Goal: Task Accomplishment & Management: Complete application form

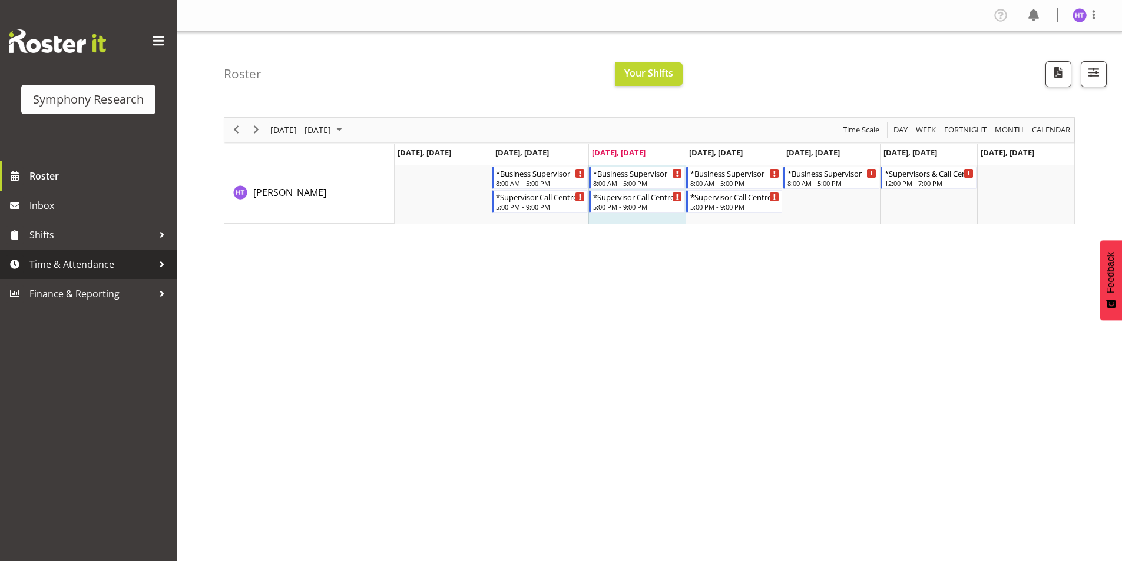
click at [81, 272] on span "Time & Attendance" at bounding box center [91, 265] width 124 height 18
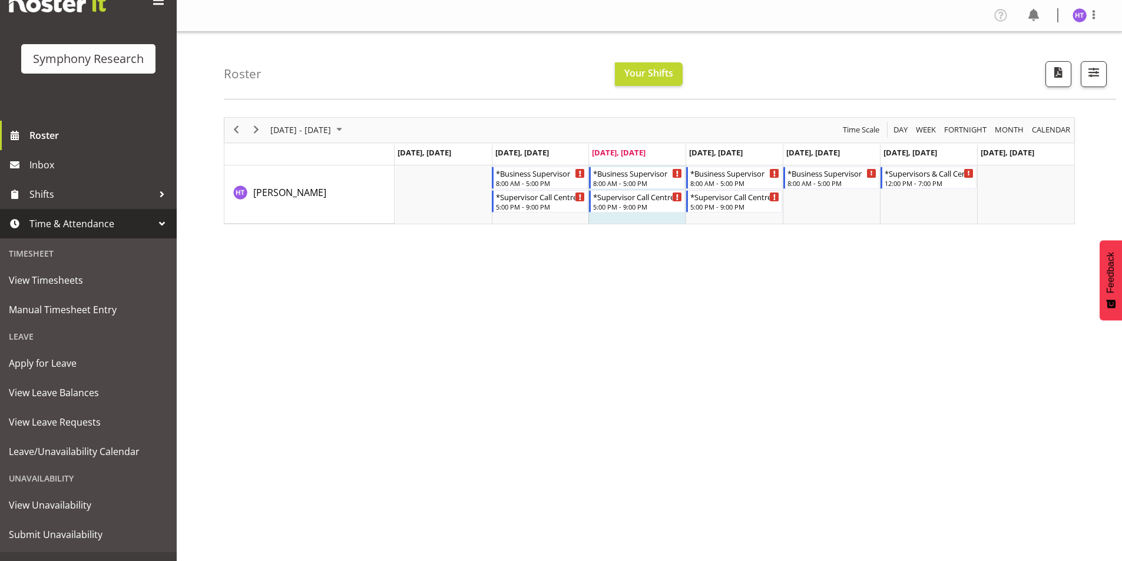
scroll to position [61, 0]
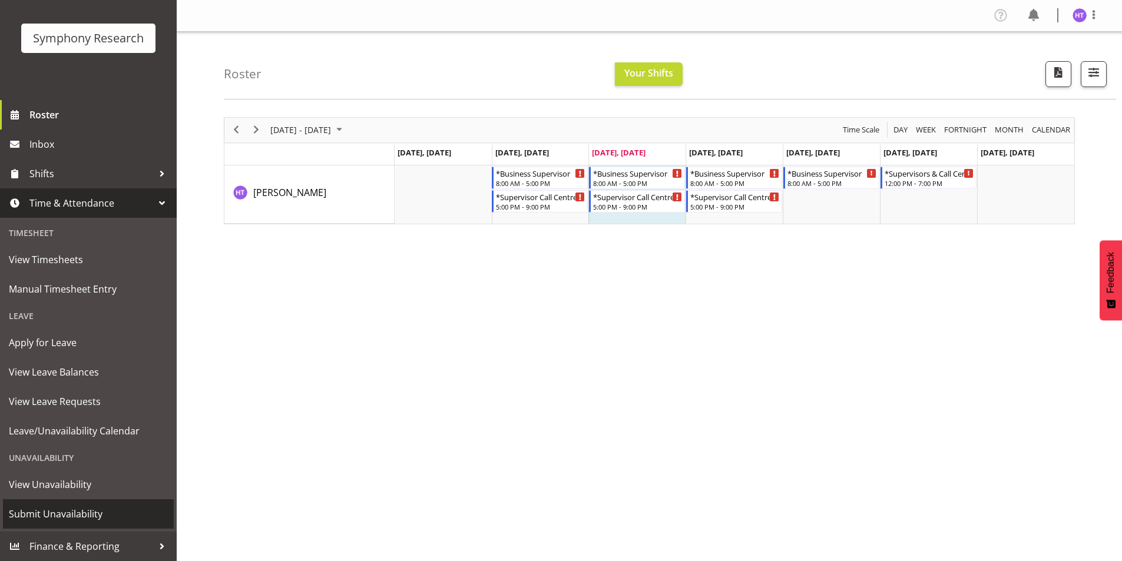
click at [47, 505] on link "Submit Unavailability" at bounding box center [88, 514] width 171 height 29
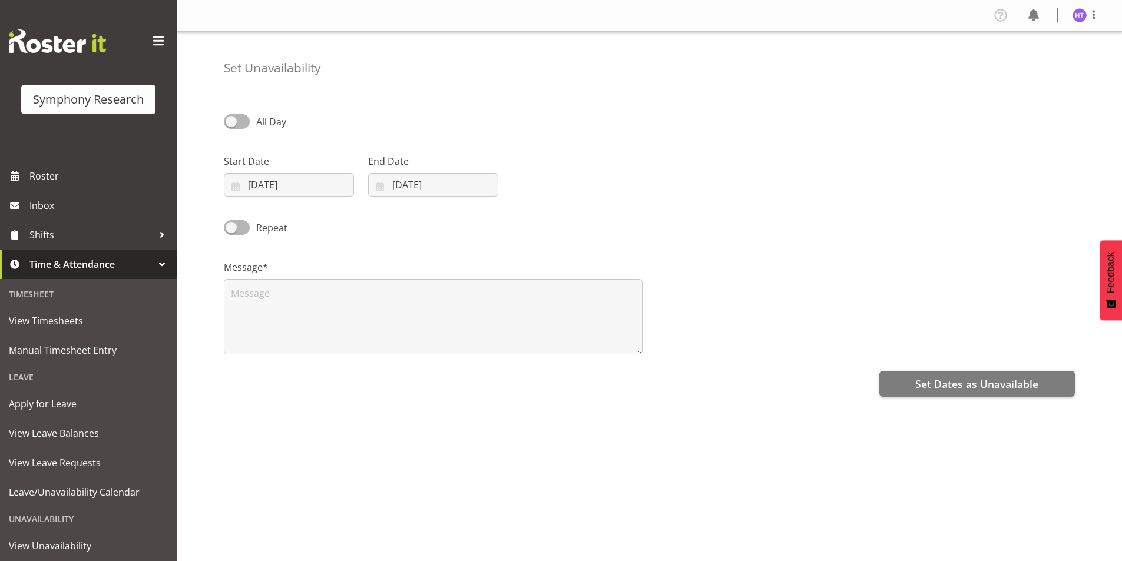
select select "7"
select select "2025"
click at [280, 182] on input "[DATE]" at bounding box center [289, 185] width 130 height 24
click at [366, 363] on span "29" at bounding box center [365, 368] width 9 height 11
type input "[DATE]"
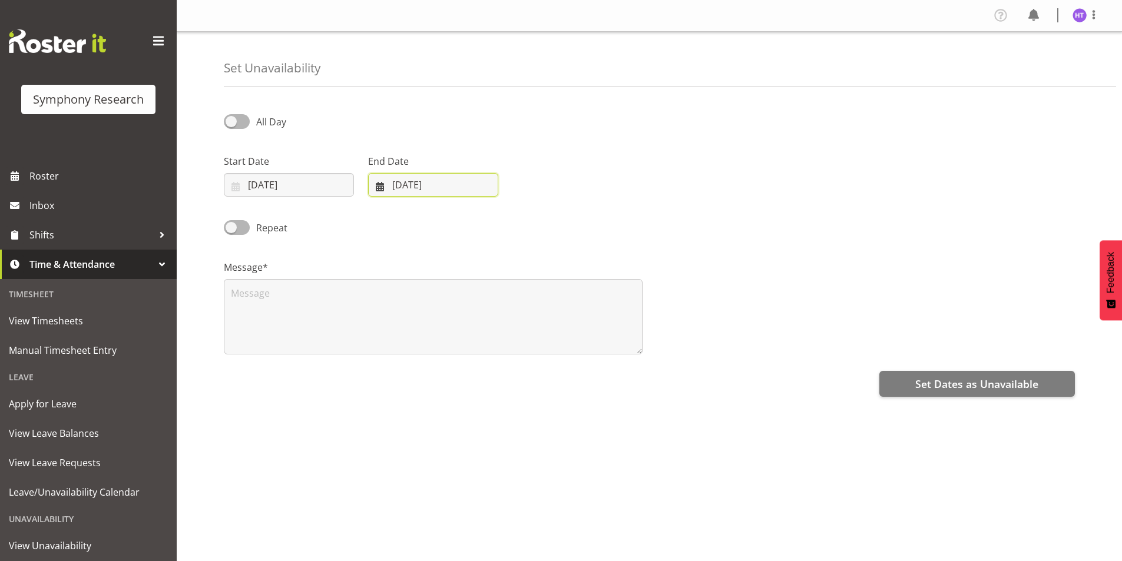
click at [399, 187] on input "[DATE]" at bounding box center [433, 185] width 130 height 24
click at [511, 367] on span "29" at bounding box center [509, 368] width 9 height 11
type input "[DATE]"
click at [248, 124] on span at bounding box center [237, 121] width 26 height 15
click at [232, 124] on input "All Day" at bounding box center [228, 122] width 8 height 8
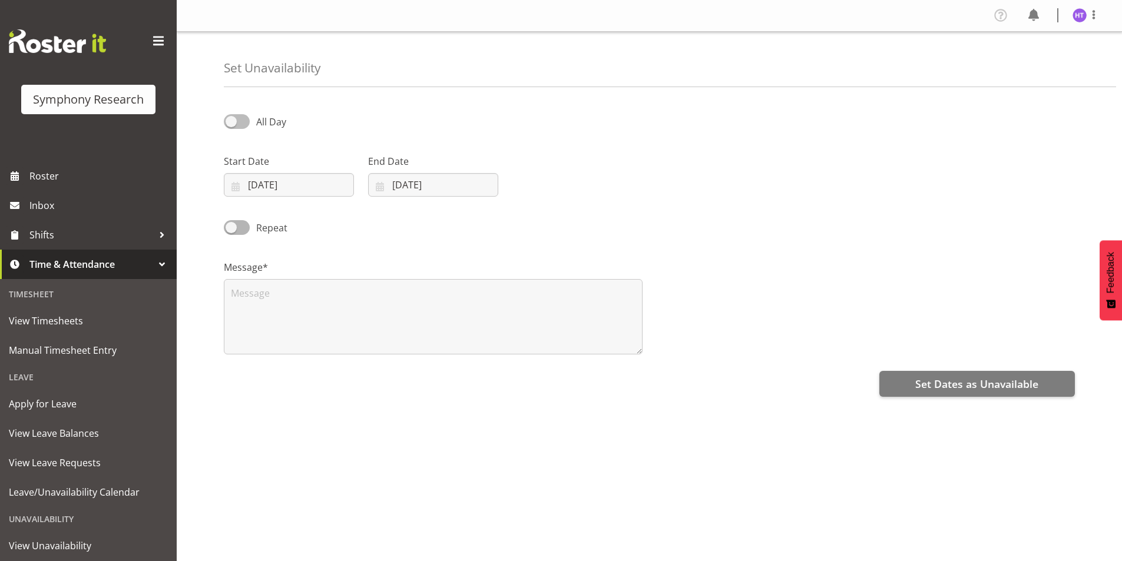
checkbox input "true"
select select "22"
select select "48"
click at [539, 184] on input "22:48" at bounding box center [577, 185] width 130 height 24
click at [587, 219] on select "00 01 02 03 04 05 06 07 08 09 10 11 12 13 14 15 16 17 18 19 20 21 22 23" at bounding box center [593, 216] width 27 height 24
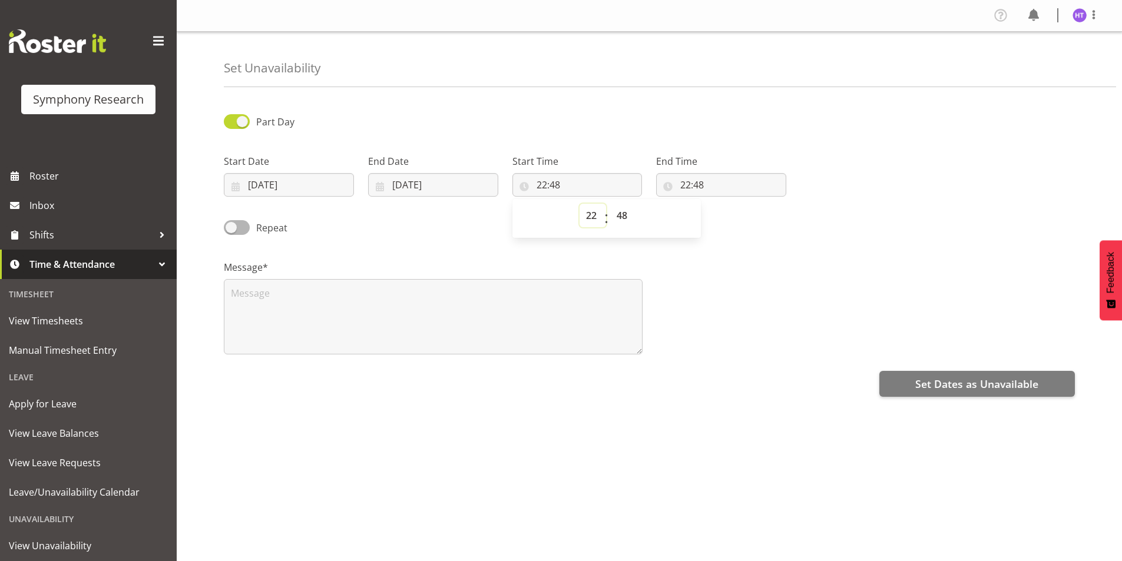
select select "17"
click at [580, 204] on select "00 01 02 03 04 05 06 07 08 09 10 11 12 13 14 15 16 17 18 19 20 21 22 23" at bounding box center [593, 216] width 27 height 24
type input "17:48"
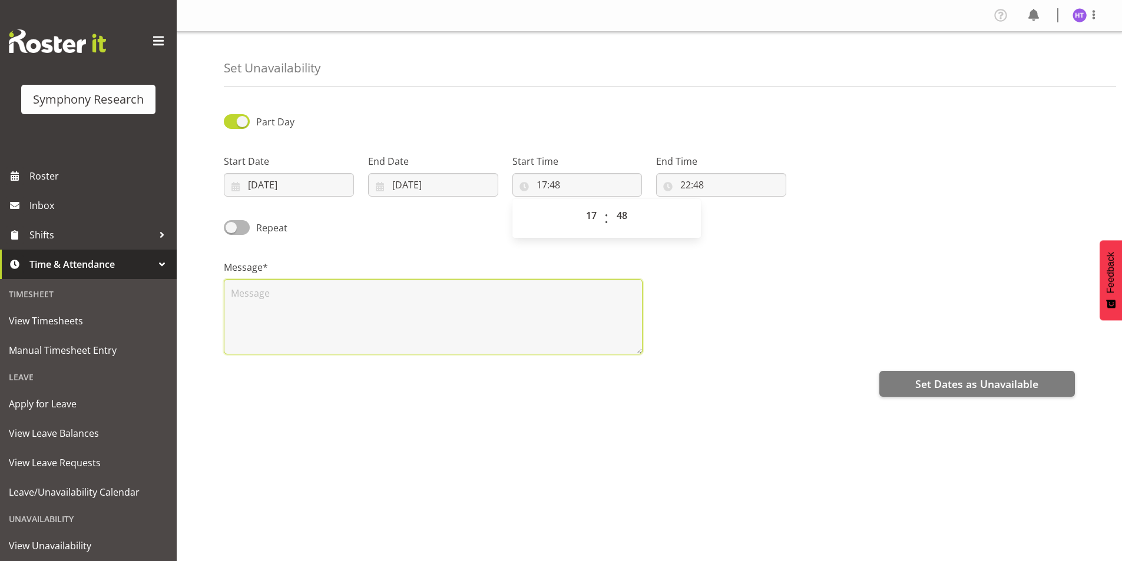
click at [573, 297] on textarea at bounding box center [433, 316] width 419 height 75
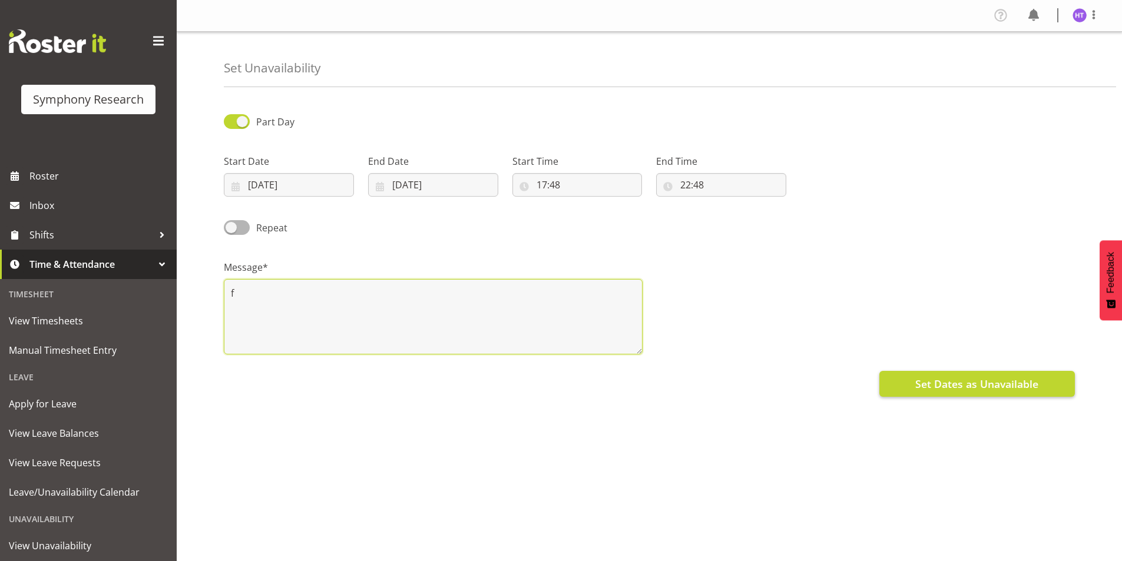
type textarea "f"
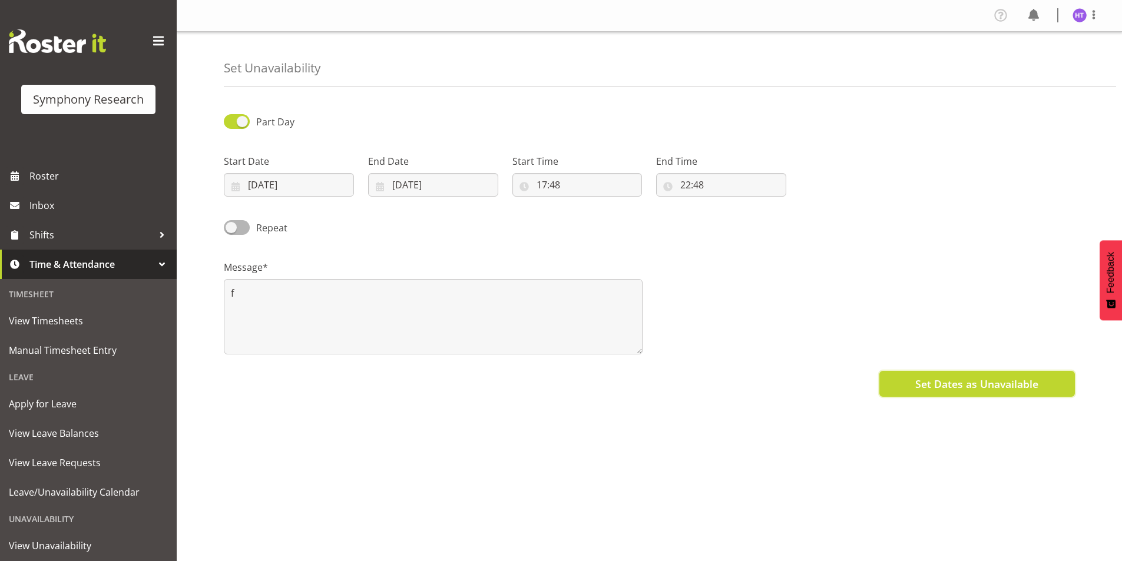
click at [914, 388] on button "Set Dates as Unavailable" at bounding box center [977, 384] width 196 height 26
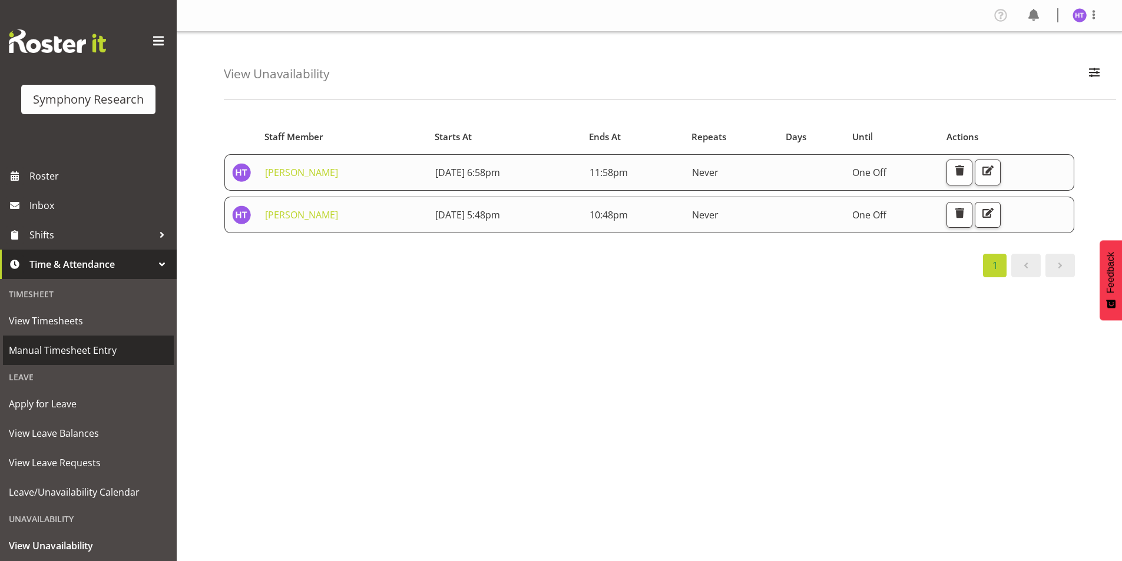
click at [65, 351] on span "Manual Timesheet Entry" at bounding box center [88, 351] width 159 height 18
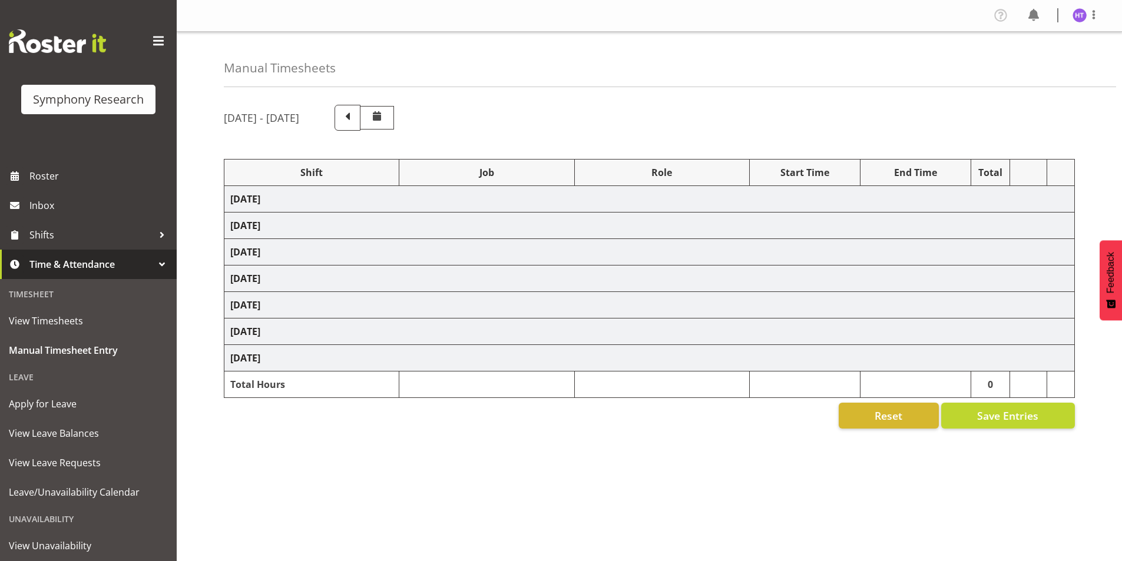
select select "28362"
select select "10242"
select select "45"
select select "28362"
select select "10239"
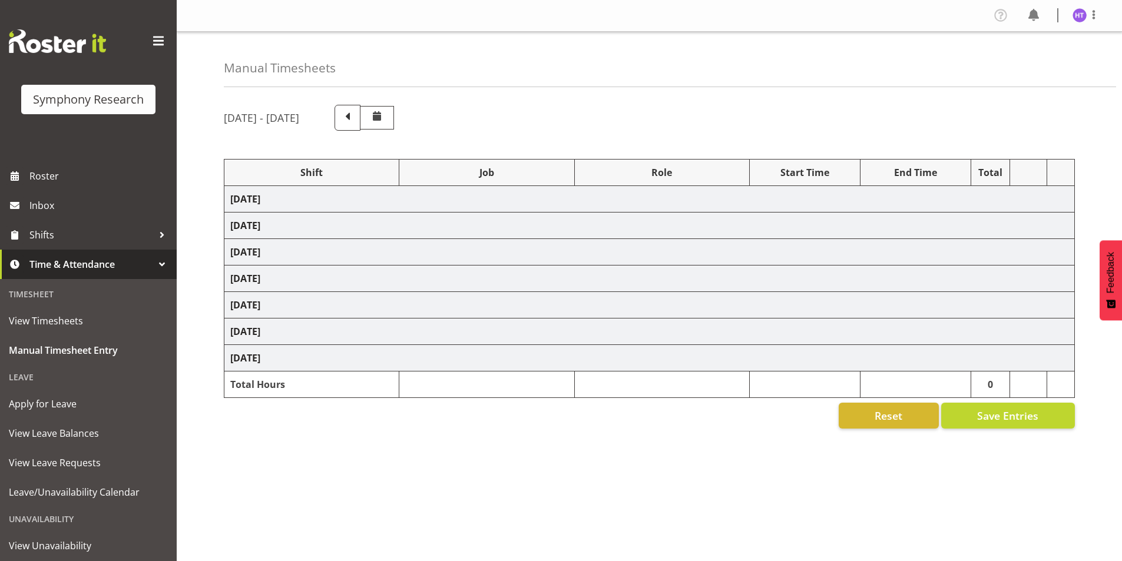
select select "45"
select select "41123"
select select "9636"
select select "45"
select select "28362"
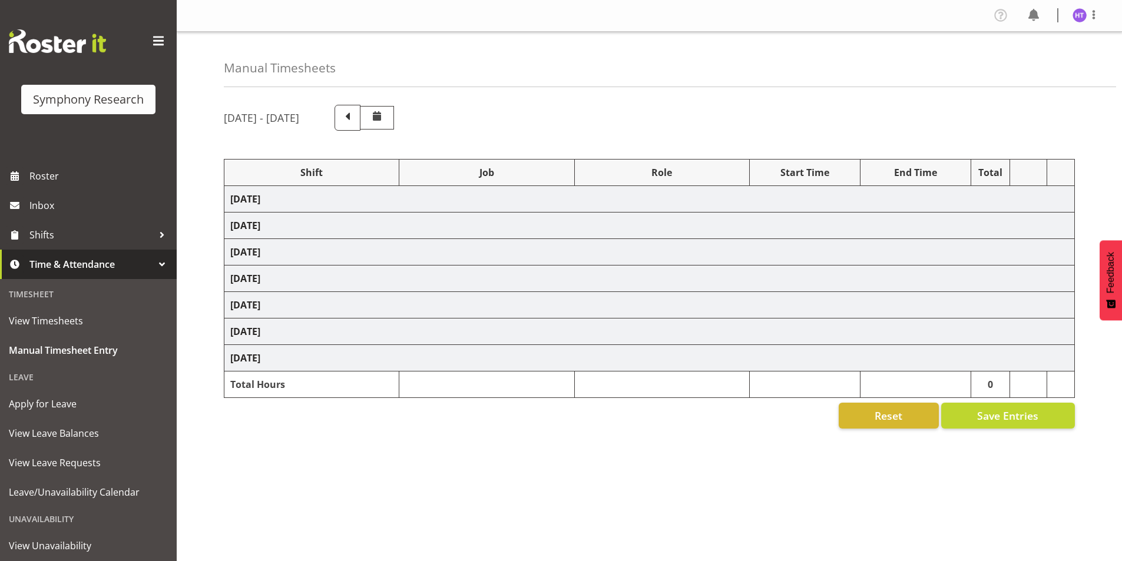
select select "10536"
select select "45"
select select "28362"
select select "10239"
select select "45"
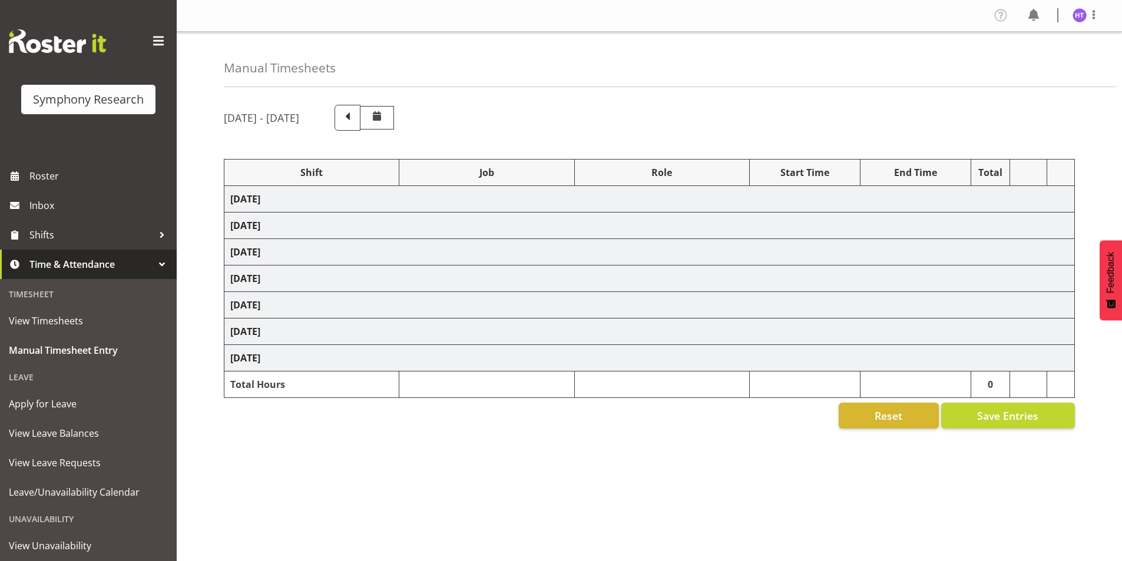
select select "28362"
select select "9636"
select select "45"
select select "28362"
select select "10536"
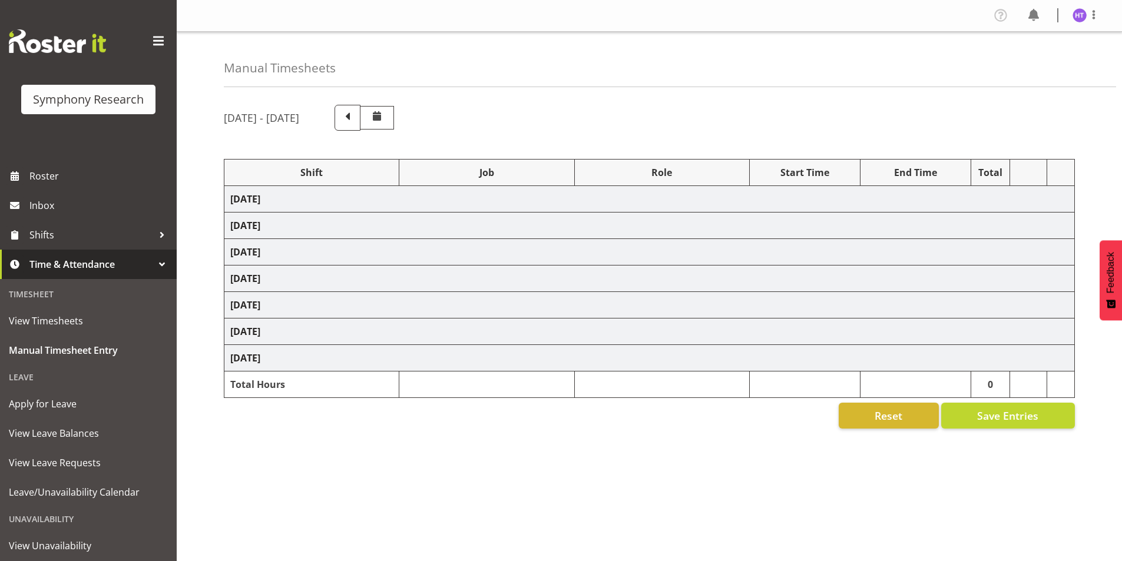
select select "45"
select select "28362"
select select "10499"
select select "45"
select select "41123"
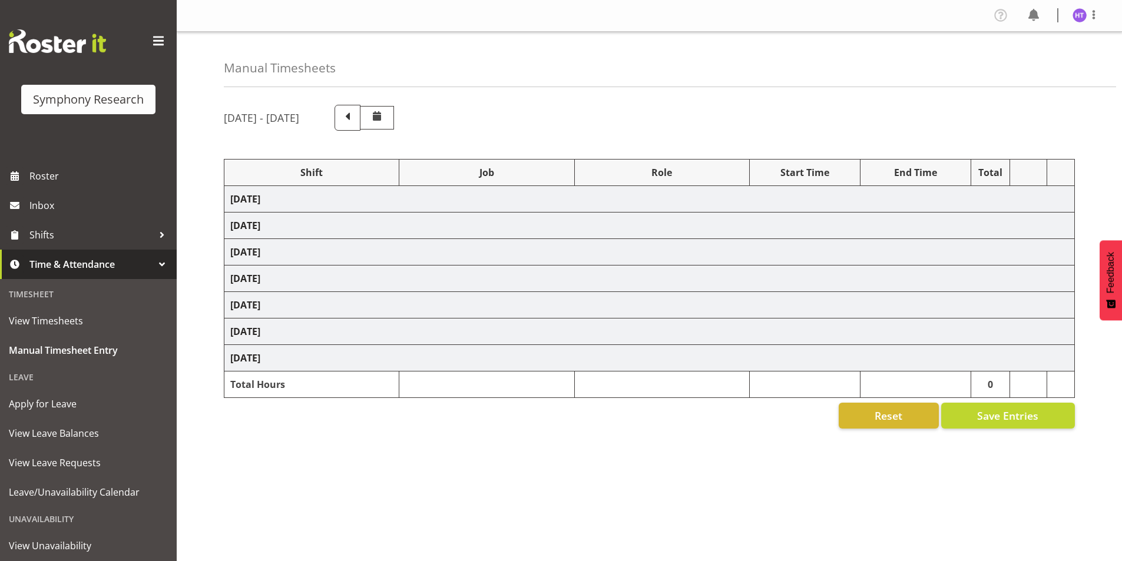
select select "743"
select select "45"
select select "28362"
select select "10499"
select select "45"
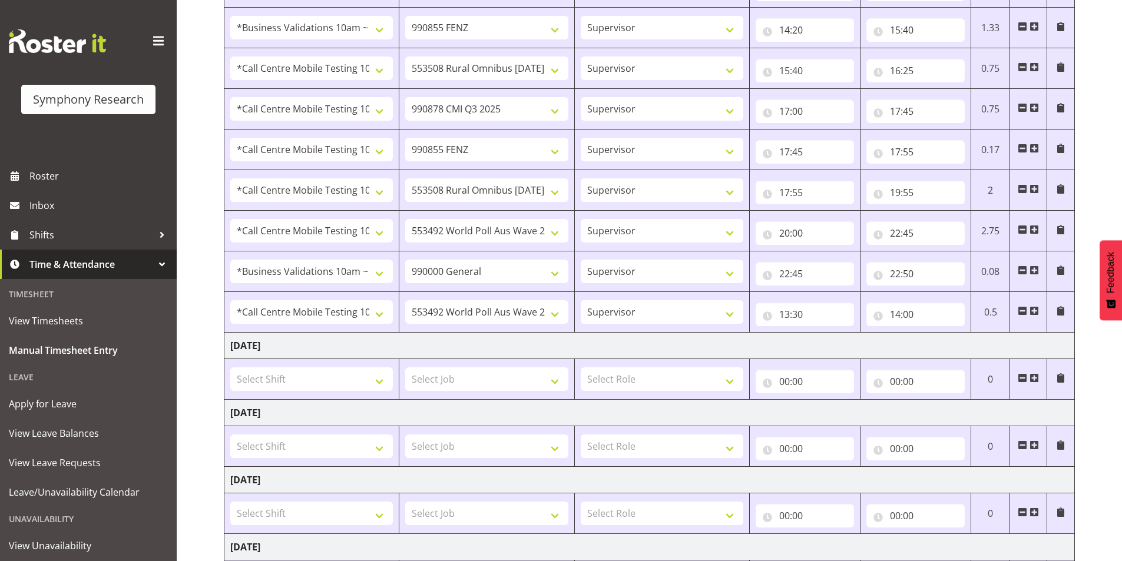
scroll to position [412, 0]
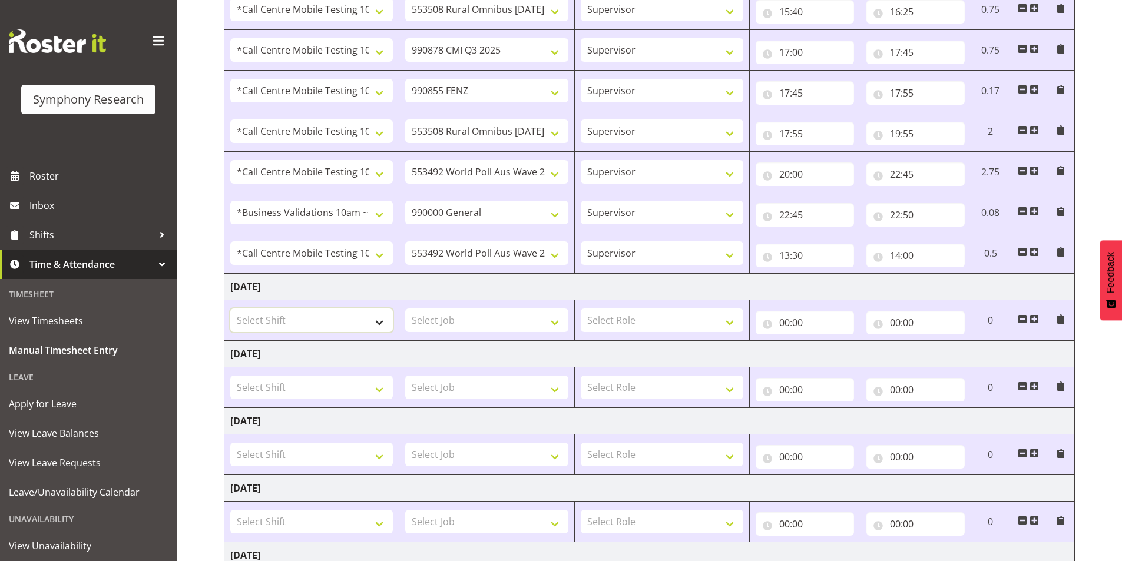
click at [310, 321] on select "Select Shift !!Project Briefing (Job to be assigned) !!Weekend Residential (Ros…" at bounding box center [311, 321] width 163 height 24
select select "28362"
click at [230, 309] on select "Select Shift !!Project Briefing (Job to be assigned) !!Weekend Residential (Ros…" at bounding box center [311, 321] width 163 height 24
click at [453, 312] on select "Select Job 550060 IF Admin 553492 World Poll Aus Wave 2 Main 2025 553493 World …" at bounding box center [486, 321] width 163 height 24
select select "9426"
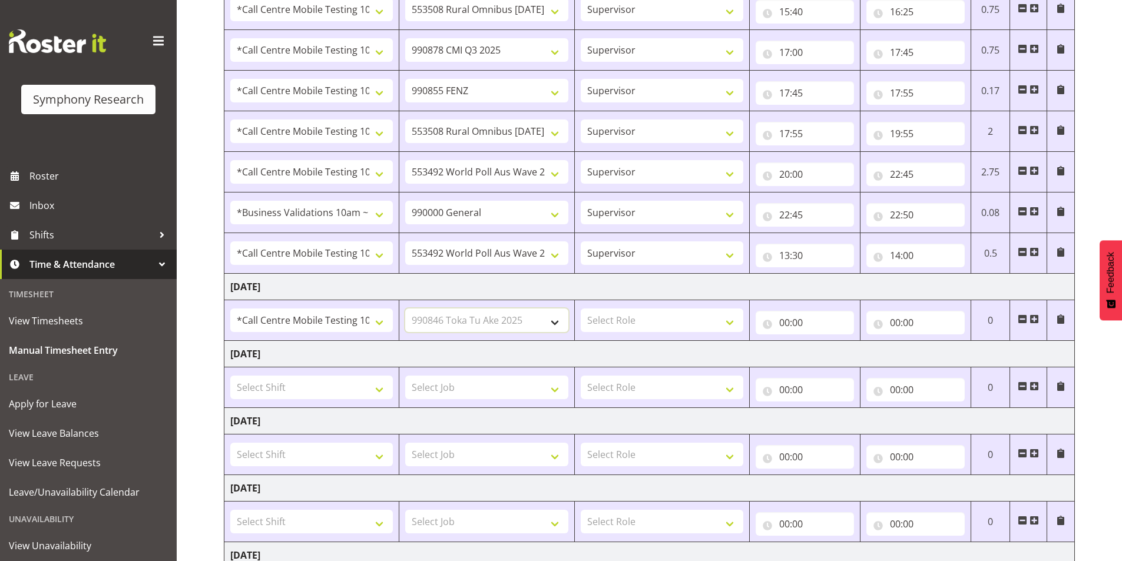
click at [405, 309] on select "Select Job 550060 IF Admin 553492 World Poll Aus Wave 2 Main 2025 553493 World …" at bounding box center [486, 321] width 163 height 24
click at [611, 316] on select "Select Role Interviewing Briefing Supervisor" at bounding box center [662, 321] width 163 height 24
select select "45"
click at [581, 309] on select "Select Role Interviewing Briefing Supervisor" at bounding box center [662, 321] width 163 height 24
click at [786, 328] on input "00:00" at bounding box center [805, 323] width 98 height 24
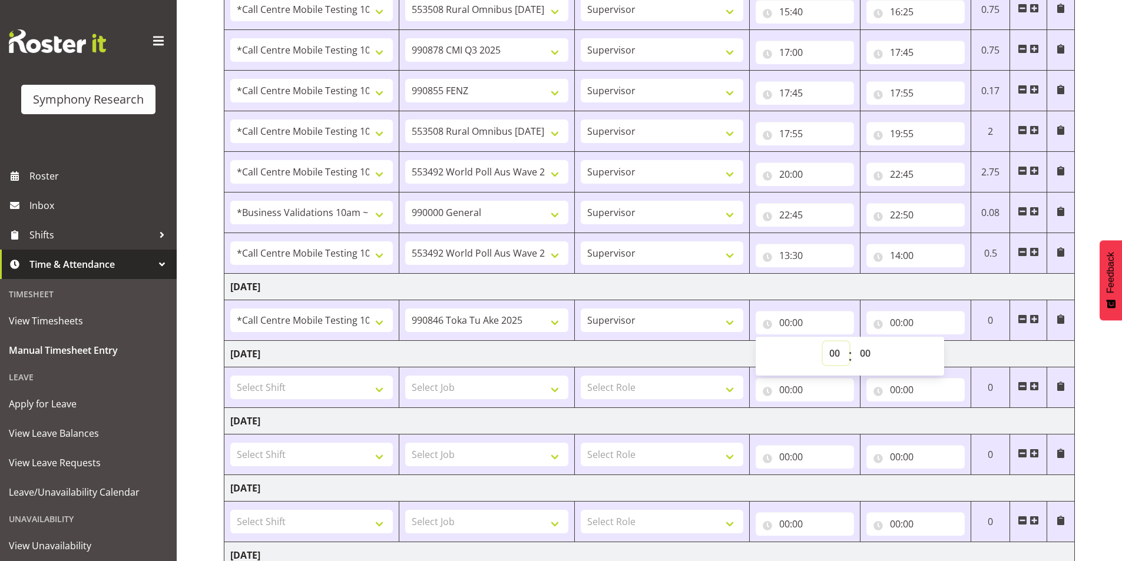
click at [831, 351] on select "00 01 02 03 04 05 06 07 08 09 10 11 12 13 14 15 16 17 18 19 20 21 22 23" at bounding box center [836, 354] width 27 height 24
select select "10"
click at [823, 342] on select "00 01 02 03 04 05 06 07 08 09 10 11 12 13 14 15 16 17 18 19 20 21 22 23" at bounding box center [836, 354] width 27 height 24
type input "10:00"
click at [868, 355] on select "00 01 02 03 04 05 06 07 08 09 10 11 12 13 14 15 16 17 18 19 20 21 22 23 24 25 2…" at bounding box center [867, 354] width 27 height 24
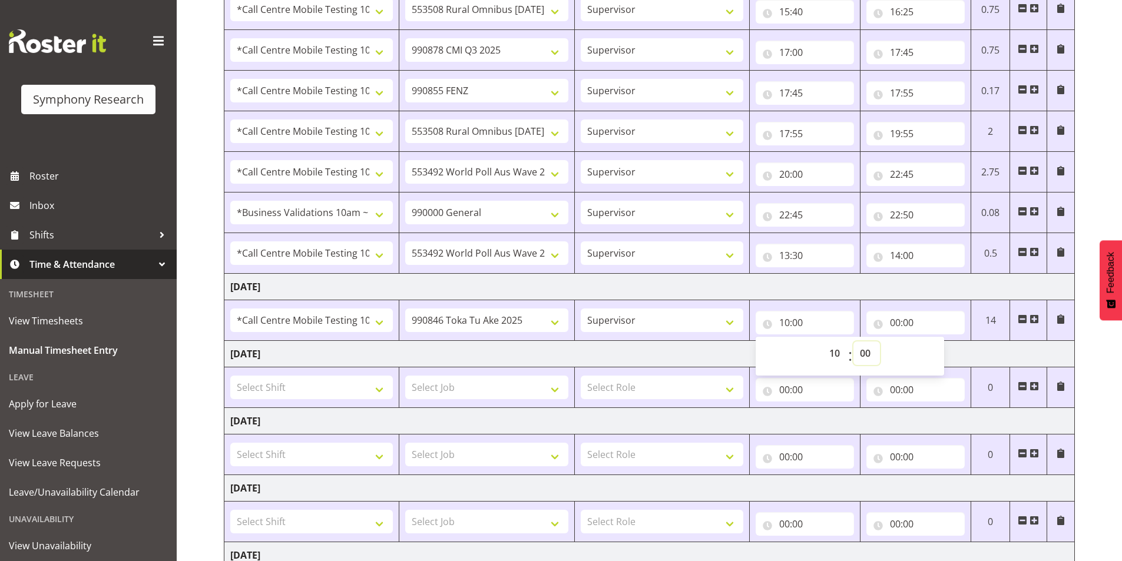
select select "5"
click at [854, 342] on select "00 01 02 03 04 05 06 07 08 09 10 11 12 13 14 15 16 17 18 19 20 21 22 23 24 25 2…" at bounding box center [867, 354] width 27 height 24
type input "10:05"
click at [894, 322] on input "00:00" at bounding box center [916, 323] width 98 height 24
click at [940, 353] on select "00 01 02 03 04 05 06 07 08 09 10 11 12 13 14 15 16 17 18 19 20 21 22 23" at bounding box center [947, 354] width 27 height 24
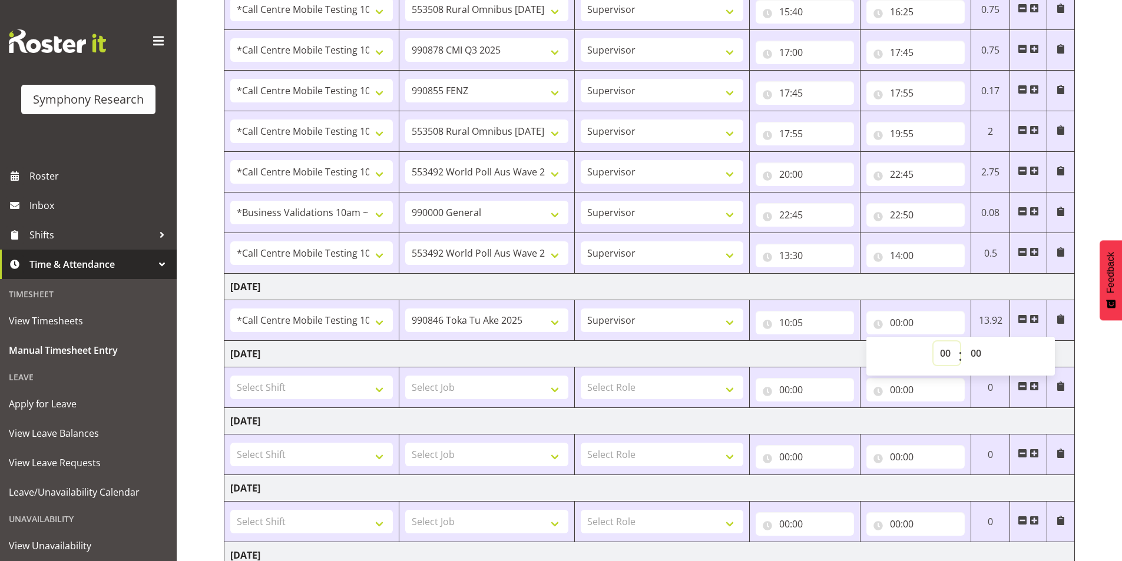
select select "10"
click at [934, 342] on select "00 01 02 03 04 05 06 07 08 09 10 11 12 13 14 15 16 17 18 19 20 21 22 23" at bounding box center [947, 354] width 27 height 24
type input "10:00"
click at [982, 354] on select "00 01 02 03 04 05 06 07 08 09 10 11 12 13 14 15 16 17 18 19 20 21 22 23 24 25 2…" at bounding box center [977, 354] width 27 height 24
select select "35"
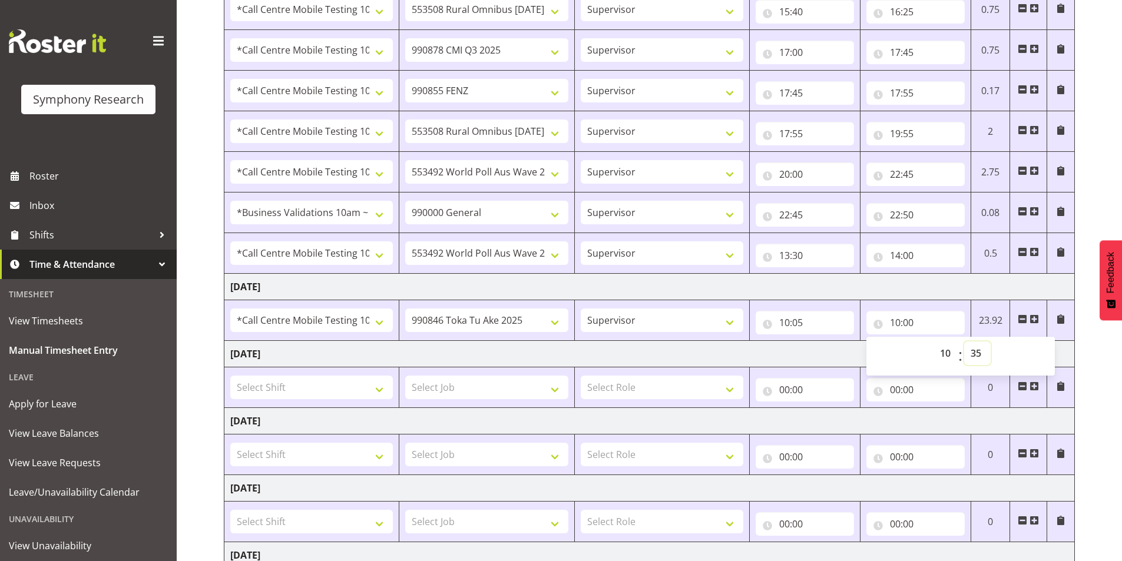
click at [964, 342] on select "00 01 02 03 04 05 06 07 08 09 10 11 12 13 14 15 16 17 18 19 20 21 22 23 24 25 2…" at bounding box center [977, 354] width 27 height 24
type input "10:35"
click at [1086, 352] on div "August 18th - August 24th 2025 Shift Job Role Start Time End Time Total Monday …" at bounding box center [673, 180] width 898 height 992
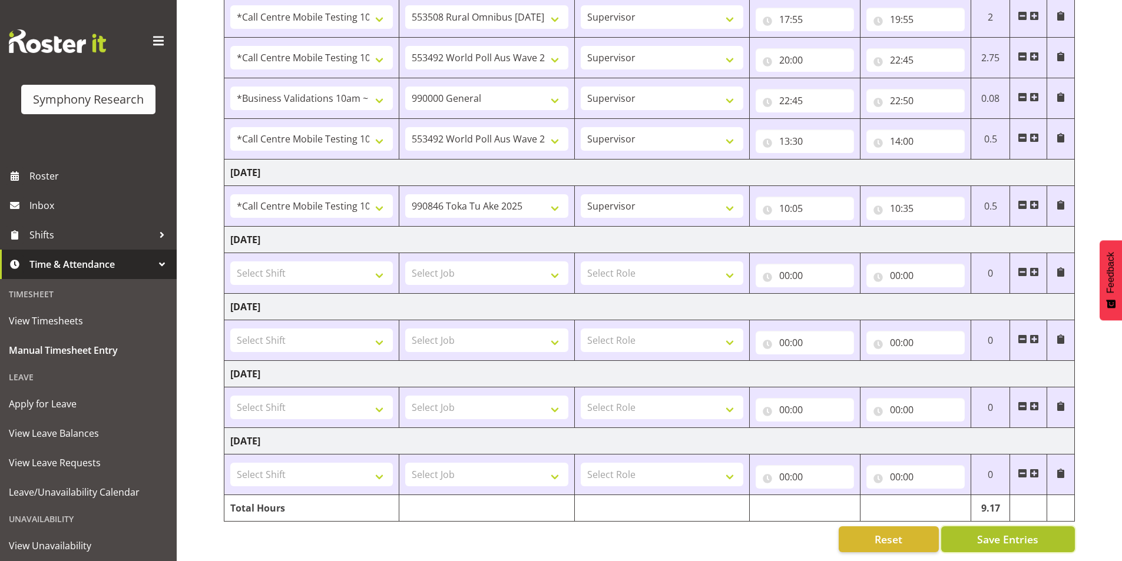
click at [1019, 532] on span "Save Entries" at bounding box center [1007, 539] width 61 height 15
drag, startPoint x: 1036, startPoint y: 193, endPoint x: 834, endPoint y: 216, distance: 203.4
click at [1036, 200] on span at bounding box center [1034, 204] width 9 height 9
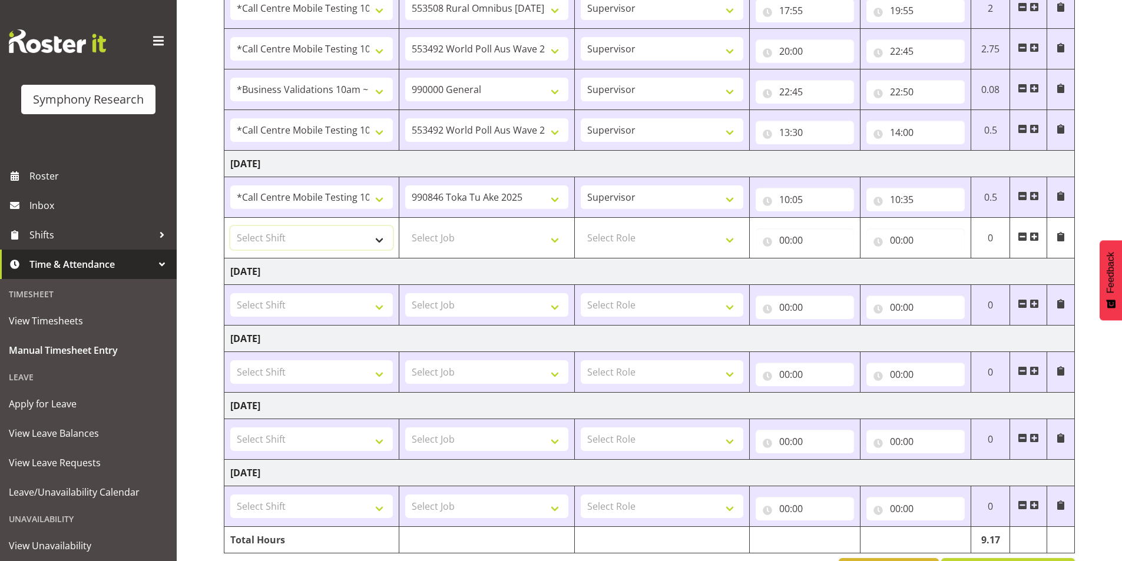
click at [308, 239] on select "Select Shift !!Project Briefing (Job to be assigned) !!Weekend Residential (Ros…" at bounding box center [311, 238] width 163 height 24
select select "39934"
click at [230, 226] on select "Select Shift !!Project Briefing (Job to be assigned) !!Weekend Residential (Ros…" at bounding box center [311, 238] width 163 height 24
click at [435, 240] on select "Select Job 550060 IF Admin 553492 World Poll Aus Wave 2 Main 2025 553493 World …" at bounding box center [486, 238] width 163 height 24
select select "10239"
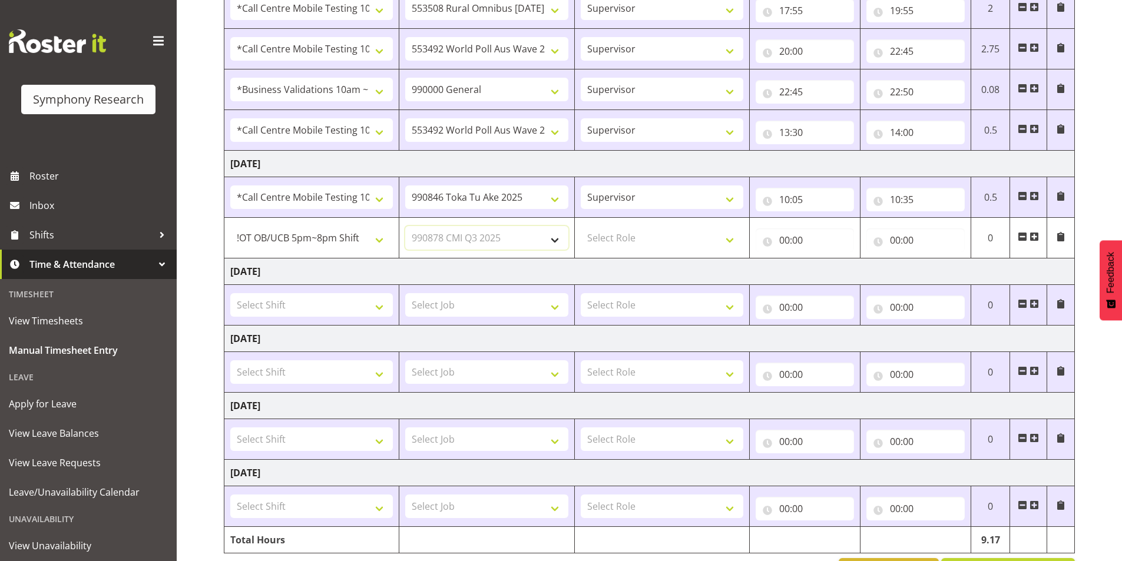
click at [405, 226] on select "Select Job 550060 IF Admin 553492 World Poll Aus Wave 2 Main 2025 553493 World …" at bounding box center [486, 238] width 163 height 24
click at [608, 242] on select "Select Role Interviewing Briefing Supervisor" at bounding box center [662, 238] width 163 height 24
select select "45"
click at [581, 226] on select "Select Role Interviewing Briefing Supervisor" at bounding box center [662, 238] width 163 height 24
click at [785, 239] on input "00:00" at bounding box center [805, 241] width 98 height 24
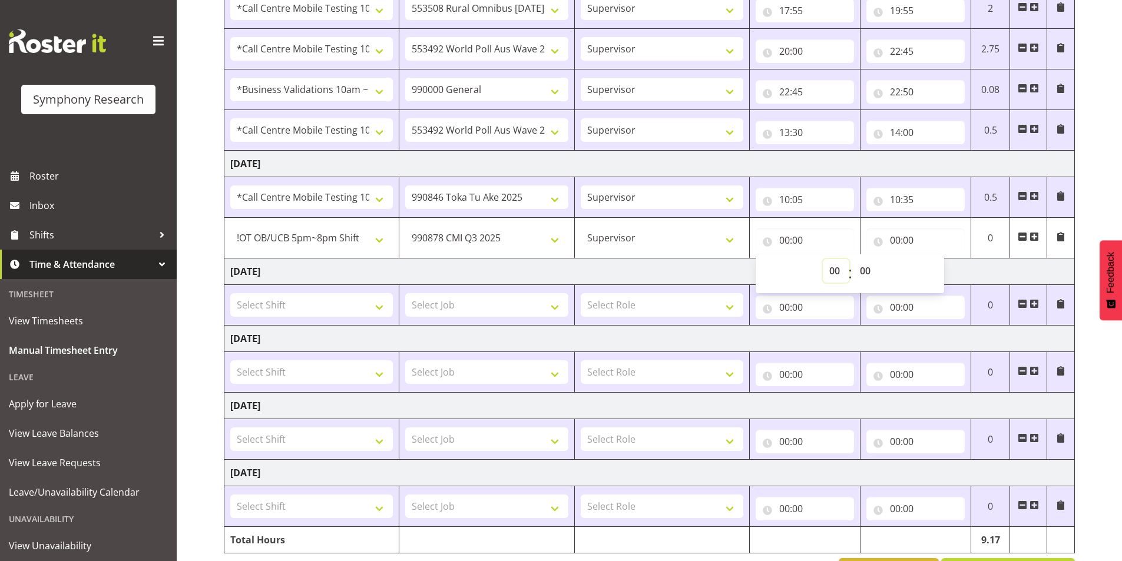
click at [828, 272] on select "00 01 02 03 04 05 06 07 08 09 10 11 12 13 14 15 16 17 18 19 20 21 22 23" at bounding box center [836, 271] width 27 height 24
select select "10"
click at [823, 259] on select "00 01 02 03 04 05 06 07 08 09 10 11 12 13 14 15 16 17 18 19 20 21 22 23" at bounding box center [836, 271] width 27 height 24
type input "10:00"
click at [864, 270] on select "00 01 02 03 04 05 06 07 08 09 10 11 12 13 14 15 16 17 18 19 20 21 22 23 24 25 2…" at bounding box center [867, 271] width 27 height 24
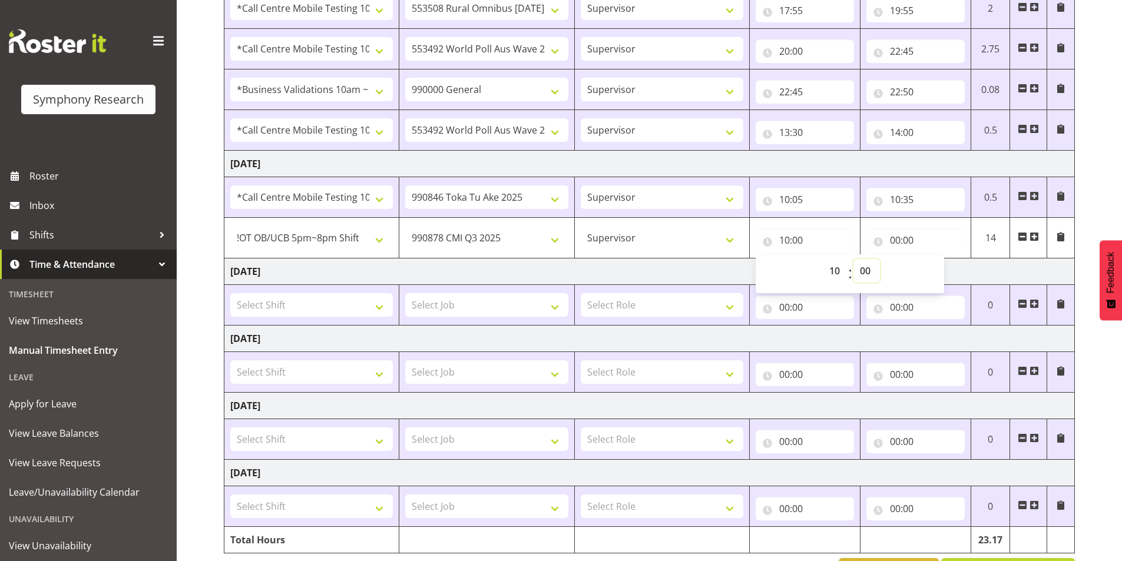
select select "35"
click at [854, 259] on select "00 01 02 03 04 05 06 07 08 09 10 11 12 13 14 15 16 17 18 19 20 21 22 23 24 25 2…" at bounding box center [867, 271] width 27 height 24
type input "10:35"
click at [890, 245] on input "00:00" at bounding box center [916, 241] width 98 height 24
click at [935, 270] on select "00 01 02 03 04 05 06 07 08 09 10 11 12 13 14 15 16 17 18 19 20 21 22 23" at bounding box center [947, 271] width 27 height 24
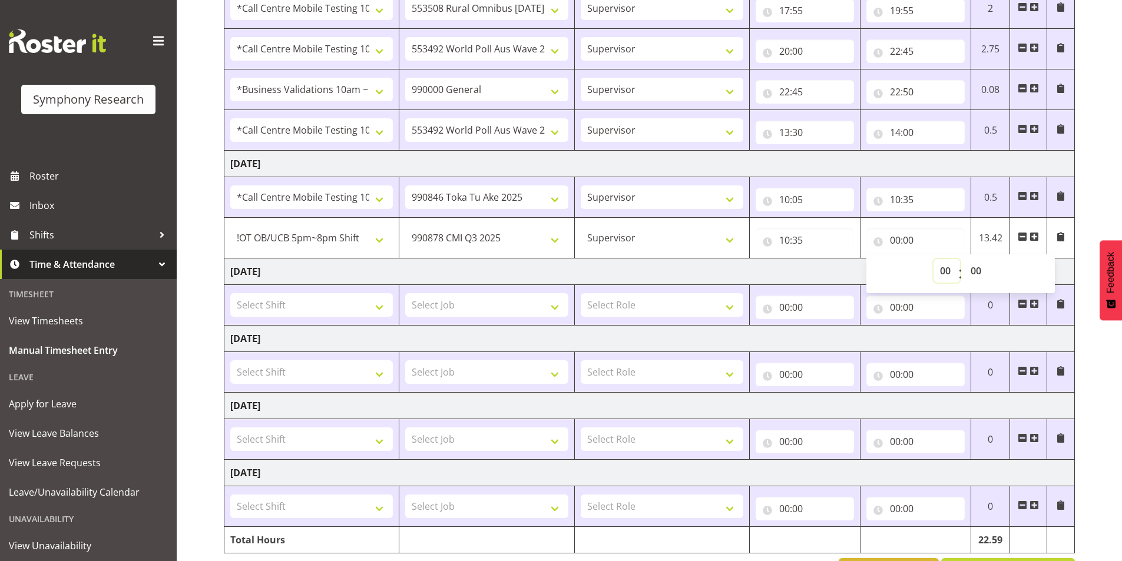
select select "11"
click at [934, 259] on select "00 01 02 03 04 05 06 07 08 09 10 11 12 13 14 15 16 17 18 19 20 21 22 23" at bounding box center [947, 271] width 27 height 24
type input "11:00"
click at [974, 273] on select "00 01 02 03 04 05 06 07 08 09 10 11 12 13 14 15 16 17 18 19 20 21 22 23 24 25 2…" at bounding box center [977, 271] width 27 height 24
select select "5"
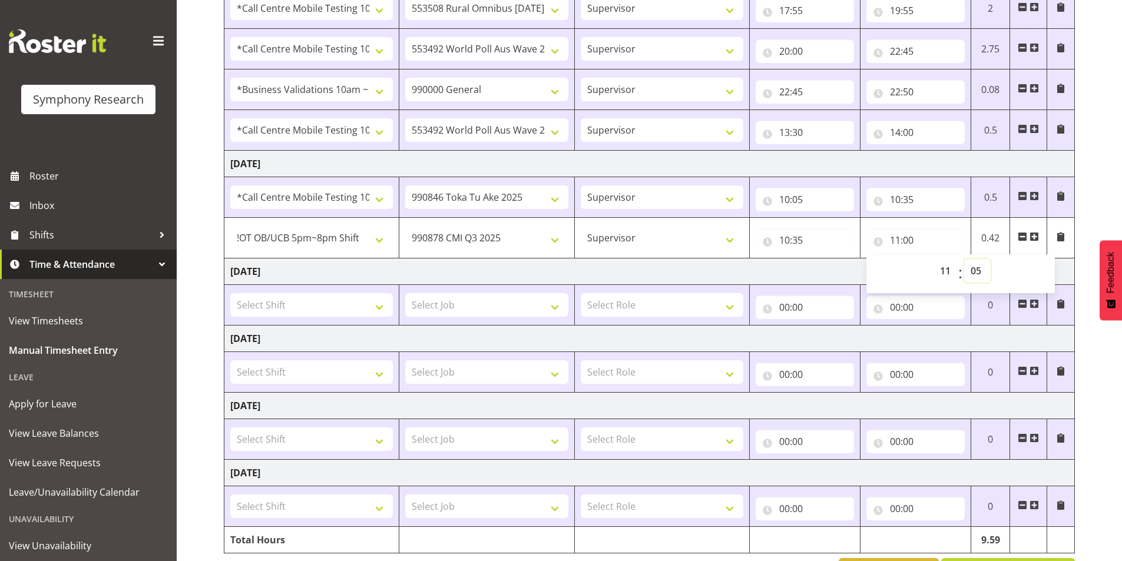
click at [964, 259] on select "00 01 02 03 04 05 06 07 08 09 10 11 12 13 14 15 16 17 18 19 20 21 22 23 24 25 2…" at bounding box center [977, 271] width 27 height 24
type input "11:05"
click at [1092, 196] on div "August 18th - August 24th 2025 Shift Job Role Start Time End Time Total Monday …" at bounding box center [673, 77] width 898 height 1033
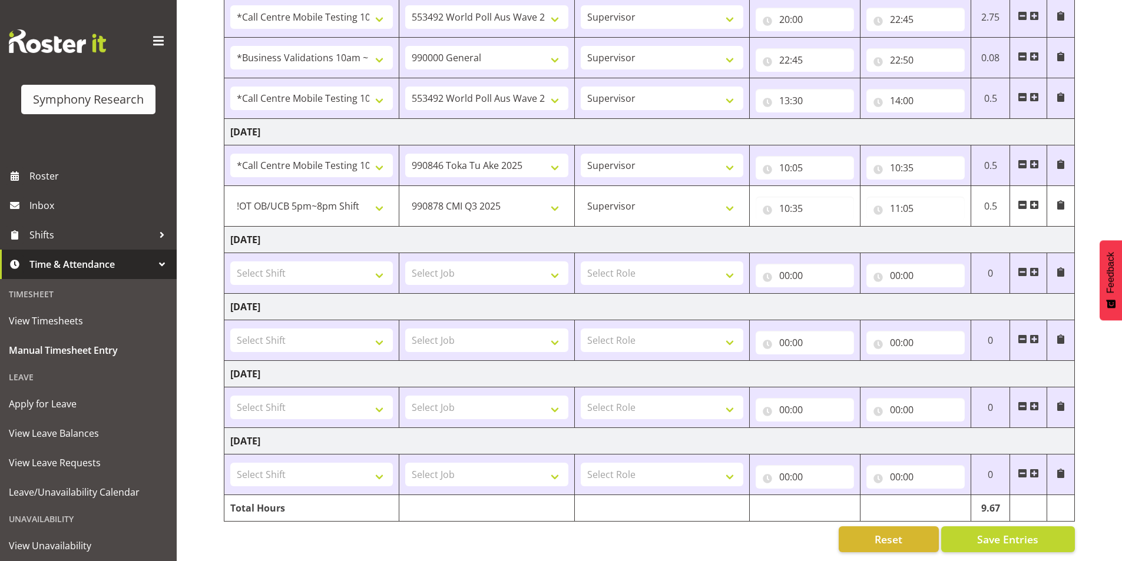
scroll to position [576, 0]
click at [976, 535] on button "Save Entries" at bounding box center [1008, 540] width 134 height 26
select select "39934"
select select "10239"
type input "10:35"
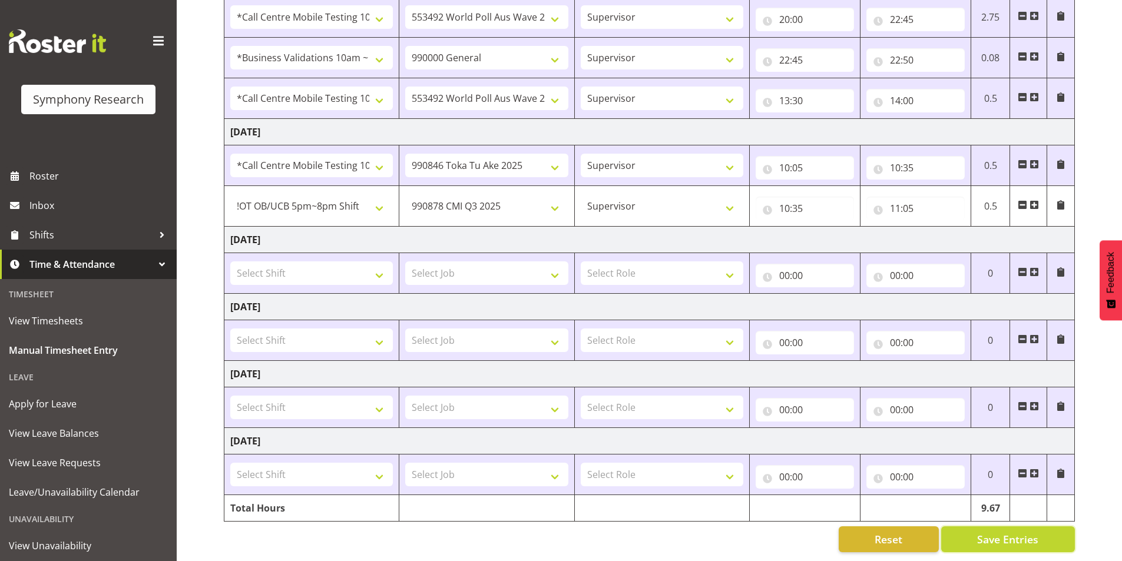
type input "11:05"
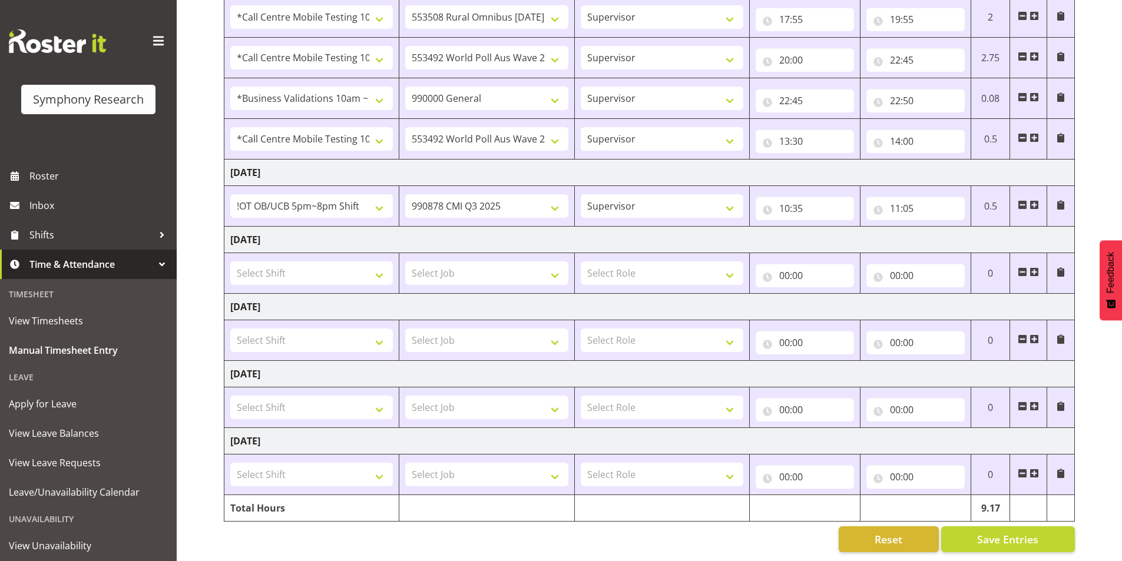
click at [1037, 200] on span at bounding box center [1034, 204] width 9 height 9
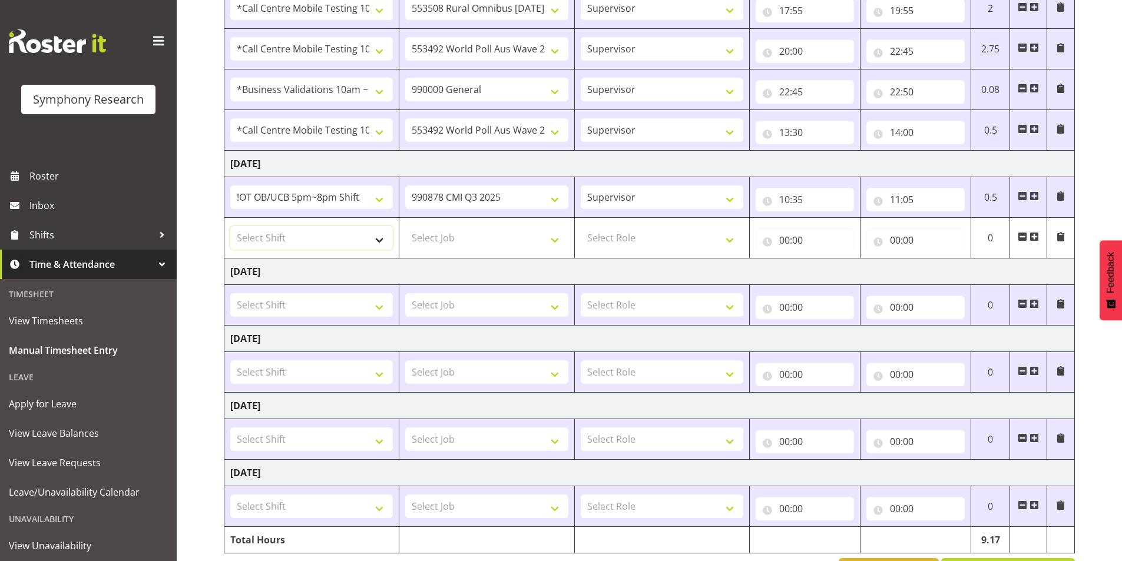
click at [299, 240] on select "Select Shift !!Project Briefing (Job to be assigned) !!Weekend Residential (Ros…" at bounding box center [311, 238] width 163 height 24
select select "20767"
click at [230, 226] on select "Select Shift !!Project Briefing (Job to be assigned) !!Weekend Residential (Ros…" at bounding box center [311, 238] width 163 height 24
click at [421, 233] on select "Select Job 550060 IF Admin 553492 World Poll Aus Wave 2 Main 2025 553493 World …" at bounding box center [486, 238] width 163 height 24
select select "9426"
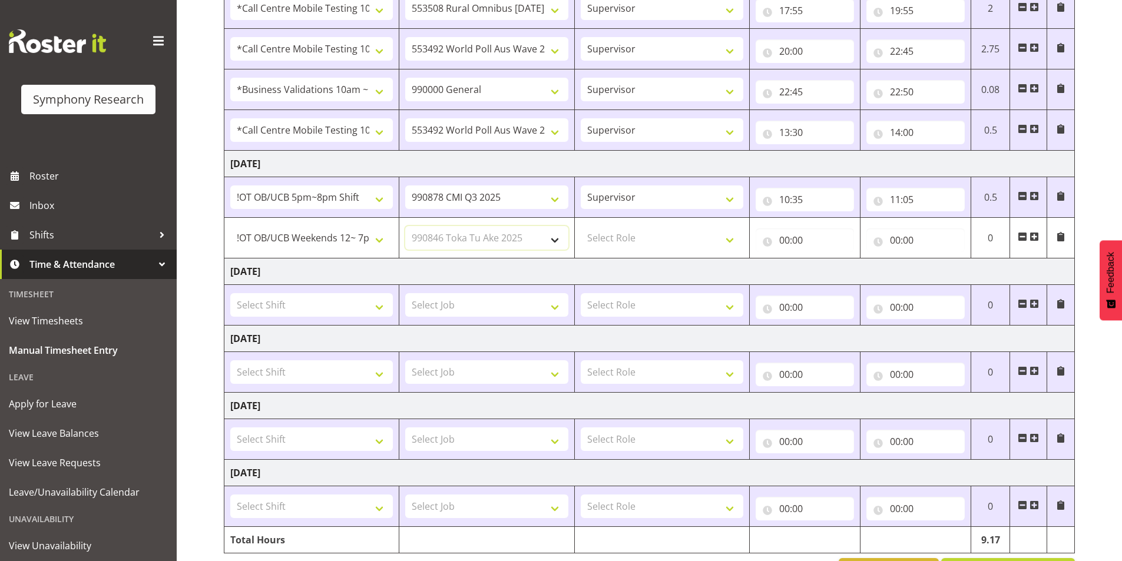
click at [405, 226] on select "Select Job 550060 IF Admin 553492 World Poll Aus Wave 2 Main 2025 553493 World …" at bounding box center [486, 238] width 163 height 24
click at [611, 235] on select "Select Role Interviewing Briefing Supervisor" at bounding box center [662, 238] width 163 height 24
select select "45"
click at [581, 226] on select "Select Role Interviewing Briefing Supervisor" at bounding box center [662, 238] width 163 height 24
click at [786, 240] on input "00:00" at bounding box center [805, 241] width 98 height 24
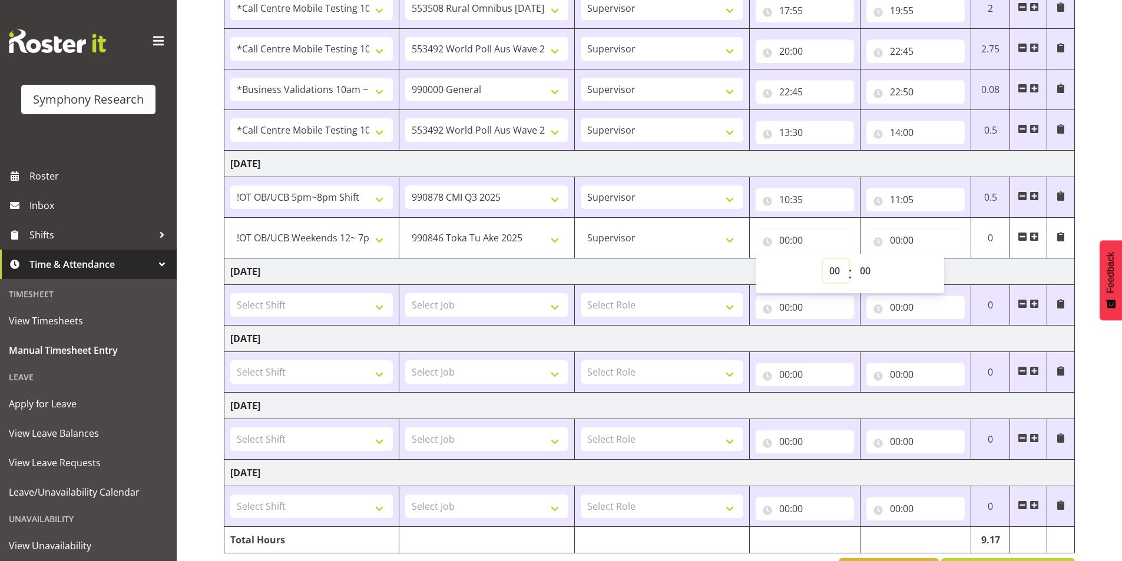
click at [827, 272] on select "00 01 02 03 04 05 06 07 08 09 10 11 12 13 14 15 16 17 18 19 20 21 22 23" at bounding box center [836, 271] width 27 height 24
select select "10"
click at [823, 259] on select "00 01 02 03 04 05 06 07 08 09 10 11 12 13 14 15 16 17 18 19 20 21 22 23" at bounding box center [836, 271] width 27 height 24
type input "10:00"
click at [865, 277] on select "00 01 02 03 04 05 06 07 08 09 10 11 12 13 14 15 16 17 18 19 20 21 22 23 24 25 2…" at bounding box center [867, 271] width 27 height 24
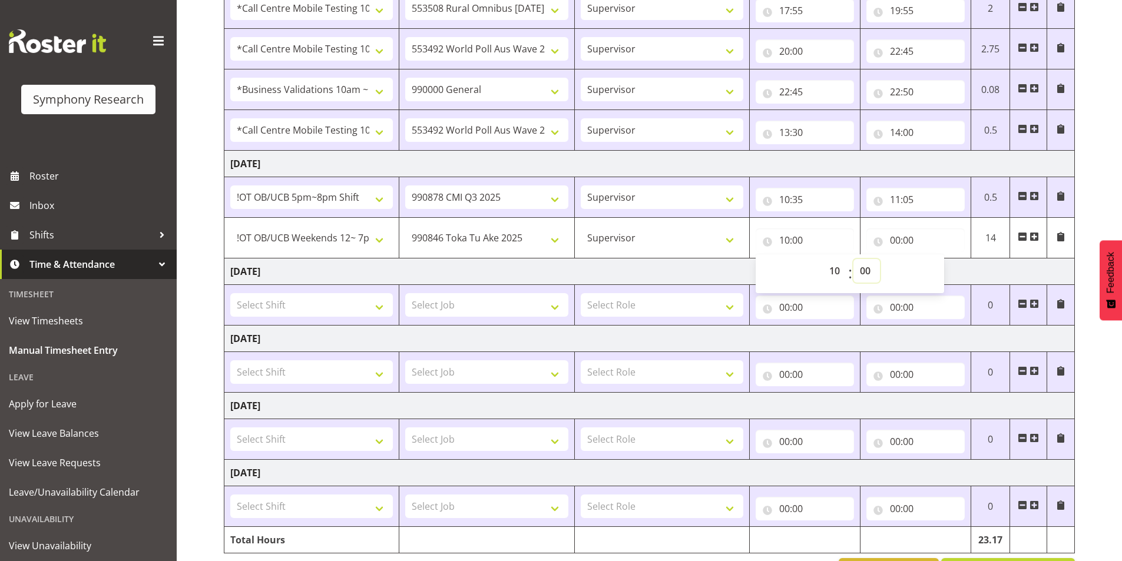
select select "5"
click at [854, 259] on select "00 01 02 03 04 05 06 07 08 09 10 11 12 13 14 15 16 17 18 19 20 21 22 23 24 25 2…" at bounding box center [867, 271] width 27 height 24
type input "10:05"
click at [900, 241] on input "00:00" at bounding box center [916, 241] width 98 height 24
click at [942, 265] on select "00 01 02 03 04 05 06 07 08 09 10 11 12 13 14 15 16 17 18 19 20 21 22 23" at bounding box center [947, 271] width 27 height 24
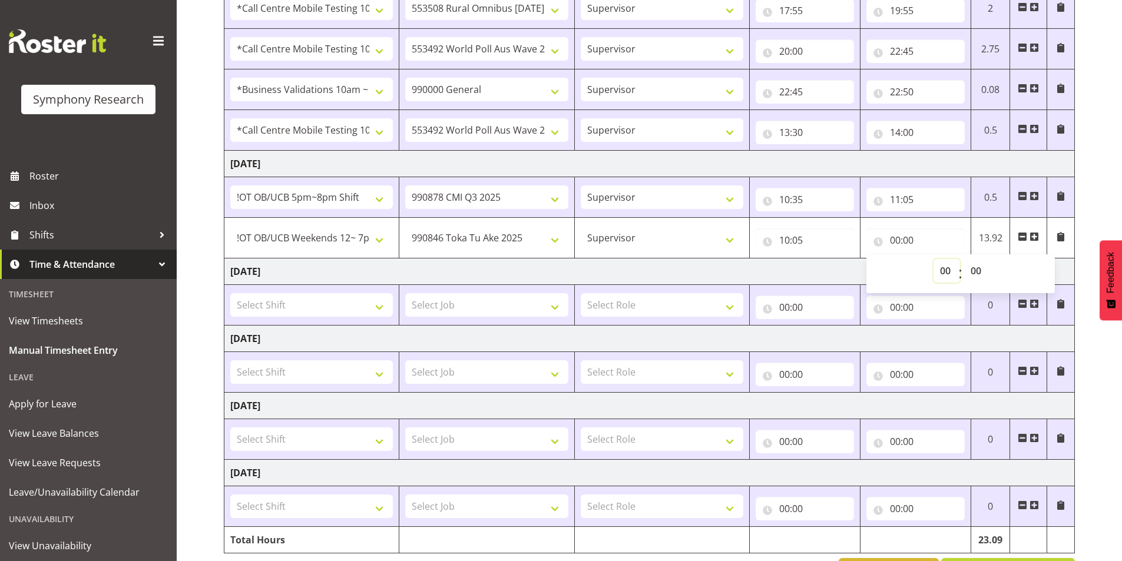
select select "11"
click at [934, 259] on select "00 01 02 03 04 05 06 07 08 09 10 11 12 13 14 15 16 17 18 19 20 21 22 23" at bounding box center [947, 271] width 27 height 24
type input "11:00"
click at [974, 266] on select "00 01 02 03 04 05 06 07 08 09 10 11 12 13 14 15 16 17 18 19 20 21 22 23 24 25 2…" at bounding box center [977, 271] width 27 height 24
select select "35"
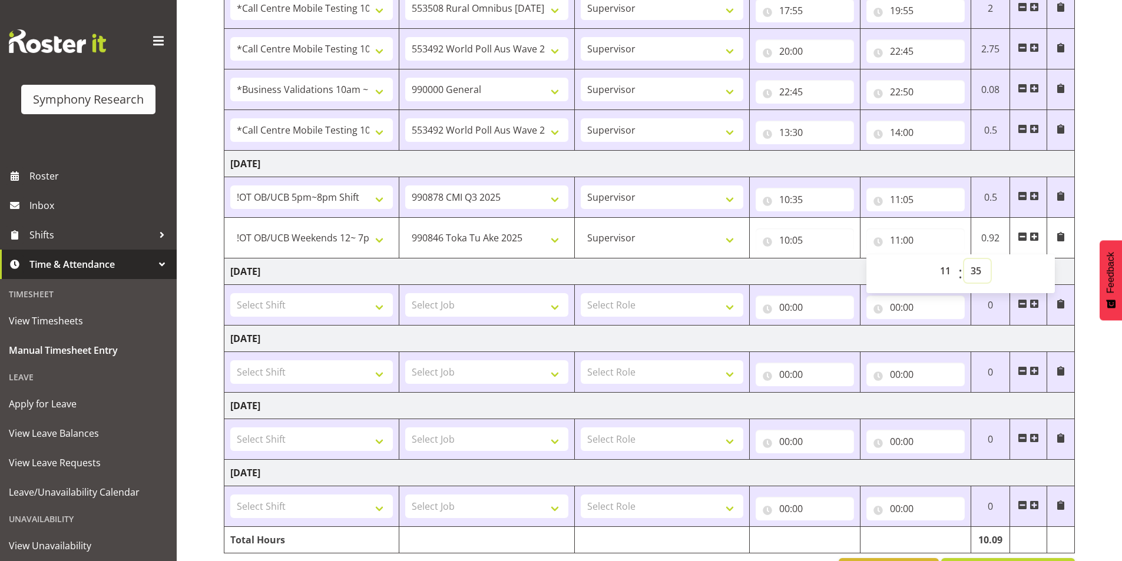
click at [964, 259] on select "00 01 02 03 04 05 06 07 08 09 10 11 12 13 14 15 16 17 18 19 20 21 22 23 24 25 2…" at bounding box center [977, 271] width 27 height 24
type input "11:35"
click at [947, 273] on select "00 01 02 03 04 05 06 07 08 09 10 11 12 13 14 15 16 17 18 19 20 21 22 23" at bounding box center [947, 271] width 27 height 24
select select "10"
click at [934, 259] on select "00 01 02 03 04 05 06 07 08 09 10 11 12 13 14 15 16 17 18 19 20 21 22 23" at bounding box center [947, 271] width 27 height 24
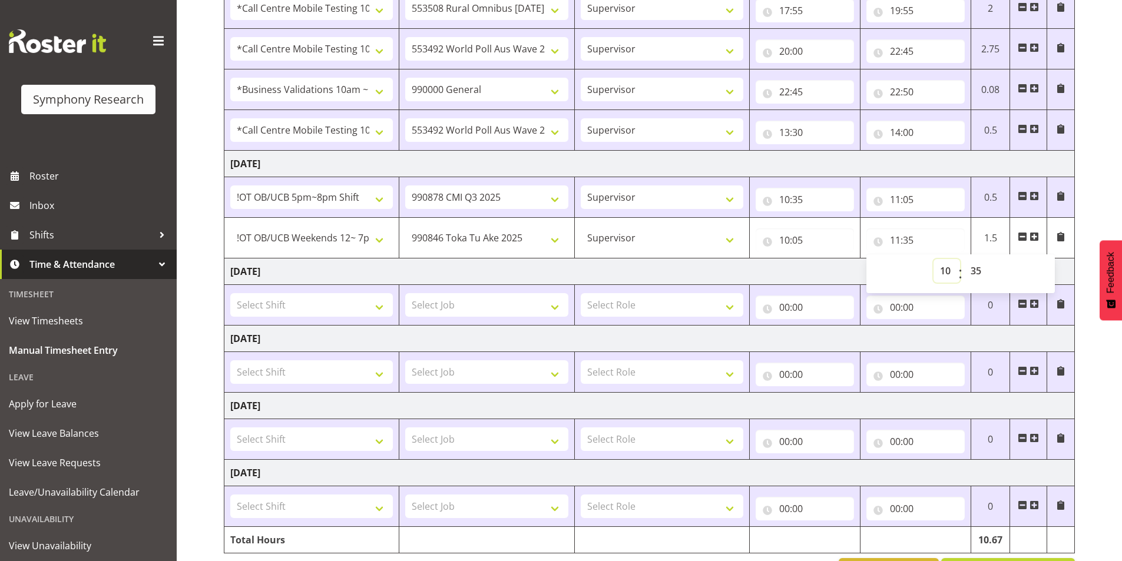
type input "10:35"
click at [1086, 179] on div "August 18th - August 24th 2025 Shift Job Role Start Time End Time Total Monday …" at bounding box center [673, 77] width 898 height 1033
click at [1036, 237] on span at bounding box center [1034, 236] width 9 height 9
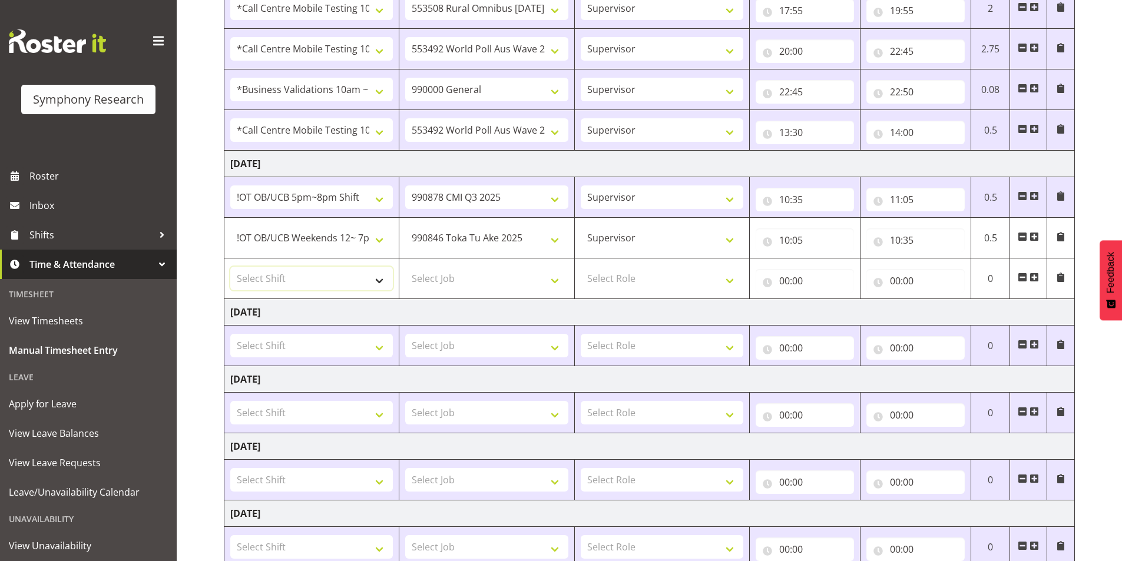
click at [285, 279] on select "Select Shift !!Project Briefing (Job to be assigned) !!Weekend Residential (Ros…" at bounding box center [311, 279] width 163 height 24
select select "1607"
click at [230, 267] on select "Select Shift !!Project Briefing (Job to be assigned) !!Weekend Residential (Ros…" at bounding box center [311, 279] width 163 height 24
click at [464, 284] on select "Select Job 550060 IF Admin 553492 World Poll Aus Wave 2 Main 2025 553493 World …" at bounding box center [486, 279] width 163 height 24
select select "9636"
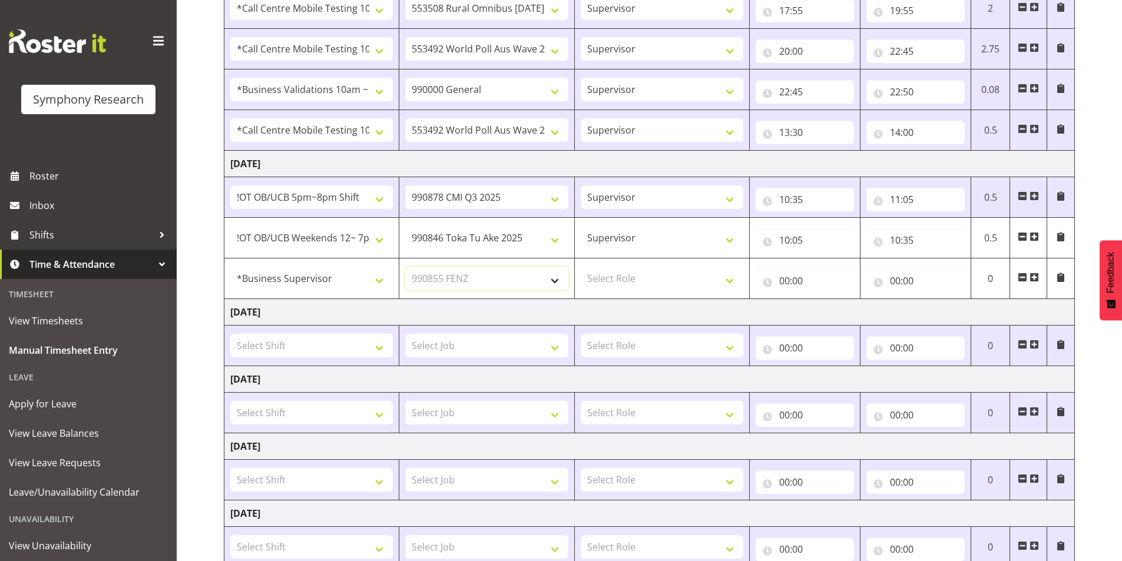
click at [405, 267] on select "Select Job 550060 IF Admin 553492 World Poll Aus Wave 2 Main 2025 553493 World …" at bounding box center [486, 279] width 163 height 24
click at [617, 275] on select "Select Role Interviewing Briefing Supervisor" at bounding box center [662, 279] width 163 height 24
select select "45"
click at [581, 267] on select "Select Role Interviewing Briefing Supervisor" at bounding box center [662, 279] width 163 height 24
click at [788, 279] on input "00:00" at bounding box center [805, 281] width 98 height 24
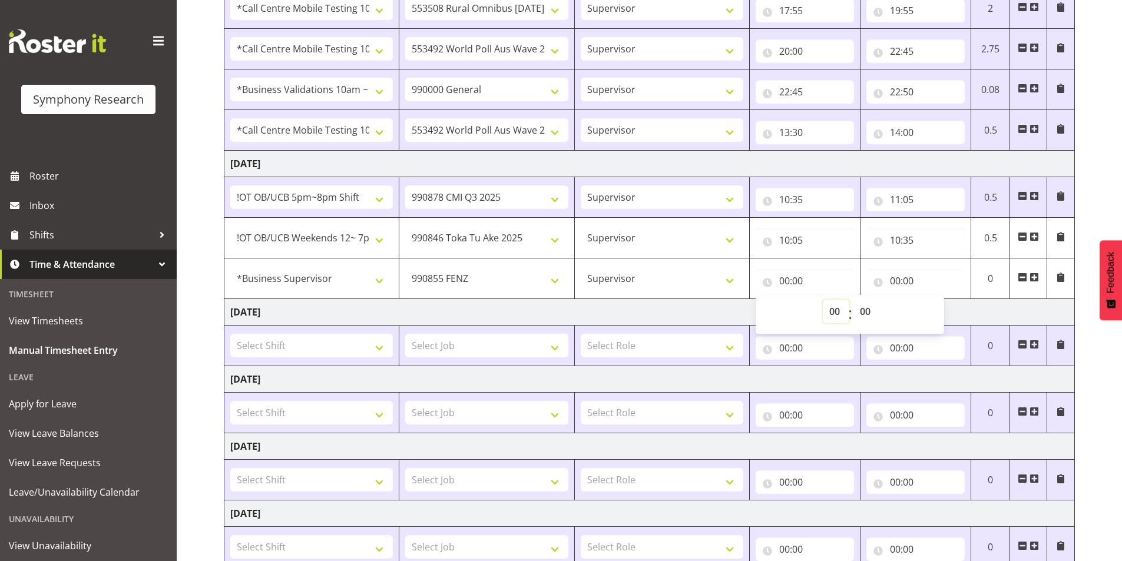
click at [824, 309] on select "00 01 02 03 04 05 06 07 08 09 10 11 12 13 14 15 16 17 18 19 20 21 22 23" at bounding box center [836, 312] width 27 height 24
select select "11"
click at [823, 300] on select "00 01 02 03 04 05 06 07 08 09 10 11 12 13 14 15 16 17 18 19 20 21 22 23" at bounding box center [836, 312] width 27 height 24
type input "11:00"
click at [864, 310] on select "00 01 02 03 04 05 06 07 08 09 10 11 12 13 14 15 16 17 18 19 20 21 22 23 24 25 2…" at bounding box center [867, 312] width 27 height 24
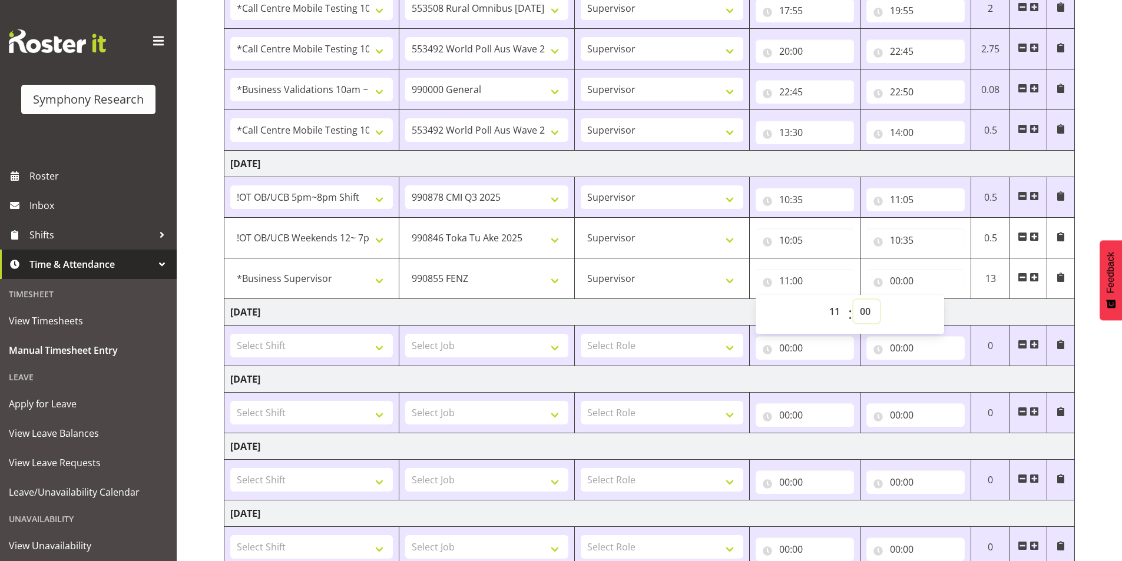
select select "5"
click at [854, 300] on select "00 01 02 03 04 05 06 07 08 09 10 11 12 13 14 15 16 17 18 19 20 21 22 23 24 25 2…" at bounding box center [867, 312] width 27 height 24
type input "11:05"
click at [897, 283] on input "00:00" at bounding box center [916, 281] width 98 height 24
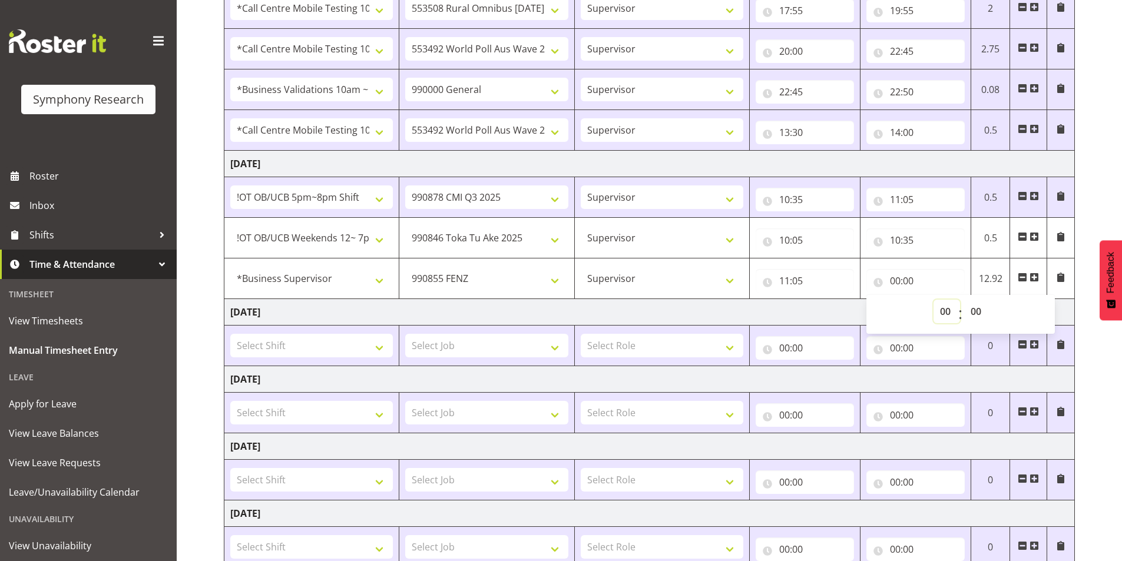
click at [941, 313] on select "00 01 02 03 04 05 06 07 08 09 10 11 12 13 14 15 16 17 18 19 20 21 22 23" at bounding box center [947, 312] width 27 height 24
select select "12"
click at [934, 300] on select "00 01 02 03 04 05 06 07 08 09 10 11 12 13 14 15 16 17 18 19 20 21 22 23" at bounding box center [947, 312] width 27 height 24
type input "12:00"
click at [973, 315] on select "00 01 02 03 04 05 06 07 08 09 10 11 12 13 14 15 16 17 18 19 20 21 22 23 24 25 2…" at bounding box center [977, 312] width 27 height 24
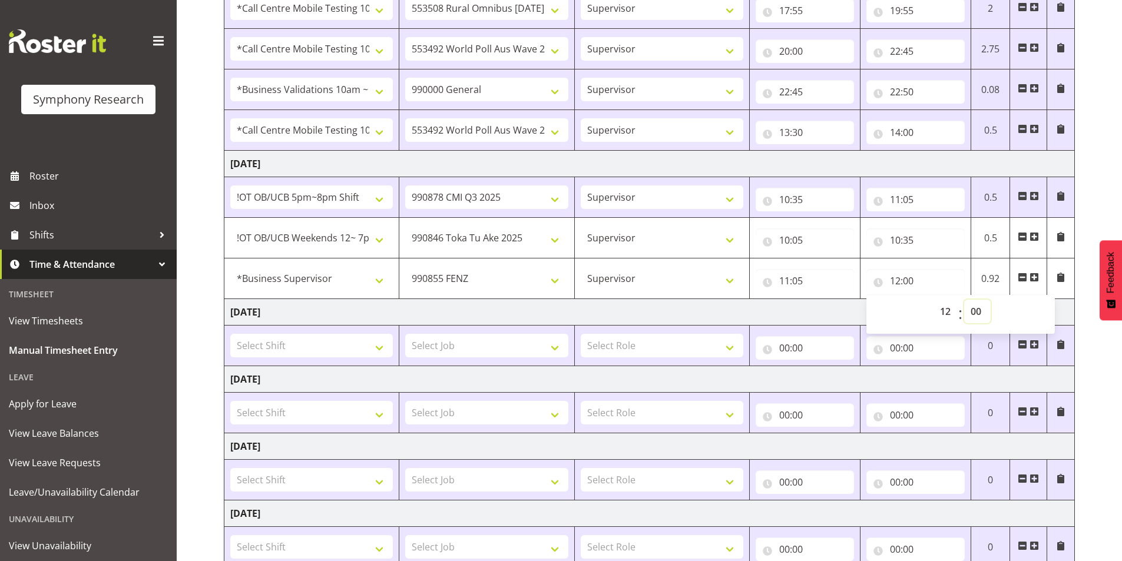
select select "20"
click at [964, 300] on select "00 01 02 03 04 05 06 07 08 09 10 11 12 13 14 15 16 17 18 19 20 21 22 23 24 25 2…" at bounding box center [977, 312] width 27 height 24
type input "12:20"
click at [1038, 277] on span at bounding box center [1034, 277] width 9 height 9
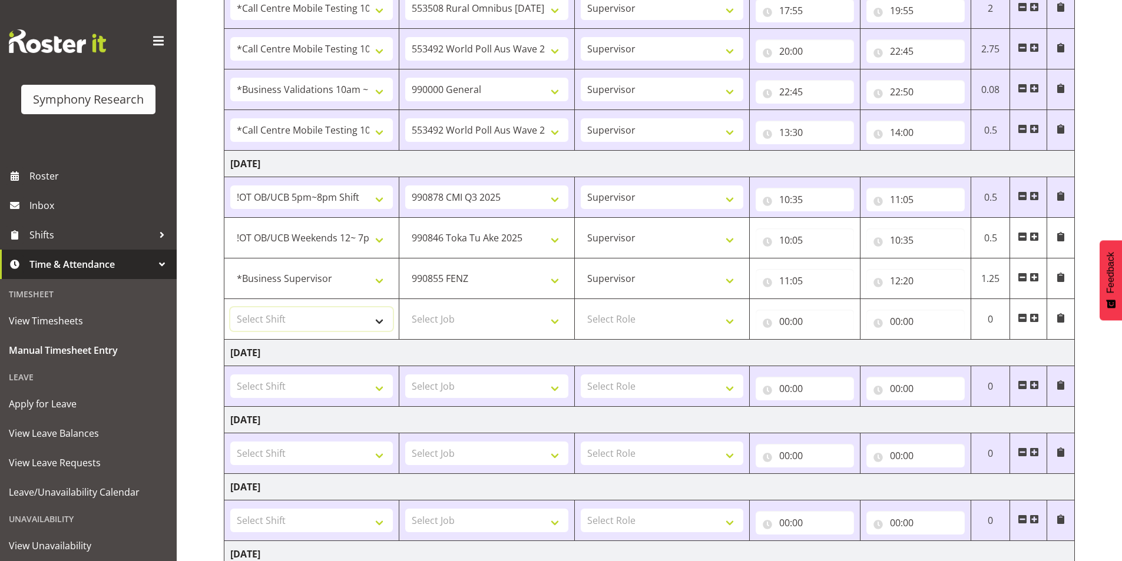
click at [307, 319] on select "Select Shift !!Project Briefing (Job to be assigned) !!Weekend Residential (Ros…" at bounding box center [311, 319] width 163 height 24
select select "28362"
click at [230, 307] on select "Select Shift !!Project Briefing (Job to be assigned) !!Weekend Residential (Ros…" at bounding box center [311, 319] width 163 height 24
click at [440, 321] on select "Select Job 550060 IF Admin 553492 World Poll Aus Wave 2 Main 2025 553493 World …" at bounding box center [486, 319] width 163 height 24
select select "10549"
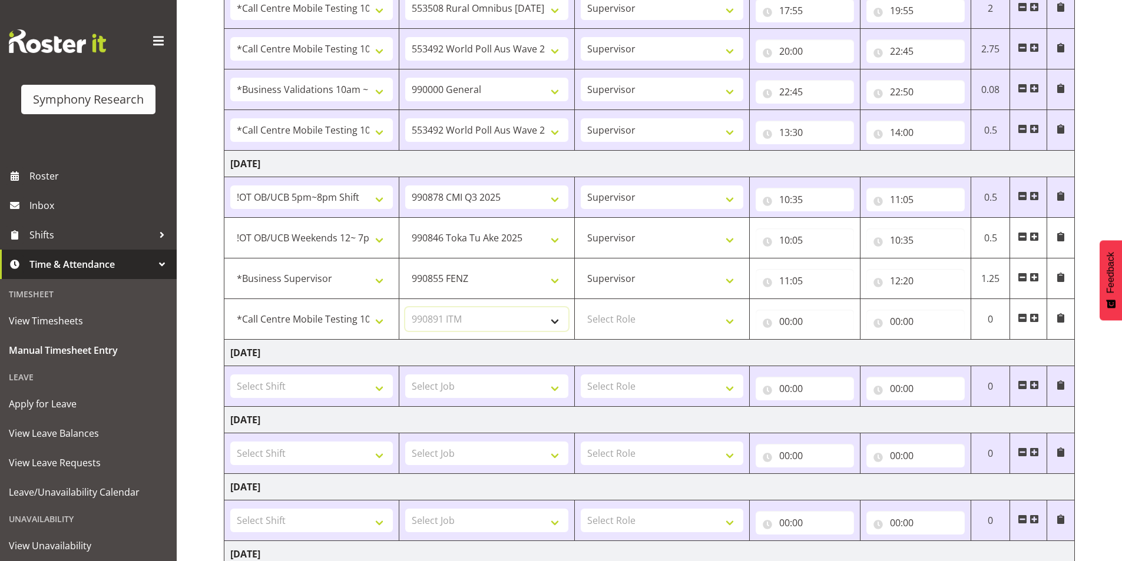
click at [405, 307] on select "Select Job 550060 IF Admin 553492 World Poll Aus Wave 2 Main 2025 553493 World …" at bounding box center [486, 319] width 163 height 24
click at [657, 316] on select "Select Role Interviewing Briefing Supervisor" at bounding box center [662, 319] width 163 height 24
select select "45"
click at [581, 307] on select "Select Role Interviewing Briefing Supervisor" at bounding box center [662, 319] width 163 height 24
click at [785, 319] on input "00:00" at bounding box center [805, 322] width 98 height 24
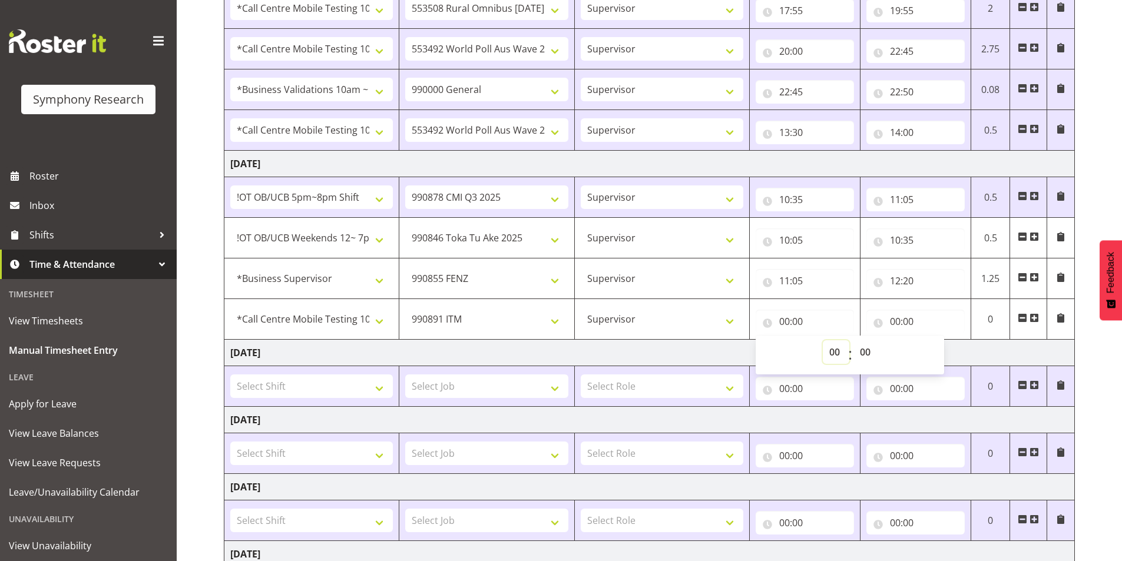
click at [825, 349] on select "00 01 02 03 04 05 06 07 08 09 10 11 12 13 14 15 16 17 18 19 20 21 22 23" at bounding box center [836, 352] width 27 height 24
select select "12"
click at [823, 340] on select "00 01 02 03 04 05 06 07 08 09 10 11 12 13 14 15 16 17 18 19 20 21 22 23" at bounding box center [836, 352] width 27 height 24
type input "12:00"
click at [861, 354] on select "00 01 02 03 04 05 06 07 08 09 10 11 12 13 14 15 16 17 18 19 20 21 22 23 24 25 2…" at bounding box center [867, 352] width 27 height 24
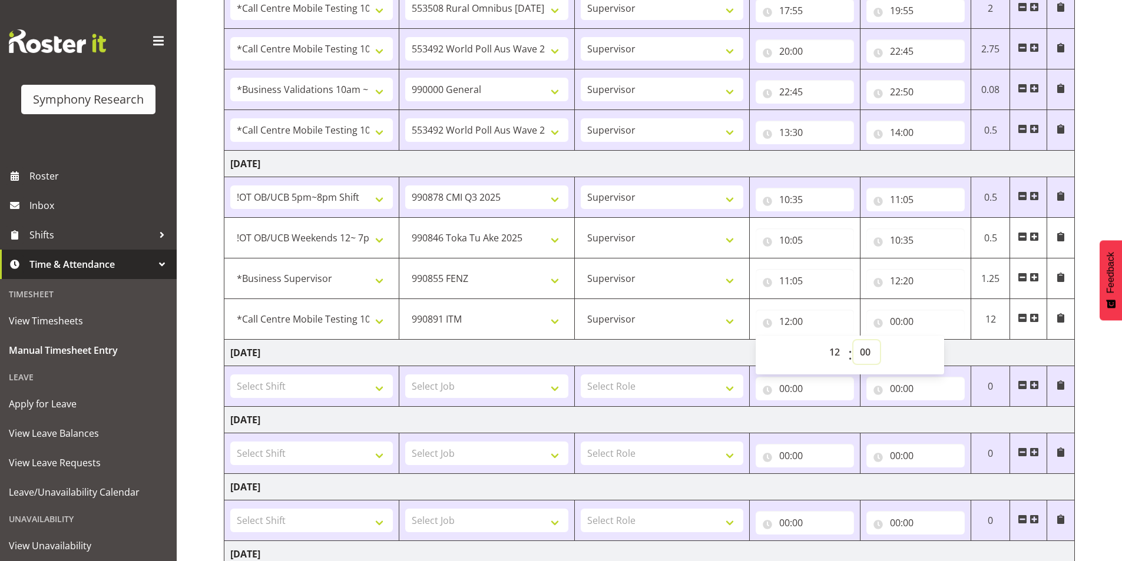
select select "20"
click at [854, 340] on select "00 01 02 03 04 05 06 07 08 09 10 11 12 13 14 15 16 17 18 19 20 21 22 23 24 25 2…" at bounding box center [867, 352] width 27 height 24
type input "12:20"
click at [894, 319] on input "00:00" at bounding box center [916, 322] width 98 height 24
click at [946, 354] on select "00 01 02 03 04 05 06 07 08 09 10 11 12 13 14 15 16 17 18 19 20 21 22 23" at bounding box center [947, 352] width 27 height 24
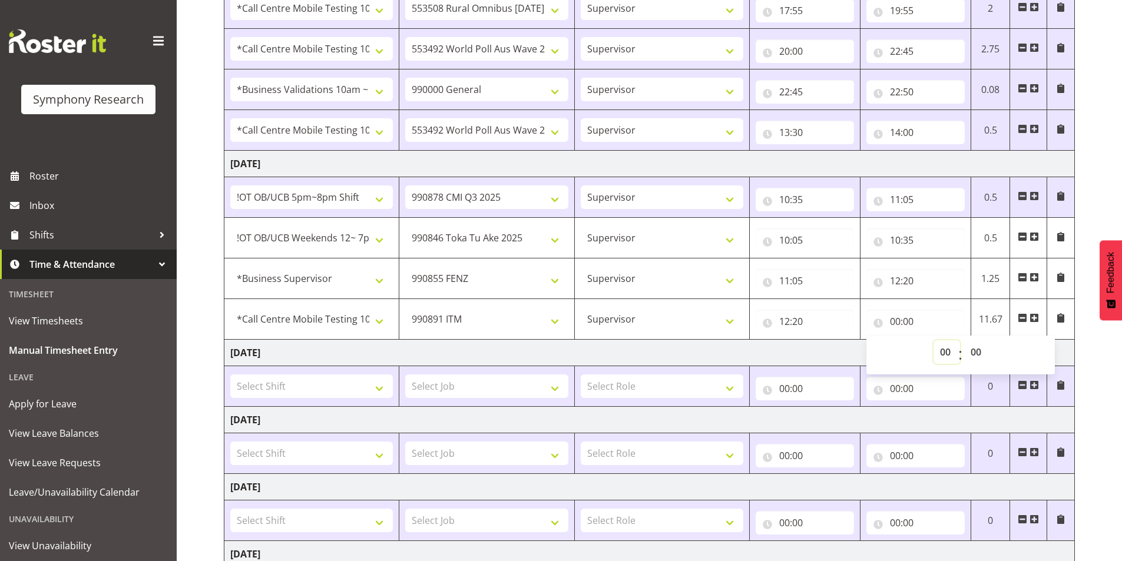
select select "13"
click at [934, 340] on select "00 01 02 03 04 05 06 07 08 09 10 11 12 13 14 15 16 17 18 19 20 21 22 23" at bounding box center [947, 352] width 27 height 24
type input "13:00"
click at [979, 352] on select "00 01 02 03 04 05 06 07 08 09 10 11 12 13 14 15 16 17 18 19 20 21 22 23 24 25 2…" at bounding box center [977, 352] width 27 height 24
select select "10"
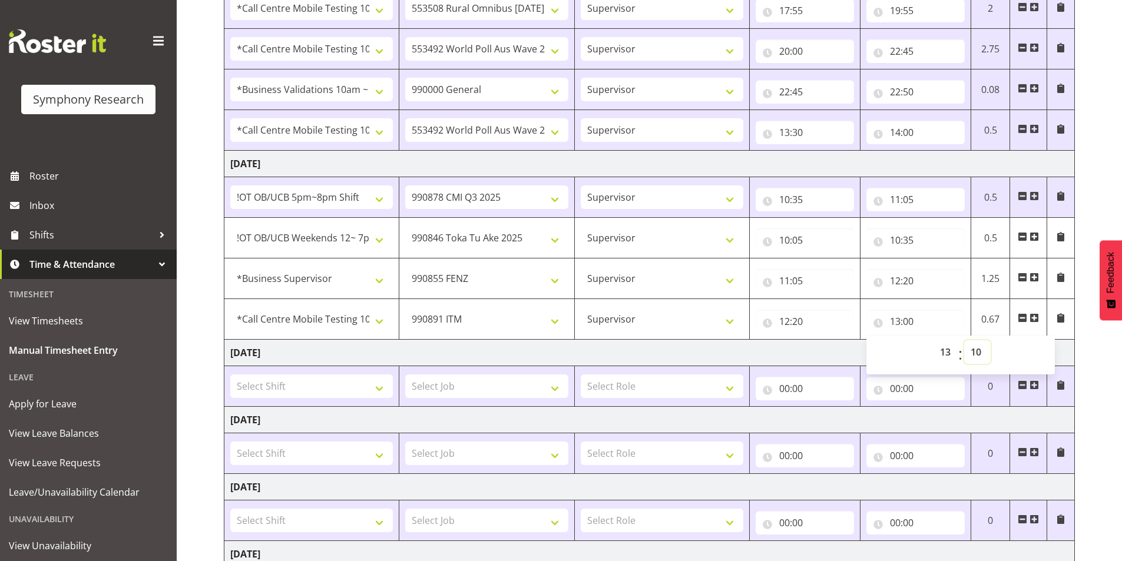
click at [964, 340] on select "00 01 02 03 04 05 06 07 08 09 10 11 12 13 14 15 16 17 18 19 20 21 22 23 24 25 2…" at bounding box center [977, 352] width 27 height 24
type input "13:10"
click at [1086, 356] on div "August 18th - August 24th 2025 Shift Job Role Start Time End Time Total Monday …" at bounding box center [673, 118] width 898 height 1114
click at [1034, 318] on span at bounding box center [1034, 317] width 9 height 9
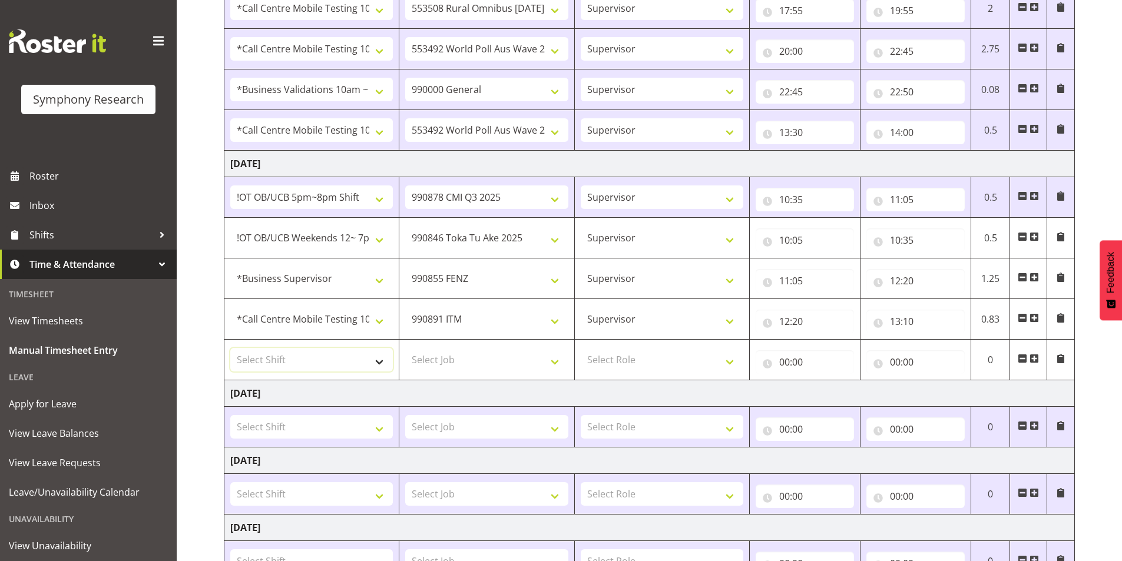
click at [284, 368] on select "Select Shift !!Project Briefing (Job to be assigned) !!Weekend Residential (Ros…" at bounding box center [311, 360] width 163 height 24
select select "28362"
click at [230, 348] on select "Select Shift !!Project Briefing (Job to be assigned) !!Weekend Residential (Ros…" at bounding box center [311, 360] width 163 height 24
click at [480, 362] on select "Select Job 550060 IF Admin 553492 World Poll Aus Wave 2 Main 2025 553493 World …" at bounding box center [486, 360] width 163 height 24
select select "10242"
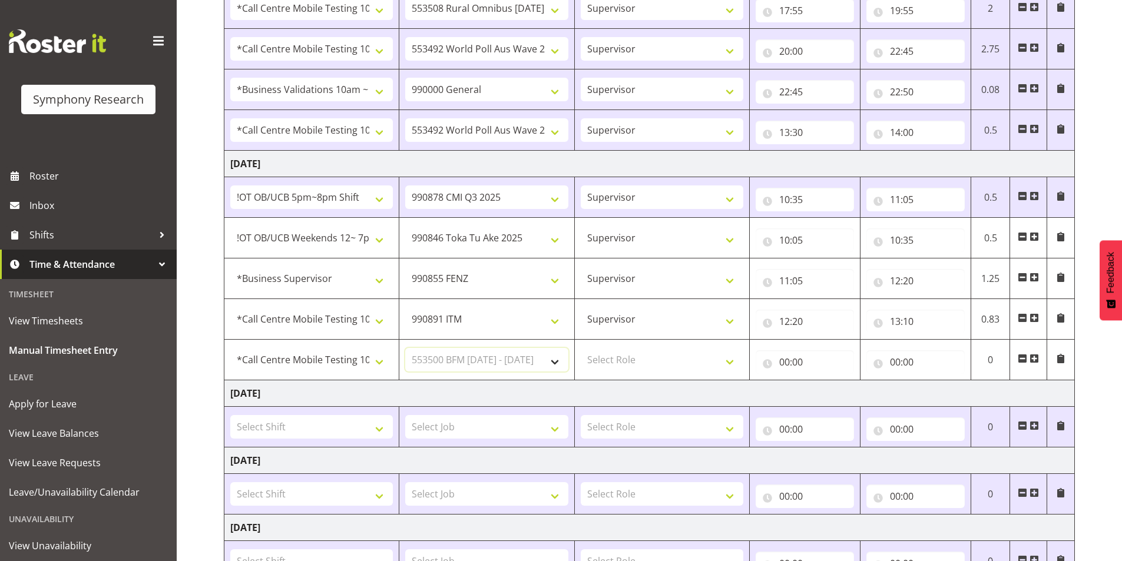
click at [405, 348] on select "Select Job 550060 IF Admin 553492 World Poll Aus Wave 2 Main 2025 553493 World …" at bounding box center [486, 360] width 163 height 24
click at [619, 351] on select "Select Role Interviewing Briefing Supervisor" at bounding box center [662, 360] width 163 height 24
select select "45"
click at [581, 348] on select "Select Role Interviewing Briefing Supervisor" at bounding box center [662, 360] width 163 height 24
click at [788, 361] on input "00:00" at bounding box center [805, 363] width 98 height 24
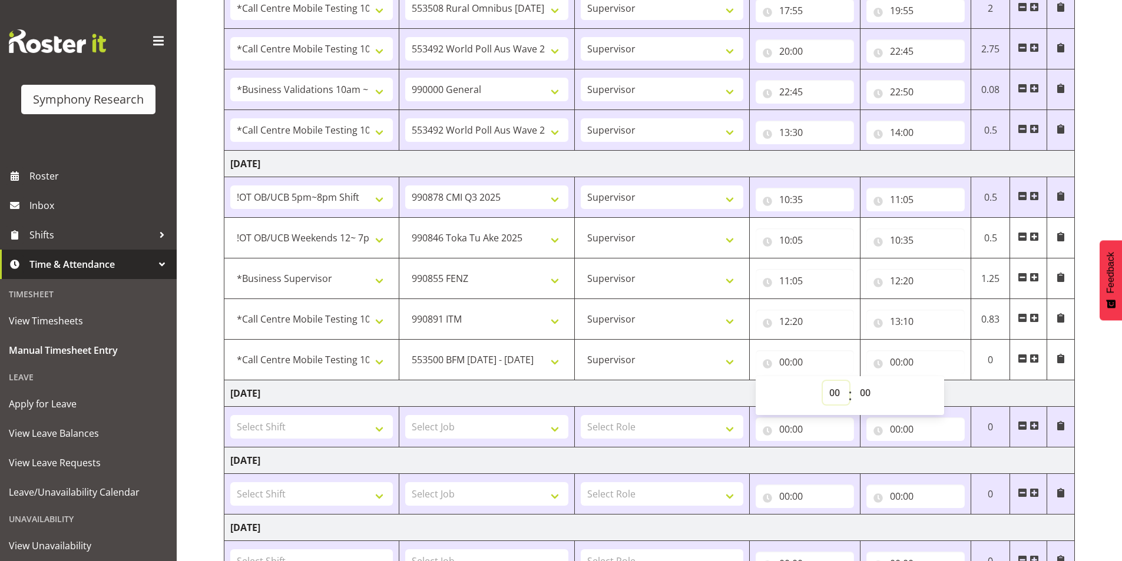
click at [829, 396] on select "00 01 02 03 04 05 06 07 08 09 10 11 12 13 14 15 16 17 18 19 20 21 22 23" at bounding box center [836, 393] width 27 height 24
select select "13"
click at [823, 381] on select "00 01 02 03 04 05 06 07 08 09 10 11 12 13 14 15 16 17 18 19 20 21 22 23" at bounding box center [836, 393] width 27 height 24
type input "13:00"
click at [870, 387] on select "00 01 02 03 04 05 06 07 08 09 10 11 12 13 14 15 16 17 18 19 20 21 22 23 24 25 2…" at bounding box center [867, 393] width 27 height 24
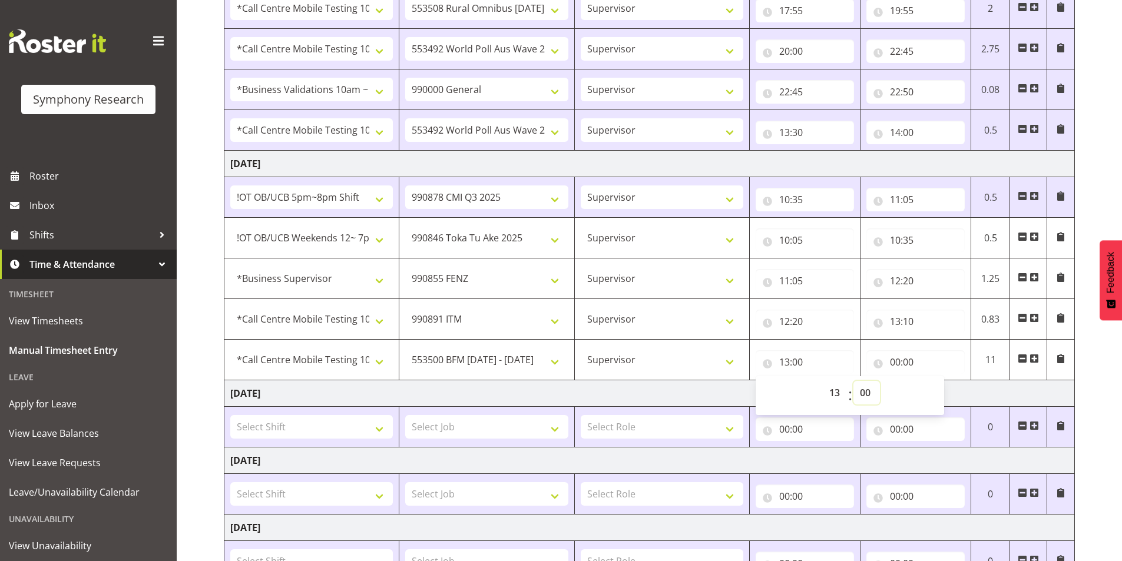
select select "10"
click at [854, 381] on select "00 01 02 03 04 05 06 07 08 09 10 11 12 13 14 15 16 17 18 19 20 21 22 23 24 25 2…" at bounding box center [867, 393] width 27 height 24
type input "13:10"
click at [894, 363] on input "00:00" at bounding box center [916, 363] width 98 height 24
click at [938, 395] on select "00 01 02 03 04 05 06 07 08 09 10 11 12 13 14 15 16 17 18 19 20 21 22 23" at bounding box center [947, 393] width 27 height 24
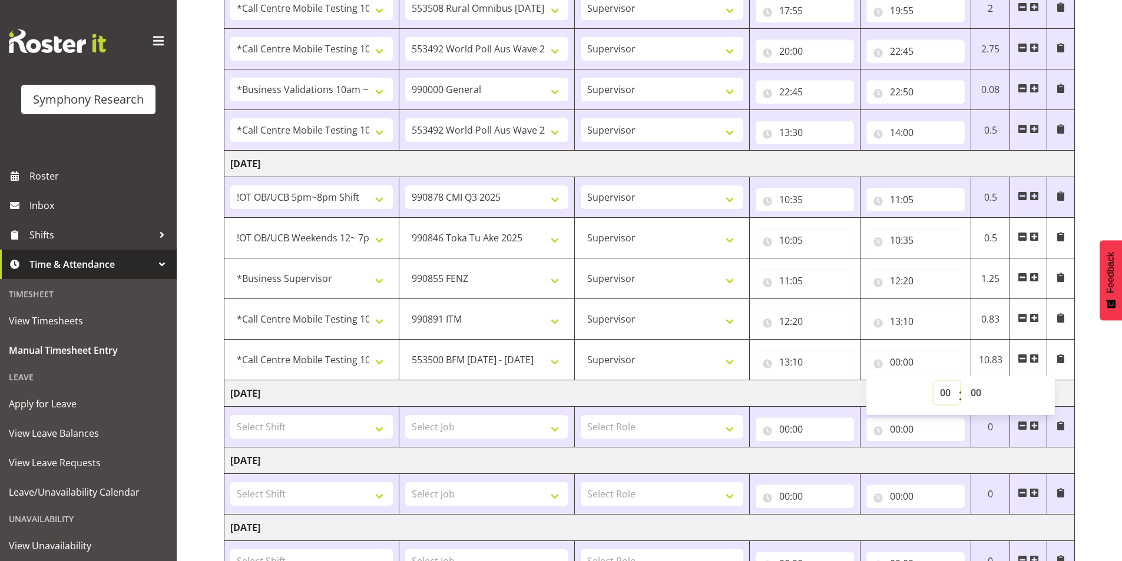
select select "16"
click at [934, 381] on select "00 01 02 03 04 05 06 07 08 09 10 11 12 13 14 15 16 17 18 19 20 21 22 23" at bounding box center [947, 393] width 27 height 24
type input "16:00"
click at [974, 392] on select "00 01 02 03 04 05 06 07 08 09 10 11 12 13 14 15 16 17 18 19 20 21 22 23 24 25 2…" at bounding box center [977, 393] width 27 height 24
select select "30"
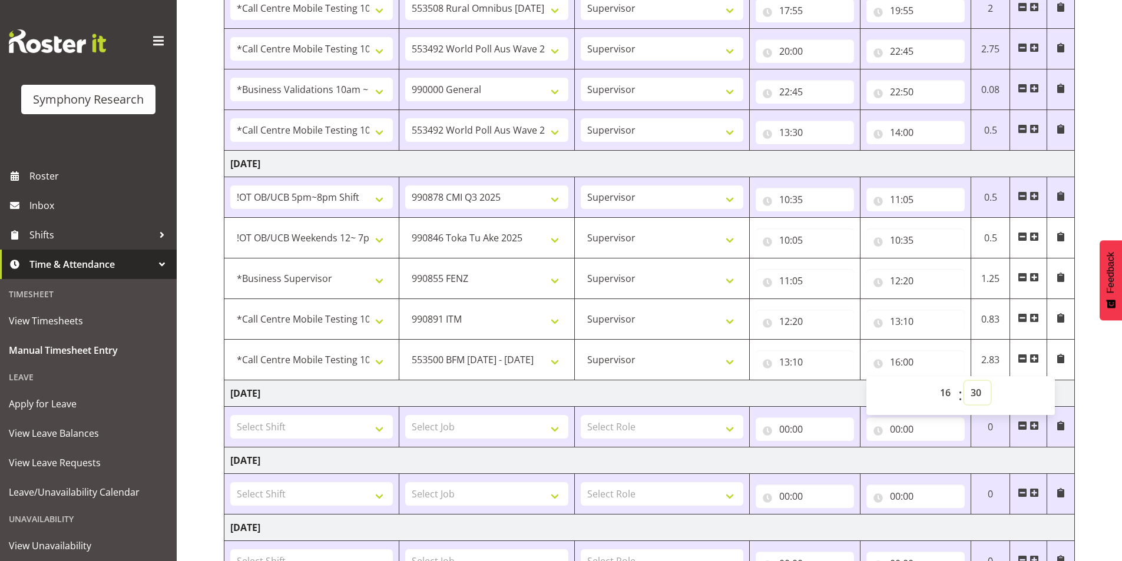
click at [964, 381] on select "00 01 02 03 04 05 06 07 08 09 10 11 12 13 14 15 16 17 18 19 20 21 22 23 24 25 2…" at bounding box center [977, 393] width 27 height 24
type input "16:30"
click at [1102, 394] on div "August 18th - August 24th 2025 Shift Job Role Start Time End Time Total Monday …" at bounding box center [673, 138] width 898 height 1155
click at [1038, 359] on span at bounding box center [1034, 358] width 9 height 9
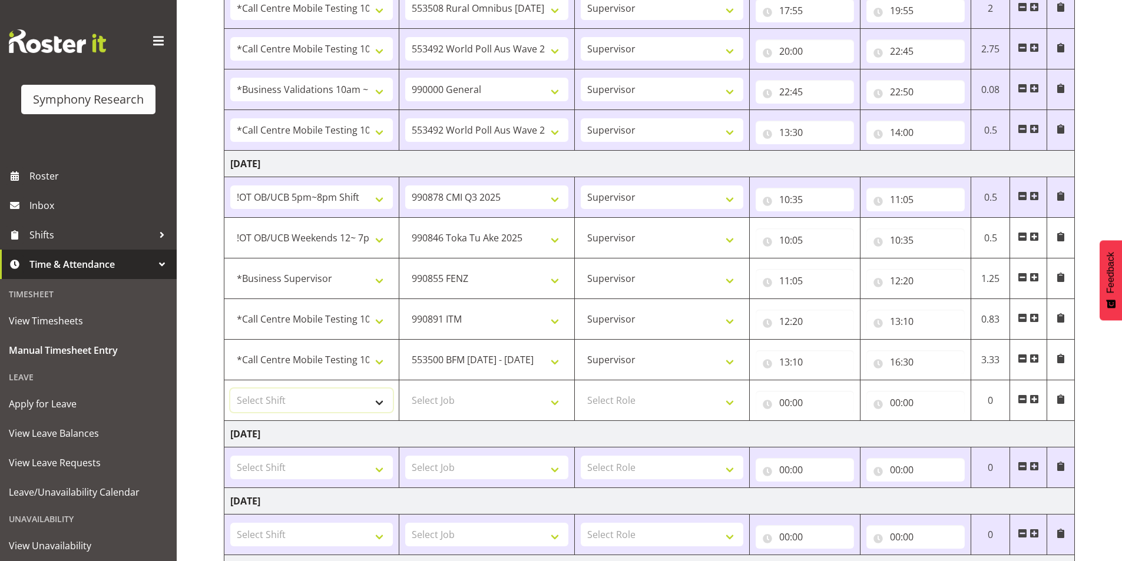
click at [276, 408] on select "Select Shift !!Project Briefing (Job to be assigned) !!Weekend Residential (Ros…" at bounding box center [311, 401] width 163 height 24
select select "28362"
click at [230, 389] on select "Select Shift !!Project Briefing (Job to be assigned) !!Weekend Residential (Ros…" at bounding box center [311, 401] width 163 height 24
click at [441, 395] on select "Select Job 550060 IF Admin 553492 World Poll Aus Wave 2 Main 2025 553493 World …" at bounding box center [486, 401] width 163 height 24
select select "10499"
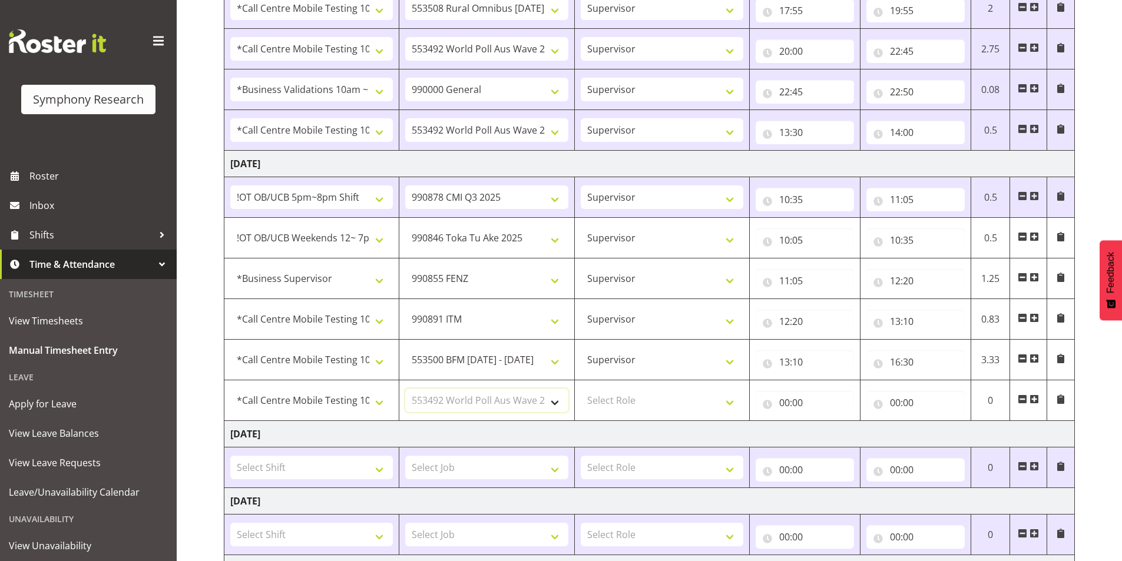
click at [405, 389] on select "Select Job 550060 IF Admin 553492 World Poll Aus Wave 2 Main 2025 553493 World …" at bounding box center [486, 401] width 163 height 24
click at [618, 396] on select "Select Role Interviewing Briefing Supervisor" at bounding box center [662, 401] width 163 height 24
select select "45"
click at [581, 389] on select "Select Role Interviewing Briefing Supervisor" at bounding box center [662, 401] width 163 height 24
click at [786, 404] on input "00:00" at bounding box center [805, 403] width 98 height 24
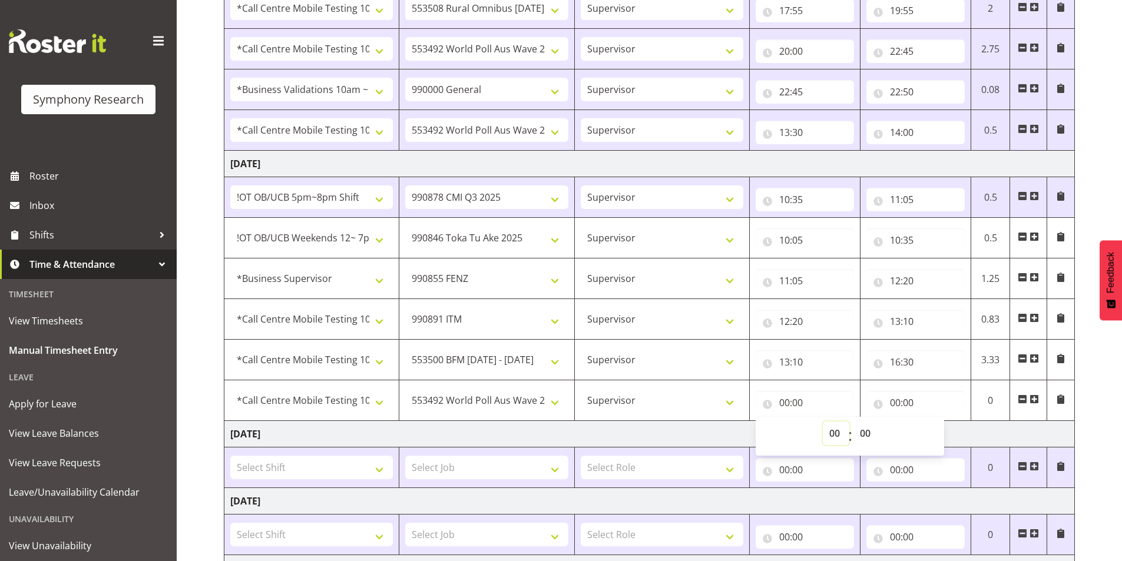
click at [834, 435] on select "00 01 02 03 04 05 06 07 08 09 10 11 12 13 14 15 16 17 18 19 20 21 22 23" at bounding box center [836, 434] width 27 height 24
select select "16"
click at [823, 422] on select "00 01 02 03 04 05 06 07 08 09 10 11 12 13 14 15 16 17 18 19 20 21 22 23" at bounding box center [836, 434] width 27 height 24
type input "16:00"
click at [911, 362] on input "16:30" at bounding box center [916, 363] width 98 height 24
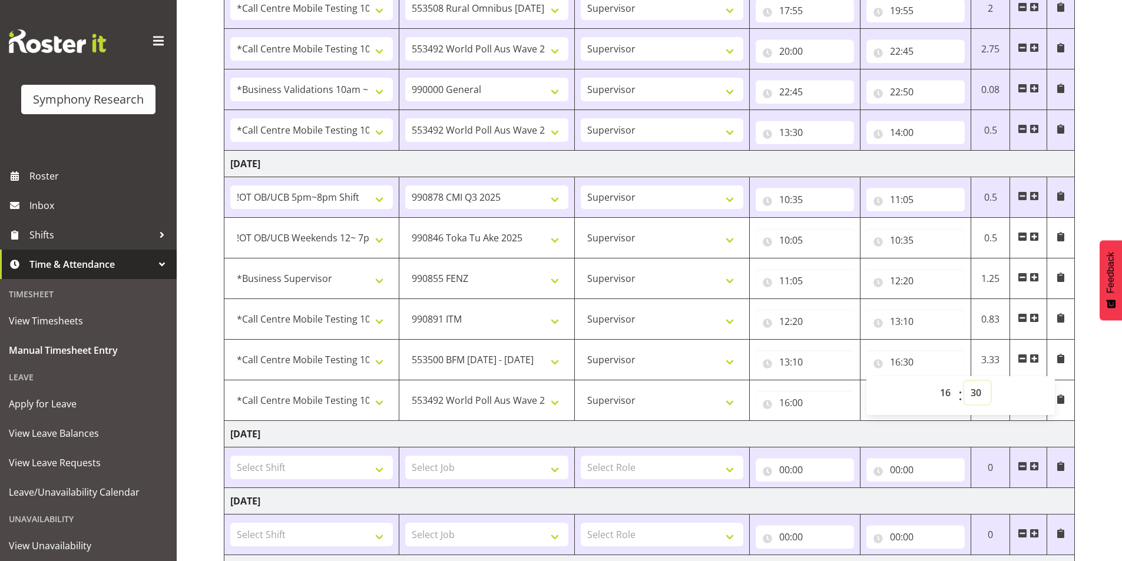
click at [977, 392] on select "00 01 02 03 04 05 06 07 08 09 10 11 12 13 14 15 16 17 18 19 20 21 22 23 24 25 2…" at bounding box center [977, 393] width 27 height 24
select select "0"
click at [964, 381] on select "00 01 02 03 04 05 06 07 08 09 10 11 12 13 14 15 16 17 18 19 20 21 22 23 24 25 2…" at bounding box center [977, 393] width 27 height 24
type input "16:00"
click at [1087, 381] on div "August 18th - August 24th 2025 Shift Job Role Start Time End Time Total Monday …" at bounding box center [673, 158] width 898 height 1195
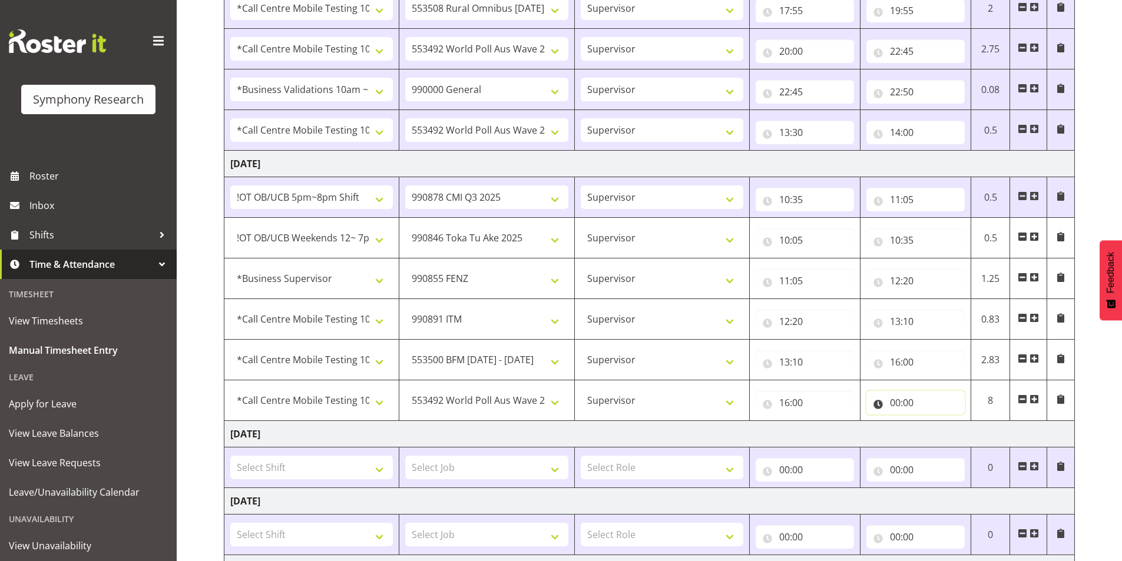
click at [896, 402] on input "00:00" at bounding box center [916, 403] width 98 height 24
click at [942, 432] on select "00 01 02 03 04 05 06 07 08 09 10 11 12 13 14 15 16 17 18 19 20 21 22 23" at bounding box center [947, 434] width 27 height 24
select select "17"
click at [934, 422] on select "00 01 02 03 04 05 06 07 08 09 10 11 12 13 14 15 16 17 18 19 20 21 22 23" at bounding box center [947, 434] width 27 height 24
type input "17:00"
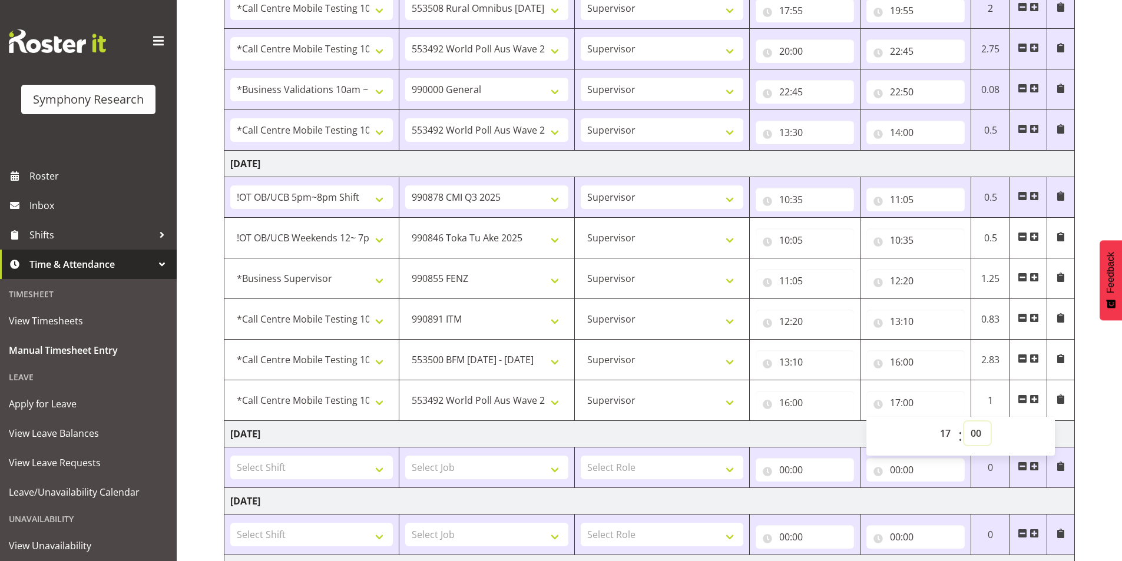
click at [981, 430] on select "00 01 02 03 04 05 06 07 08 09 10 11 12 13 14 15 16 17 18 19 20 21 22 23 24 25 2…" at bounding box center [977, 434] width 27 height 24
select select "30"
click at [964, 422] on select "00 01 02 03 04 05 06 07 08 09 10 11 12 13 14 15 16 17 18 19 20 21 22 23 24 25 2…" at bounding box center [977, 434] width 27 height 24
type input "17:30"
click at [1100, 399] on div "August 18th - August 24th 2025 Shift Job Role Start Time End Time Total Monday …" at bounding box center [673, 158] width 898 height 1195
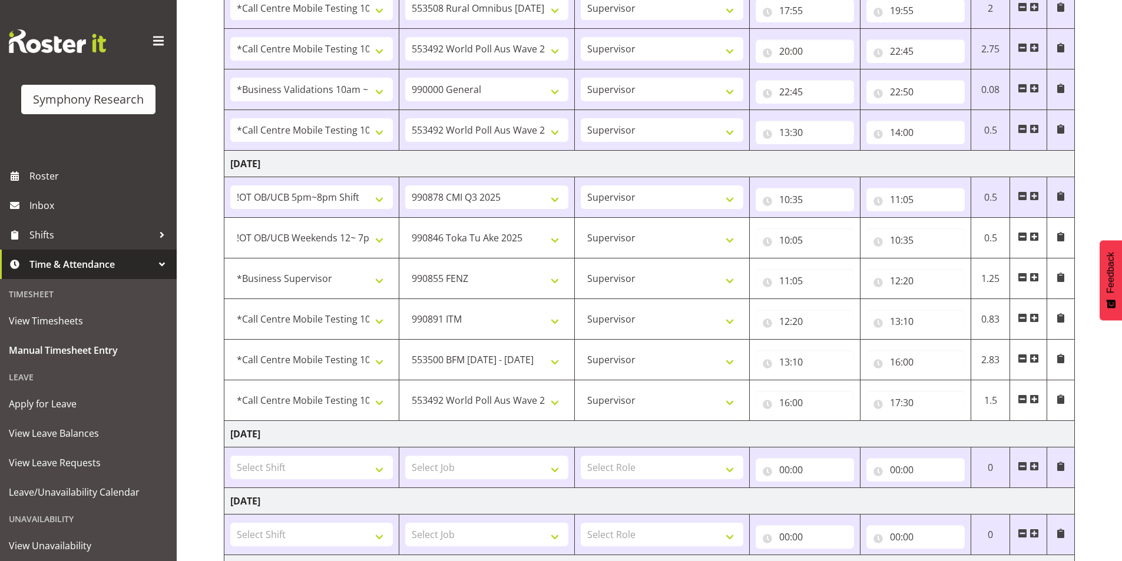
click at [1033, 396] on span at bounding box center [1034, 399] width 9 height 9
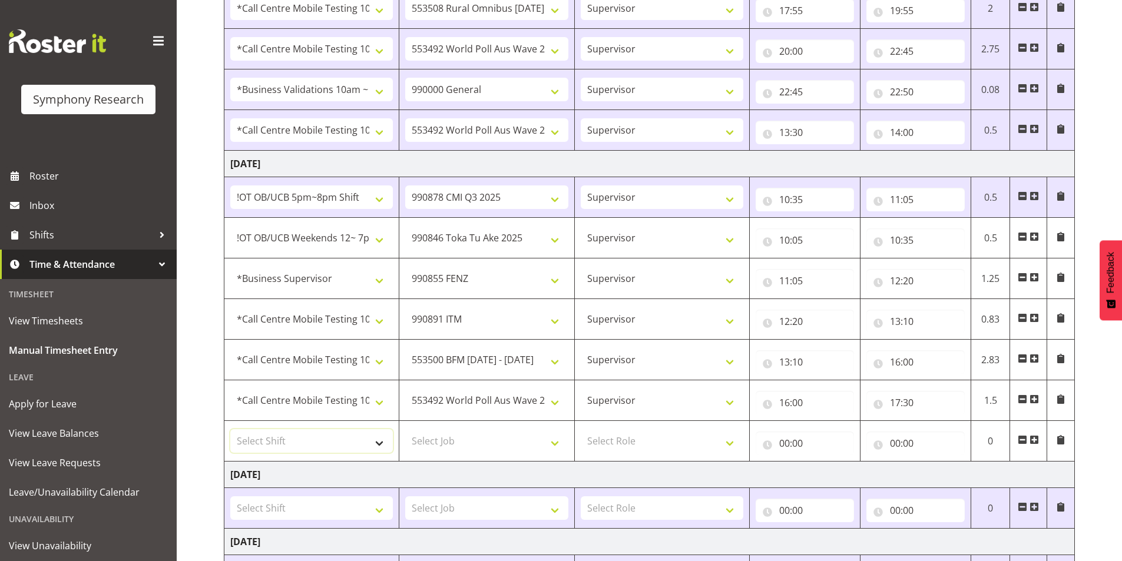
click at [287, 441] on select "Select Shift !!Project Briefing (Job to be assigned) !!Weekend Residential (Ros…" at bounding box center [311, 441] width 163 height 24
select select "41123"
click at [230, 429] on select "Select Shift !!Project Briefing (Job to be assigned) !!Weekend Residential (Ros…" at bounding box center [311, 441] width 163 height 24
click at [482, 441] on select "Select Job 550060 IF Admin 553492 World Poll Aus Wave 2 Main 2025 553493 World …" at bounding box center [486, 441] width 163 height 24
select select "10536"
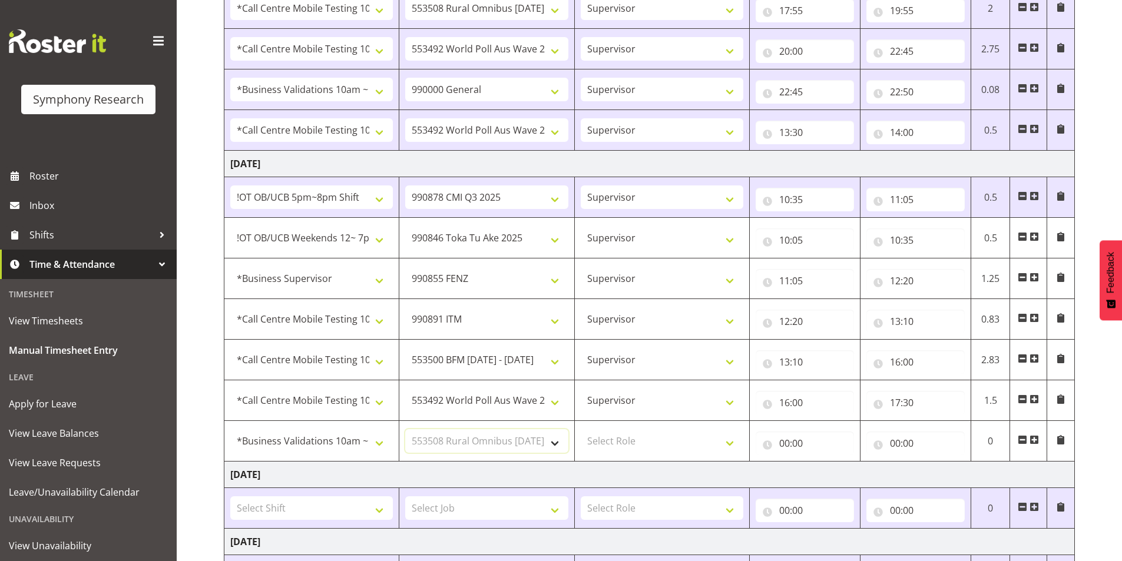
click at [405, 429] on select "Select Job 550060 IF Admin 553492 World Poll Aus Wave 2 Main 2025 553493 World …" at bounding box center [486, 441] width 163 height 24
click at [613, 438] on select "Select Role Interviewing Briefing Supervisor" at bounding box center [662, 441] width 163 height 24
select select "45"
click at [581, 429] on select "Select Role Interviewing Briefing Supervisor" at bounding box center [662, 441] width 163 height 24
click at [789, 439] on input "00:00" at bounding box center [805, 444] width 98 height 24
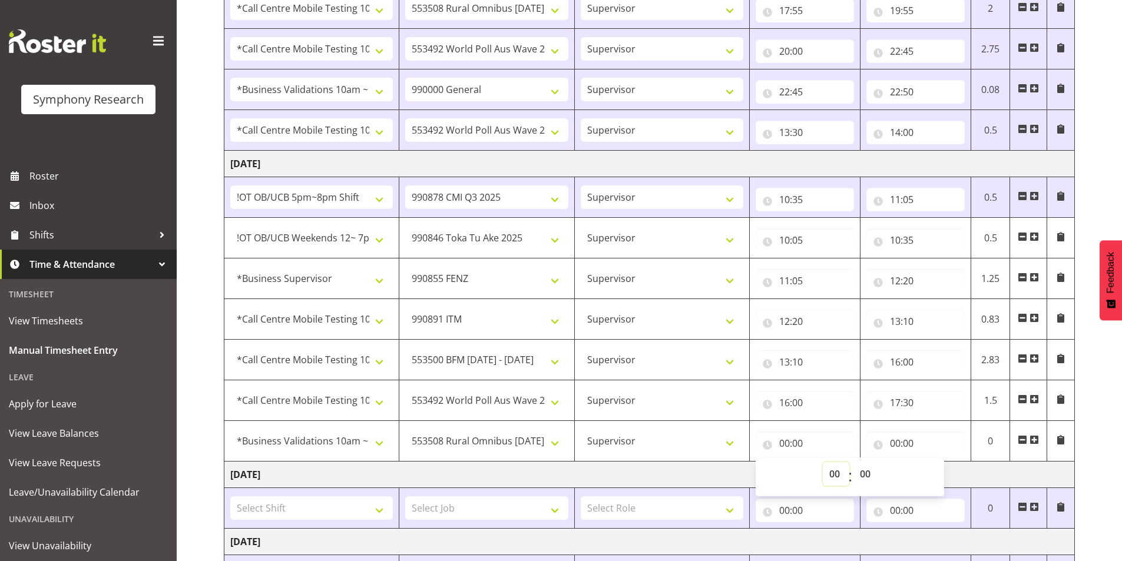
click at [826, 471] on select "00 01 02 03 04 05 06 07 08 09 10 11 12 13 14 15 16 17 18 19 20 21 22 23" at bounding box center [836, 474] width 27 height 24
select select "17"
click at [823, 462] on select "00 01 02 03 04 05 06 07 08 09 10 11 12 13 14 15 16 17 18 19 20 21 22 23" at bounding box center [836, 474] width 27 height 24
type input "17:00"
click at [862, 471] on select "00 01 02 03 04 05 06 07 08 09 10 11 12 13 14 15 16 17 18 19 20 21 22 23 24 25 2…" at bounding box center [867, 474] width 27 height 24
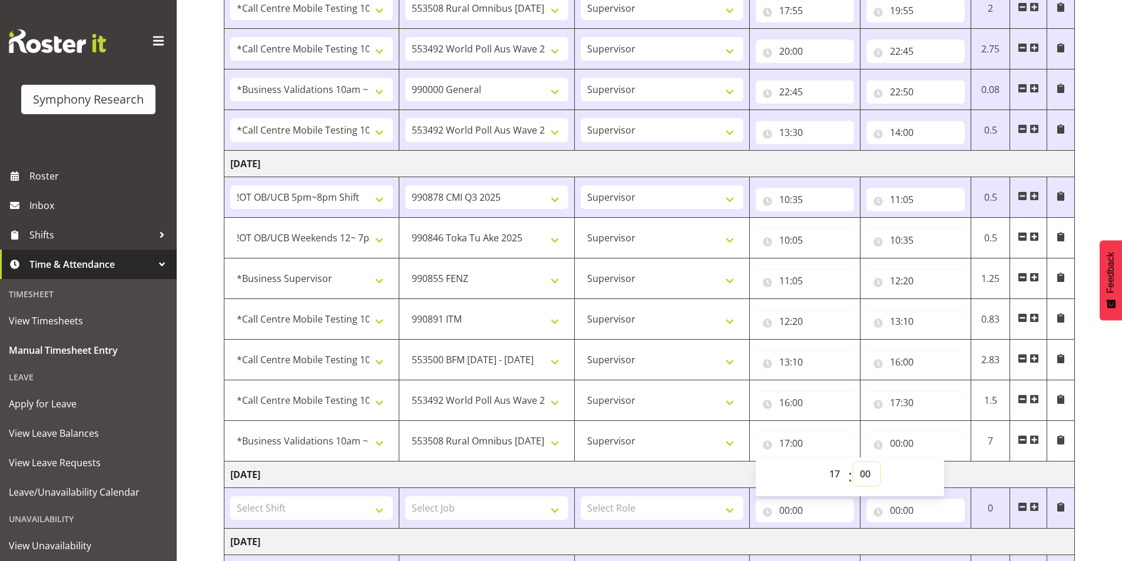
select select "30"
click at [854, 462] on select "00 01 02 03 04 05 06 07 08 09 10 11 12 13 14 15 16 17 18 19 20 21 22 23 24 25 2…" at bounding box center [867, 474] width 27 height 24
type input "17:30"
click at [896, 441] on input "00:00" at bounding box center [916, 444] width 98 height 24
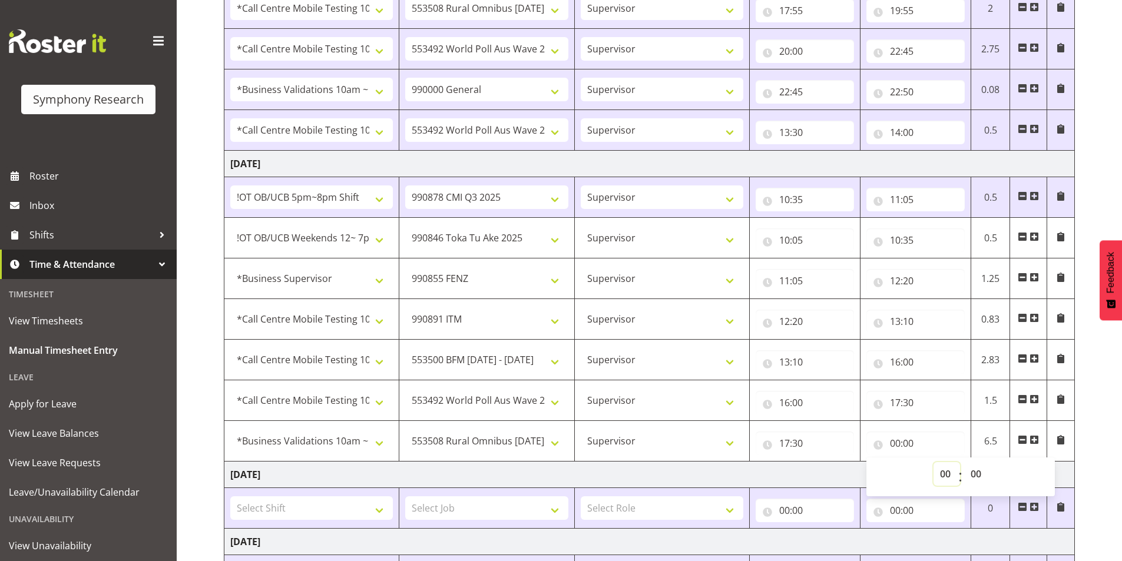
click at [935, 475] on select "00 01 02 03 04 05 06 07 08 09 10 11 12 13 14 15 16 17 18 19 20 21 22 23" at bounding box center [947, 474] width 27 height 24
select select "17"
click at [934, 462] on select "00 01 02 03 04 05 06 07 08 09 10 11 12 13 14 15 16 17 18 19 20 21 22 23" at bounding box center [947, 474] width 27 height 24
type input "17:00"
click at [980, 475] on select "00 01 02 03 04 05 06 07 08 09 10 11 12 13 14 15 16 17 18 19 20 21 22 23 24 25 2…" at bounding box center [977, 474] width 27 height 24
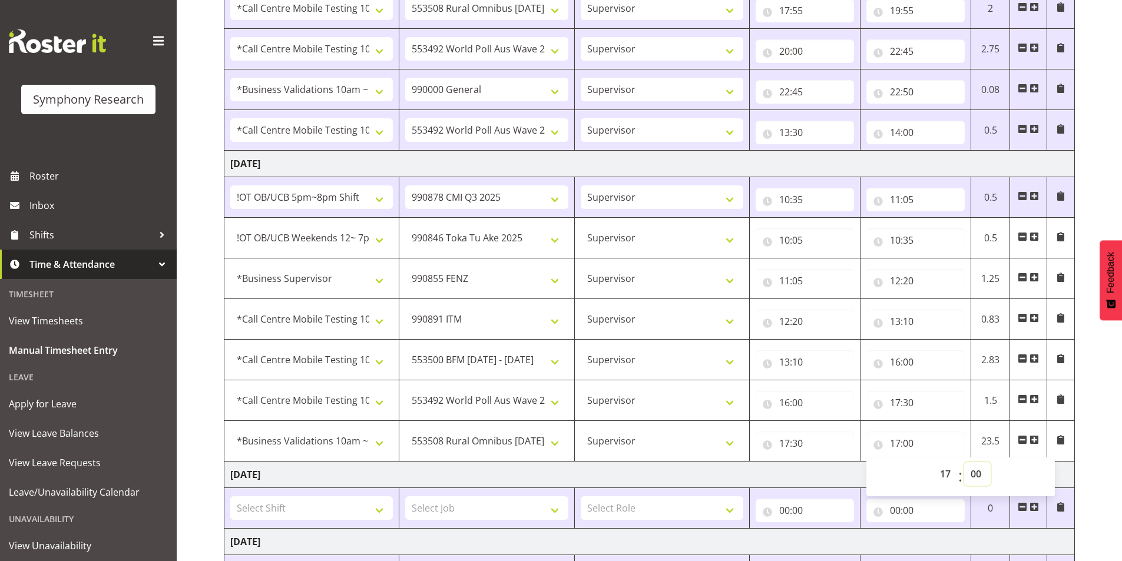
select select "35"
click at [964, 462] on select "00 01 02 03 04 05 06 07 08 09 10 11 12 13 14 15 16 17 18 19 20 21 22 23 24 25 2…" at bounding box center [977, 474] width 27 height 24
type input "17:35"
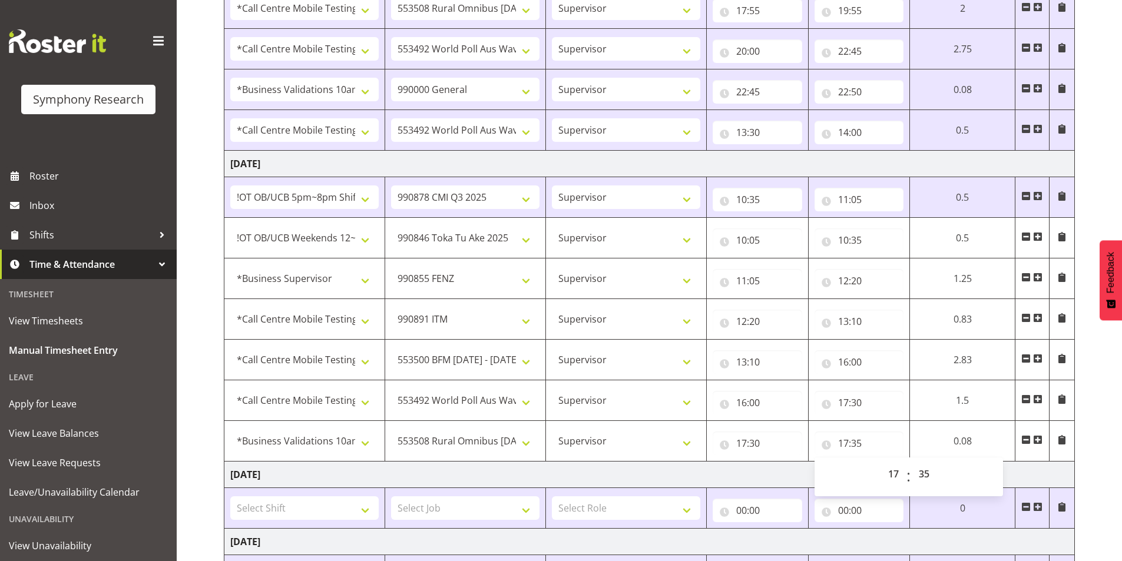
click at [1086, 463] on div "August 18th - August 24th 2025 Shift Job Role Start Time End Time Total Monday …" at bounding box center [673, 179] width 898 height 1236
click at [1040, 442] on span at bounding box center [1037, 439] width 9 height 9
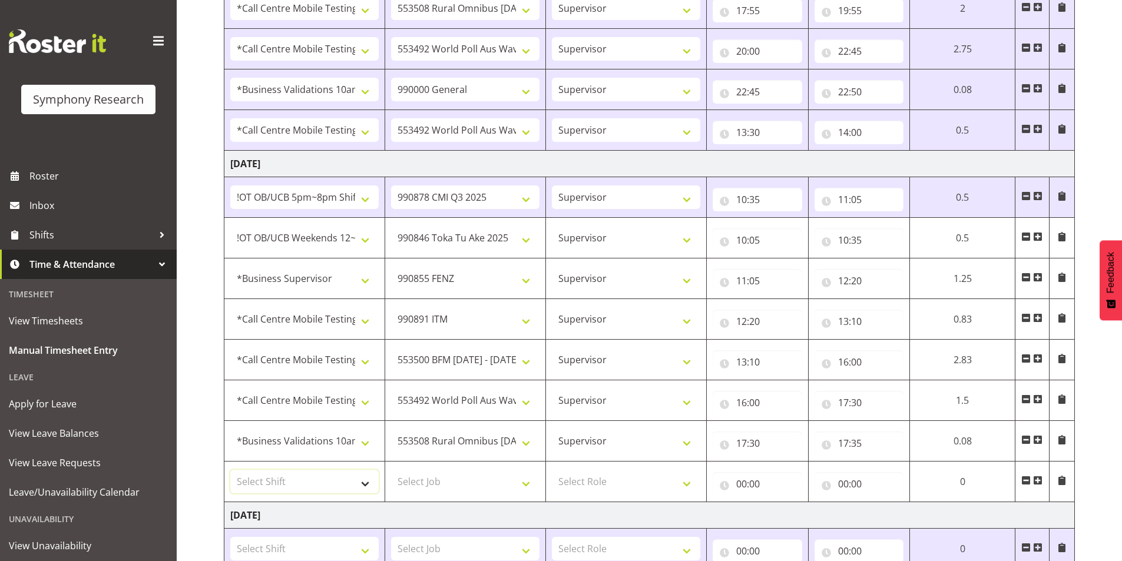
click at [329, 482] on select "Select Shift !!Project Briefing (Job to be assigned) !!Weekend Residential (Ros…" at bounding box center [304, 482] width 148 height 24
select select "28362"
click at [230, 470] on select "Select Shift !!Project Briefing (Job to be assigned) !!Weekend Residential (Ros…" at bounding box center [304, 482] width 148 height 24
click at [465, 480] on select "Select Job 550060 IF Admin 553492 World Poll Aus Wave 2 Main 2025 553493 World …" at bounding box center [465, 482] width 148 height 24
select select "10527"
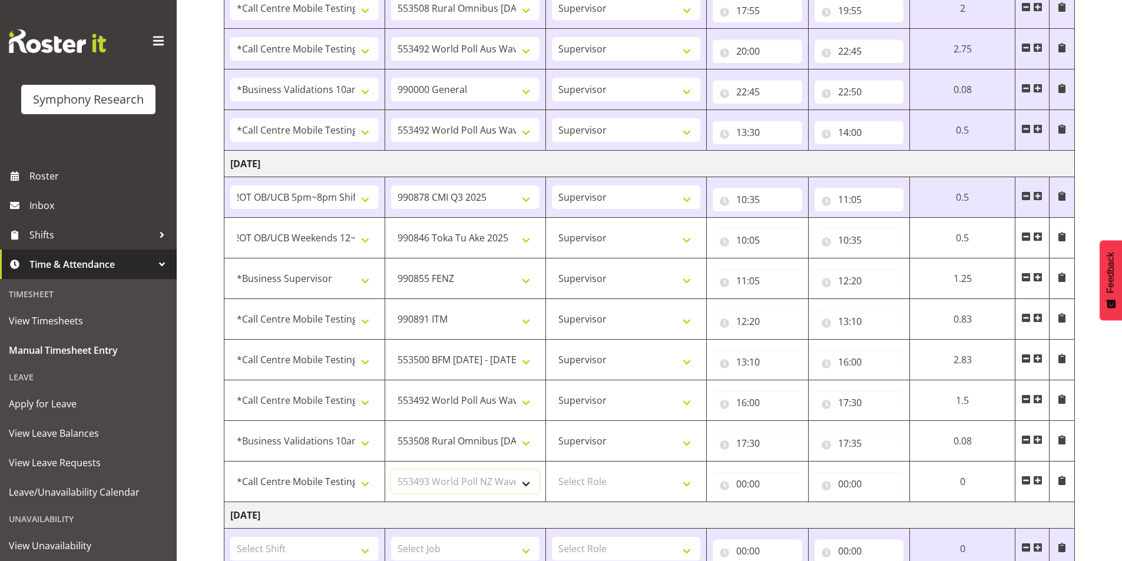
click at [391, 470] on select "Select Job 550060 IF Admin 553492 World Poll Aus Wave 2 Main 2025 553493 World …" at bounding box center [465, 482] width 148 height 24
click at [607, 475] on select "Select Role Interviewing Briefing Supervisor" at bounding box center [626, 482] width 148 height 24
select select "45"
click at [552, 470] on select "Select Role Interviewing Briefing Supervisor" at bounding box center [626, 482] width 148 height 24
click at [745, 480] on input "00:00" at bounding box center [758, 484] width 90 height 24
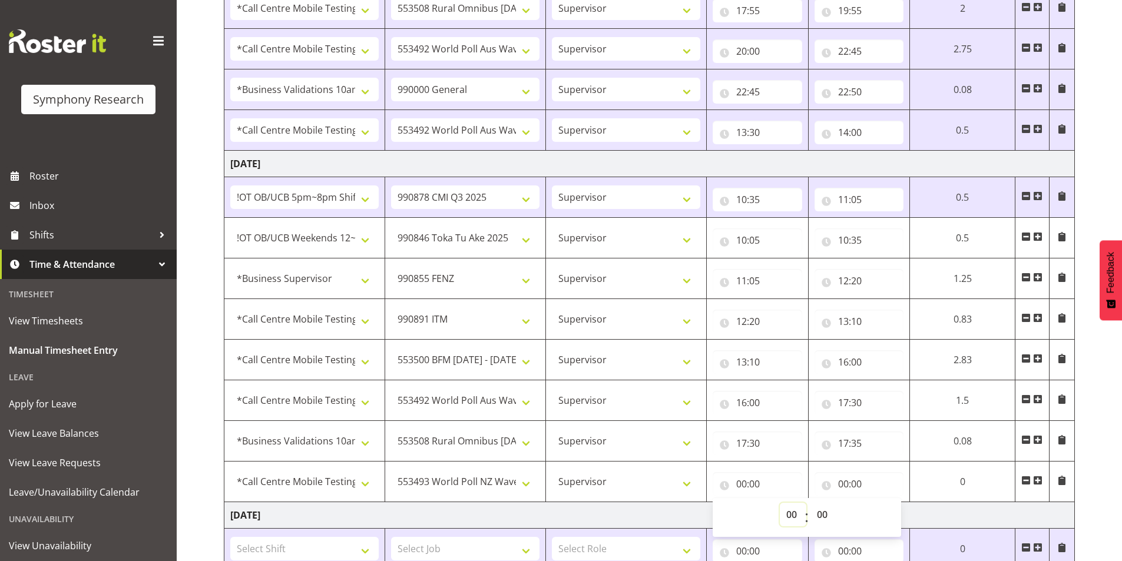
click at [785, 517] on select "00 01 02 03 04 05 06 07 08 09 10 11 12 13 14 15 16 17 18 19 20 21 22 23" at bounding box center [793, 515] width 27 height 24
select select "17"
click at [780, 503] on select "00 01 02 03 04 05 06 07 08 09 10 11 12 13 14 15 16 17 18 19 20 21 22 23" at bounding box center [793, 515] width 27 height 24
type input "17:00"
click at [819, 518] on select "00 01 02 03 04 05 06 07 08 09 10 11 12 13 14 15 16 17 18 19 20 21 22 23 24 25 2…" at bounding box center [824, 515] width 27 height 24
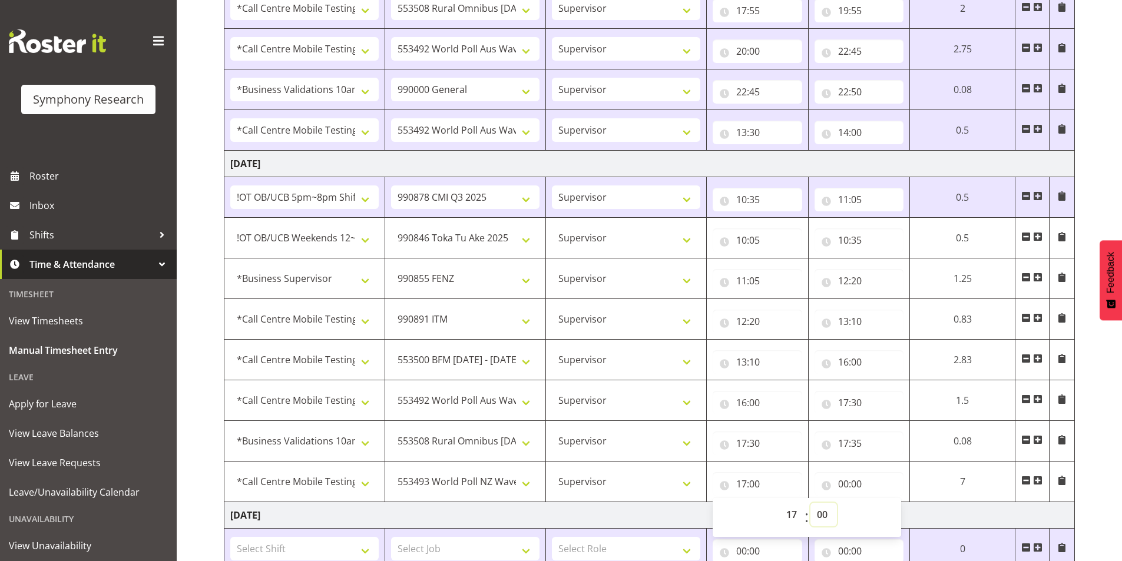
select select "35"
click at [837, 503] on select "00 01 02 03 04 05 06 07 08 09 10 11 12 13 14 15 16 17 18 19 20 21 22 23 24 25 2…" at bounding box center [824, 515] width 27 height 24
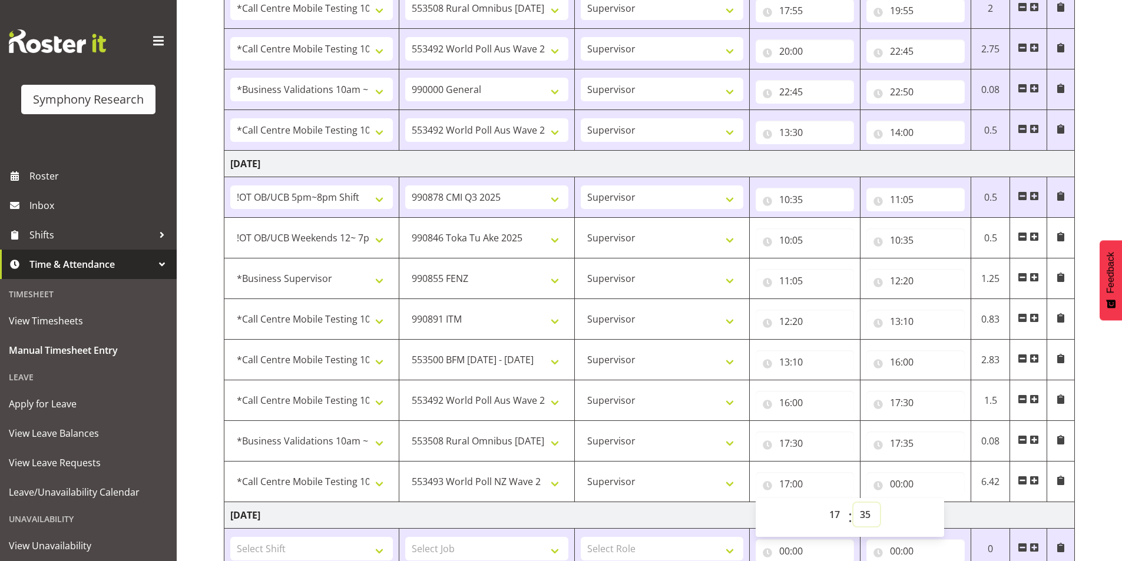
type input "17:35"
click at [896, 485] on input "00:00" at bounding box center [916, 484] width 98 height 24
click at [942, 513] on select "00 01 02 03 04 05 06 07 08 09 10 11 12 13 14 15 16 17 18 19 20 21 22 23" at bounding box center [947, 515] width 27 height 24
select select "18"
click at [934, 503] on select "00 01 02 03 04 05 06 07 08 09 10 11 12 13 14 15 16 17 18 19 20 21 22 23" at bounding box center [947, 515] width 27 height 24
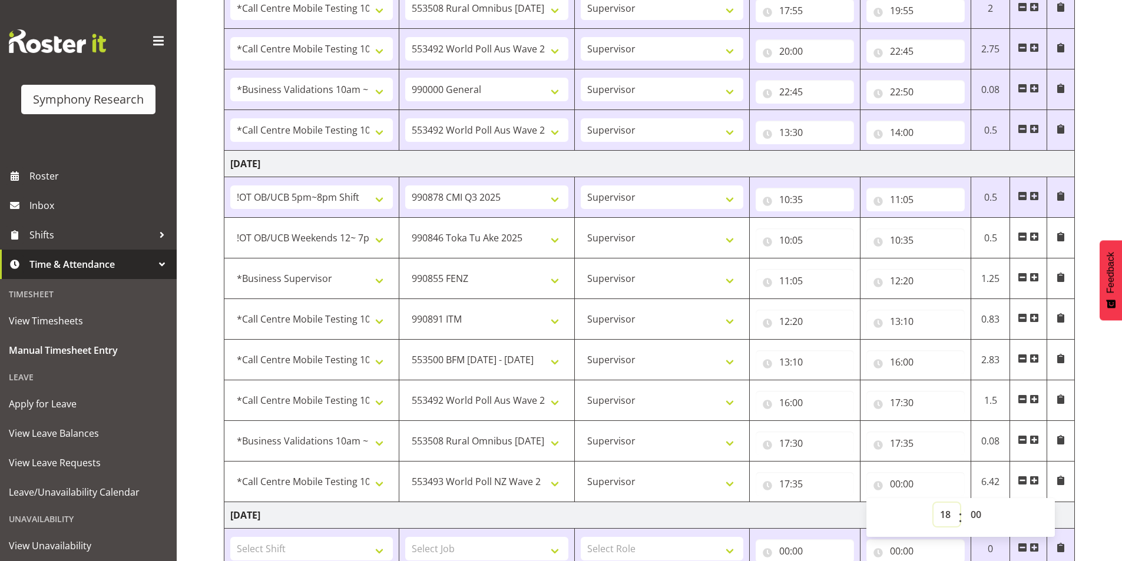
type input "18:00"
click at [971, 510] on select "00 01 02 03 04 05 06 07 08 09 10 11 12 13 14 15 16 17 18 19 20 21 22 23 24 25 2…" at bounding box center [977, 515] width 27 height 24
select select "50"
click at [964, 503] on select "00 01 02 03 04 05 06 07 08 09 10 11 12 13 14 15 16 17 18 19 20 21 22 23 24 25 2…" at bounding box center [977, 515] width 27 height 24
type input "18:50"
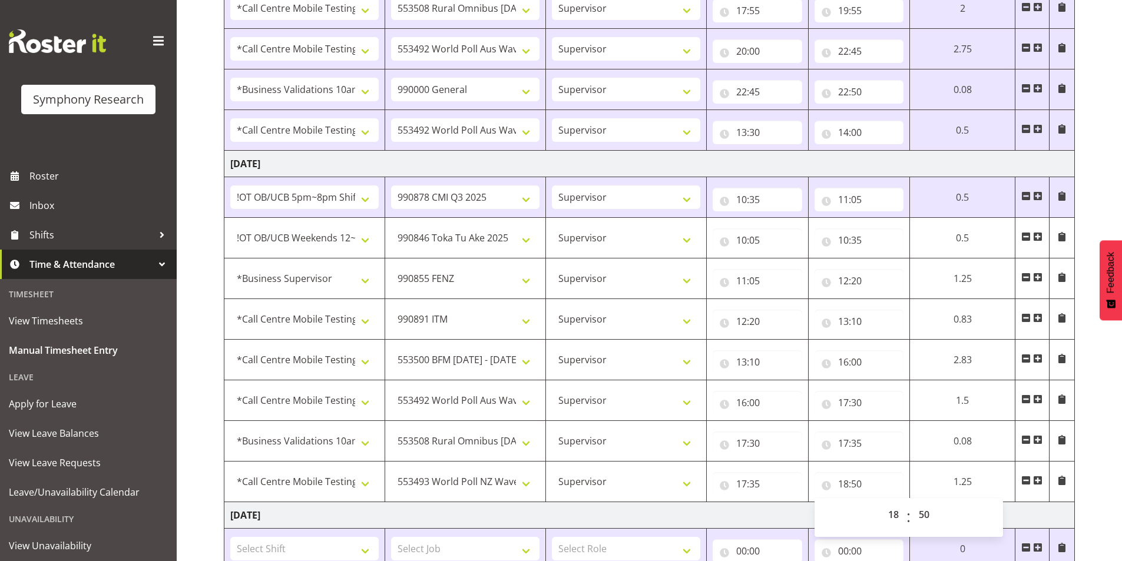
click at [1101, 448] on div "August 18th - August 24th 2025 Shift Job Role Start Time End Time Total Monday …" at bounding box center [673, 199] width 898 height 1277
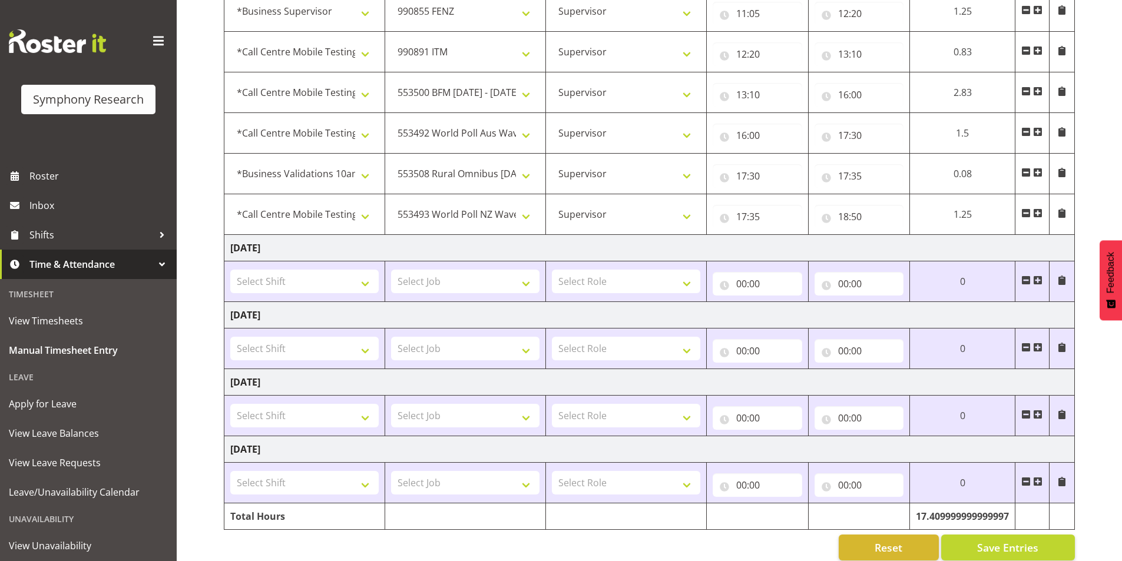
scroll to position [820, 0]
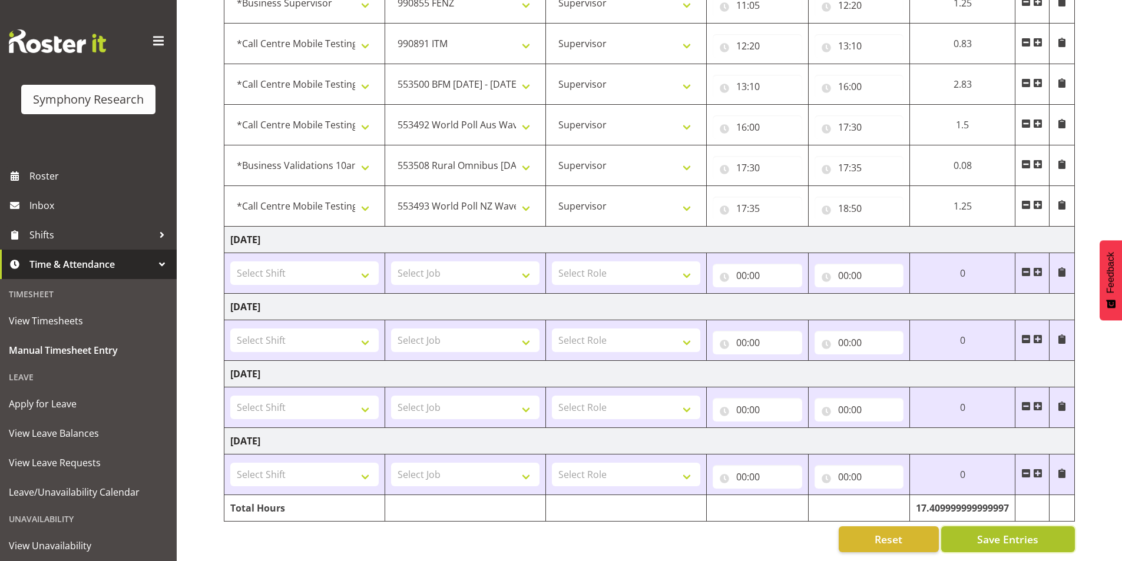
click at [1031, 532] on span "Save Entries" at bounding box center [1007, 539] width 61 height 15
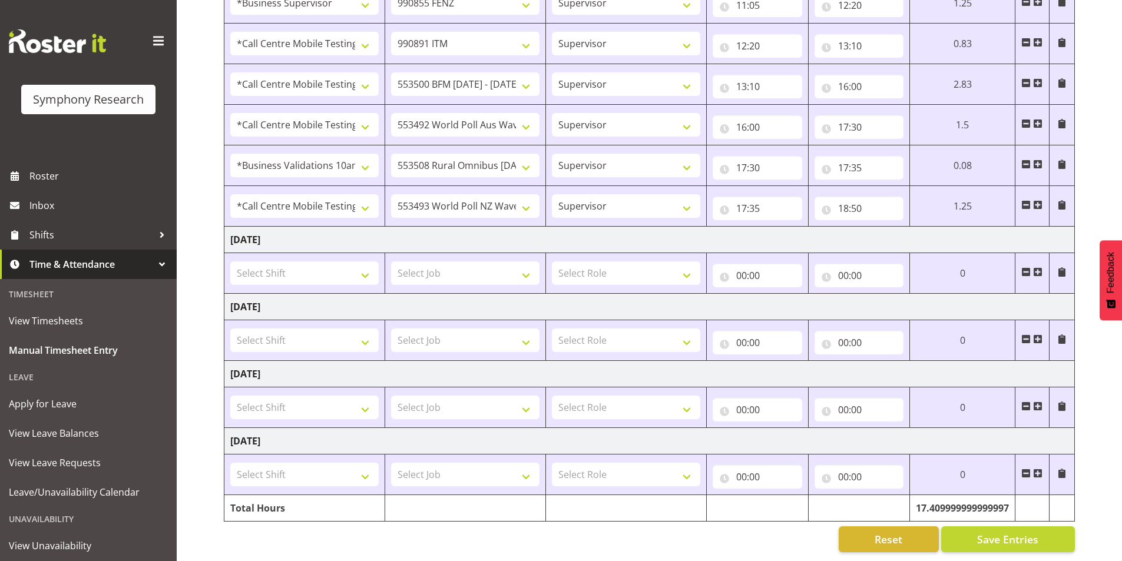
click at [1038, 200] on span at bounding box center [1037, 204] width 9 height 9
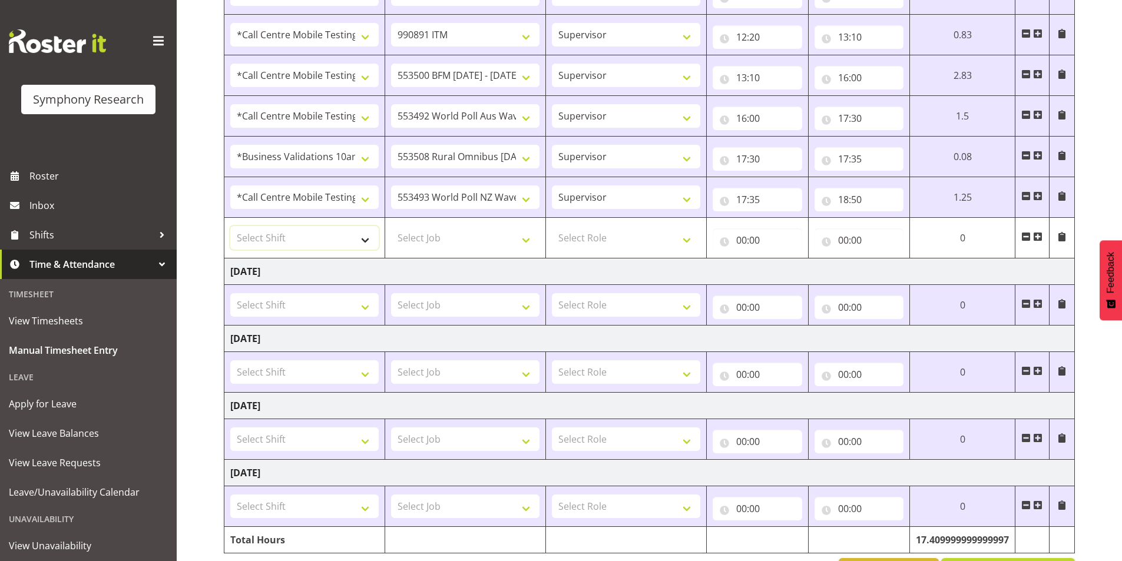
click at [310, 234] on select "Select Shift !!Project Briefing (Job to be assigned) !!Weekend Residential (Ros…" at bounding box center [304, 238] width 148 height 24
select select "38824"
click at [230, 226] on select "Select Shift !!Project Briefing (Job to be assigned) !!Weekend Residential (Ros…" at bounding box center [304, 238] width 148 height 24
click at [440, 232] on select "Select Job 550060 IF Admin 553492 World Poll Aus Wave 2 Main 2025 553493 World …" at bounding box center [465, 238] width 148 height 24
select select "9426"
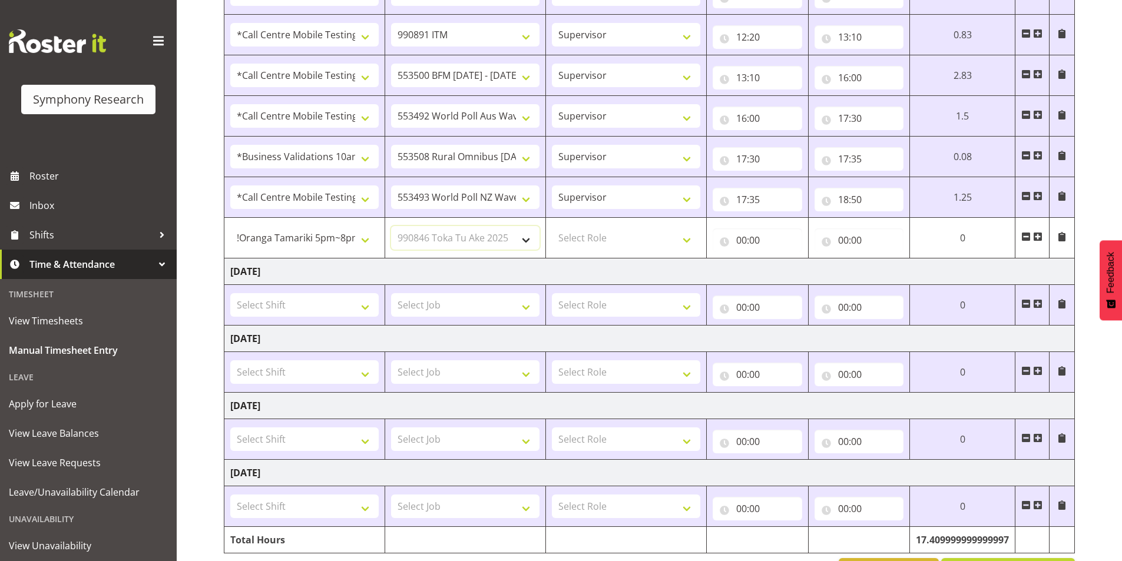
click at [391, 226] on select "Select Job 550060 IF Admin 553492 World Poll Aus Wave 2 Main 2025 553493 World …" at bounding box center [465, 238] width 148 height 24
click at [593, 234] on select "Select Role Interviewing Briefing Supervisor" at bounding box center [626, 238] width 148 height 24
select select "45"
click at [552, 226] on select "Select Role Interviewing Briefing Supervisor" at bounding box center [626, 238] width 148 height 24
click at [740, 240] on input "00:00" at bounding box center [758, 241] width 90 height 24
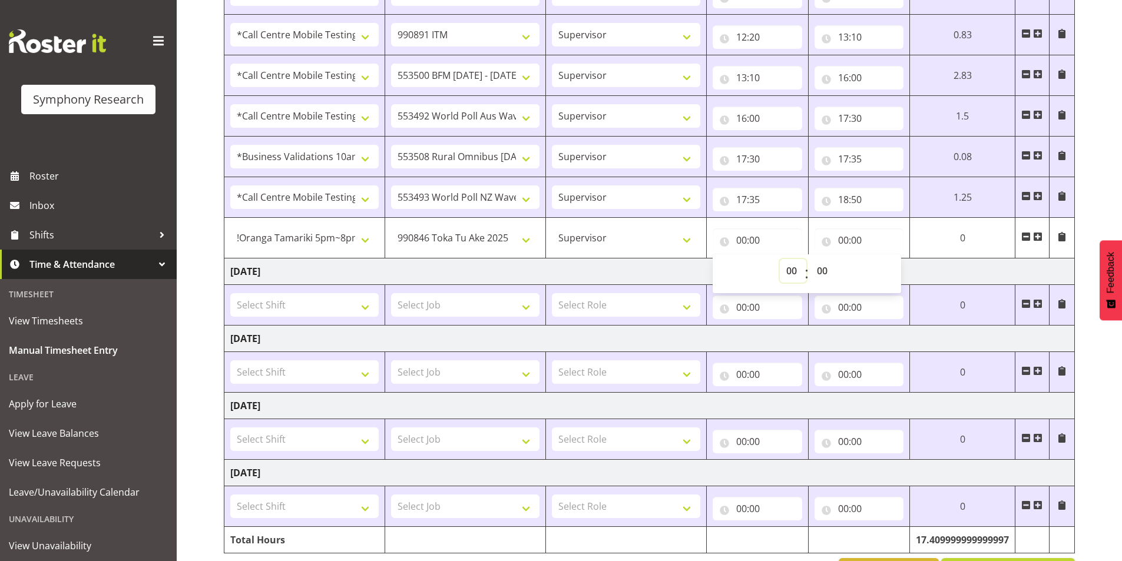
click at [781, 270] on select "00 01 02 03 04 05 06 07 08 09 10 11 12 13 14 15 16 17 18 19 20 21 22 23" at bounding box center [793, 271] width 27 height 24
select select "18"
click at [780, 259] on select "00 01 02 03 04 05 06 07 08 09 10 11 12 13 14 15 16 17 18 19 20 21 22 23" at bounding box center [793, 271] width 27 height 24
type input "18:00"
click at [818, 270] on select "00 01 02 03 04 05 06 07 08 09 10 11 12 13 14 15 16 17 18 19 20 21 22 23 24 25 2…" at bounding box center [824, 271] width 27 height 24
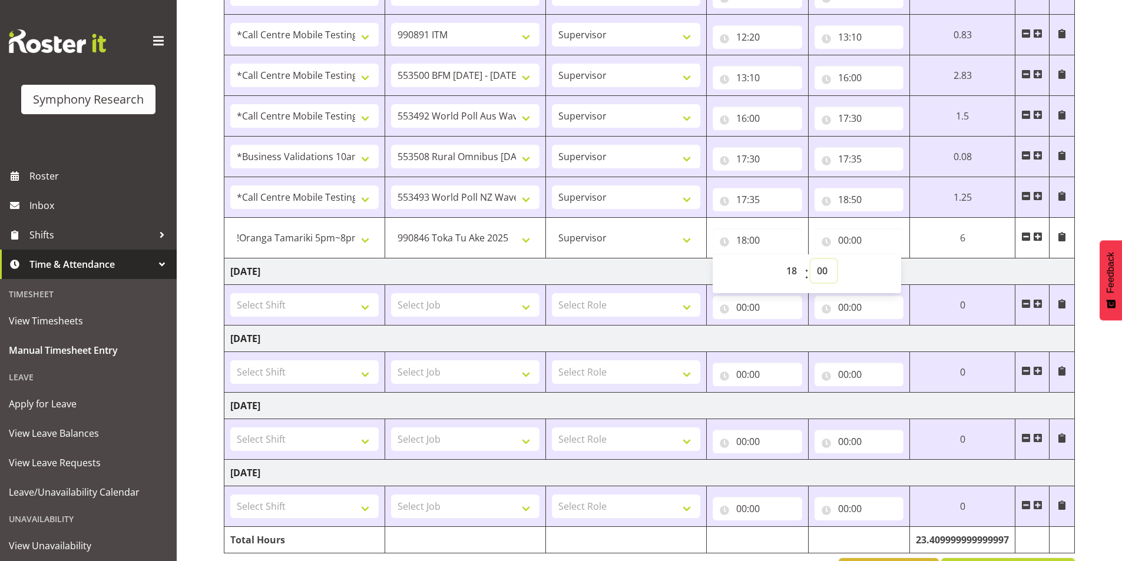
select select "50"
click at [837, 259] on select "00 01 02 03 04 05 06 07 08 09 10 11 12 13 14 15 16 17 18 19 20 21 22 23 24 25 2…" at bounding box center [824, 271] width 27 height 24
type input "18:50"
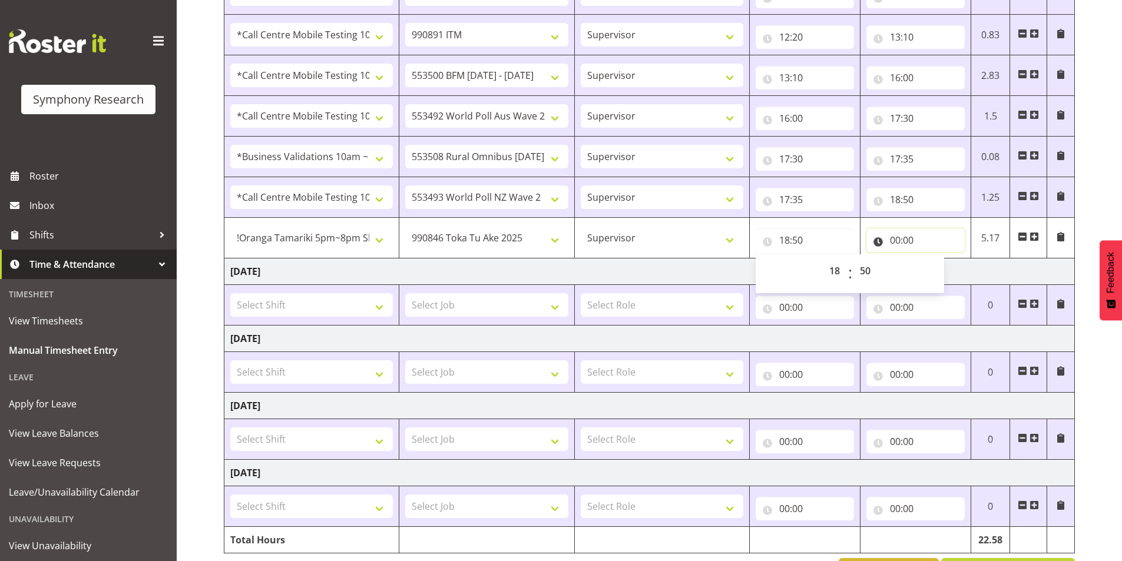
click at [891, 243] on input "00:00" at bounding box center [916, 241] width 98 height 24
click at [932, 270] on div "00 01 02 03 04 05 06 07 08 09 10 11 12 13 14 15 16 17 18 19 20 21 22 23" at bounding box center [945, 273] width 27 height 29
click at [942, 272] on select "00 01 02 03 04 05 06 07 08 09 10 11 12 13 14 15 16 17 18 19 20 21 22 23" at bounding box center [947, 271] width 27 height 24
select select "19"
click at [934, 259] on select "00 01 02 03 04 05 06 07 08 09 10 11 12 13 14 15 16 17 18 19 20 21 22 23" at bounding box center [947, 271] width 27 height 24
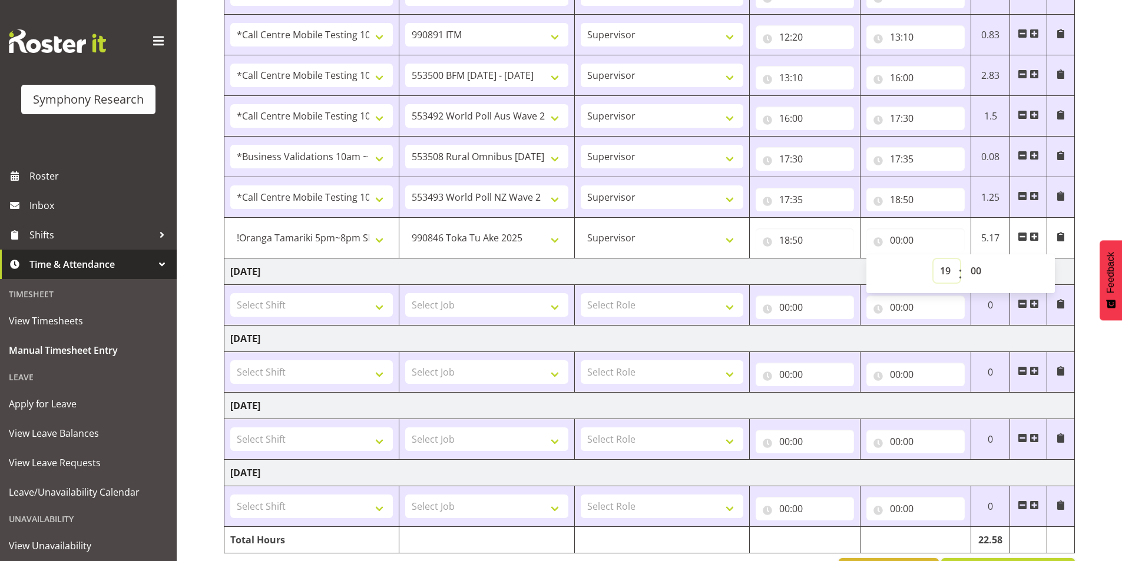
type input "19:00"
click at [975, 272] on select "00 01 02 03 04 05 06 07 08 09 10 11 12 13 14 15 16 17 18 19 20 21 22 23 24 25 2…" at bounding box center [977, 271] width 27 height 24
select select "30"
click at [964, 259] on select "00 01 02 03 04 05 06 07 08 09 10 11 12 13 14 15 16 17 18 19 20 21 22 23 24 25 2…" at bounding box center [977, 271] width 27 height 24
type input "19:30"
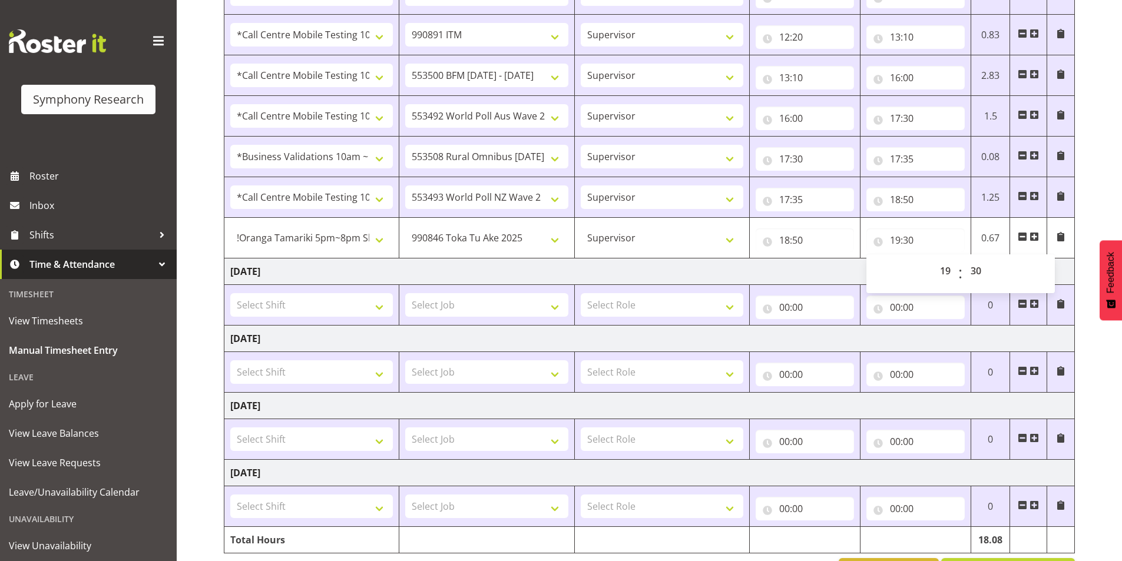
click at [1034, 237] on span at bounding box center [1034, 236] width 9 height 9
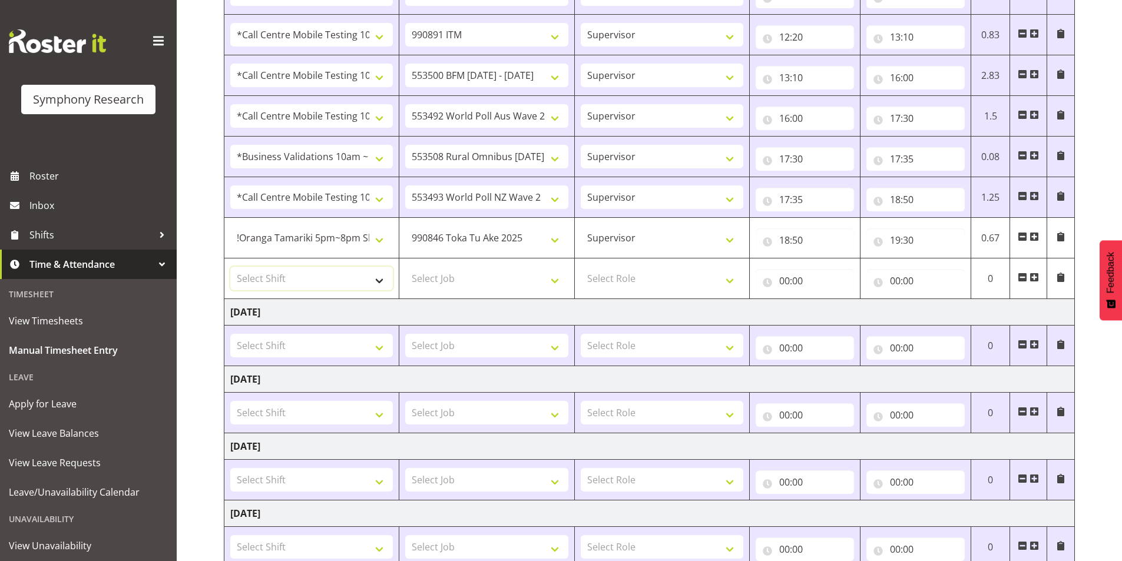
click at [287, 286] on select "Select Shift !!Project Briefing (Job to be assigned) !!Weekend Residential (Ros…" at bounding box center [311, 279] width 163 height 24
select select "1607"
click at [230, 267] on select "Select Shift !!Project Briefing (Job to be assigned) !!Weekend Residential (Ros…" at bounding box center [311, 279] width 163 height 24
click at [480, 275] on select "Select Job 550060 IF Admin 553492 World Poll Aus Wave 2 Main 2025 553493 World …" at bounding box center [486, 279] width 163 height 24
select select "7759"
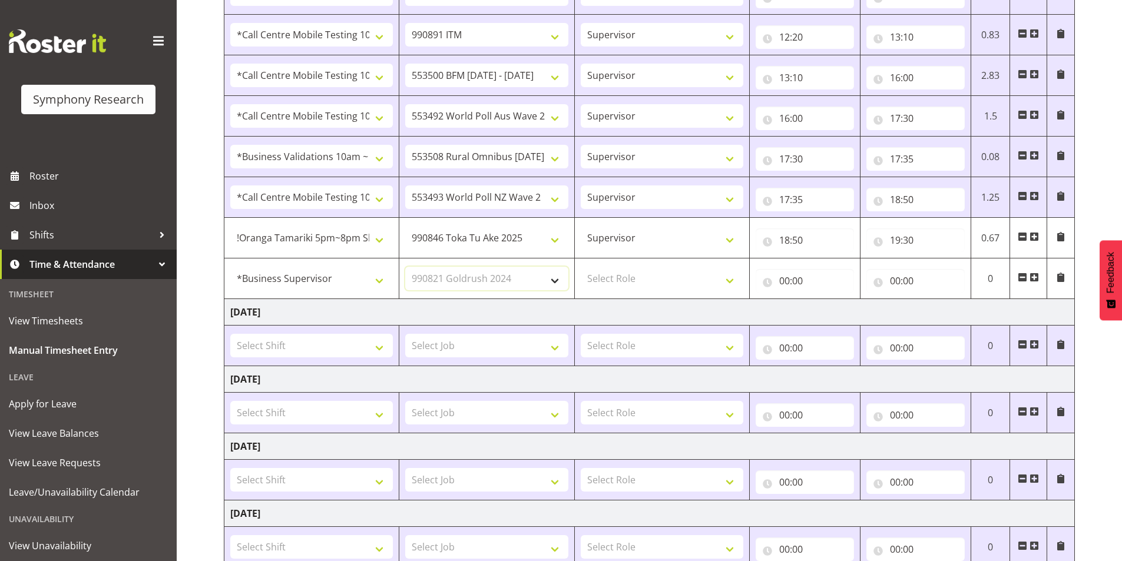
click at [405, 267] on select "Select Job 550060 IF Admin 553492 World Poll Aus Wave 2 Main 2025 553493 World …" at bounding box center [486, 279] width 163 height 24
click at [631, 282] on select "Select Role Interviewing Briefing Supervisor" at bounding box center [662, 279] width 163 height 24
select select "45"
click at [581, 267] on select "Select Role Interviewing Briefing Supervisor" at bounding box center [662, 279] width 163 height 24
click at [789, 279] on input "00:00" at bounding box center [805, 281] width 98 height 24
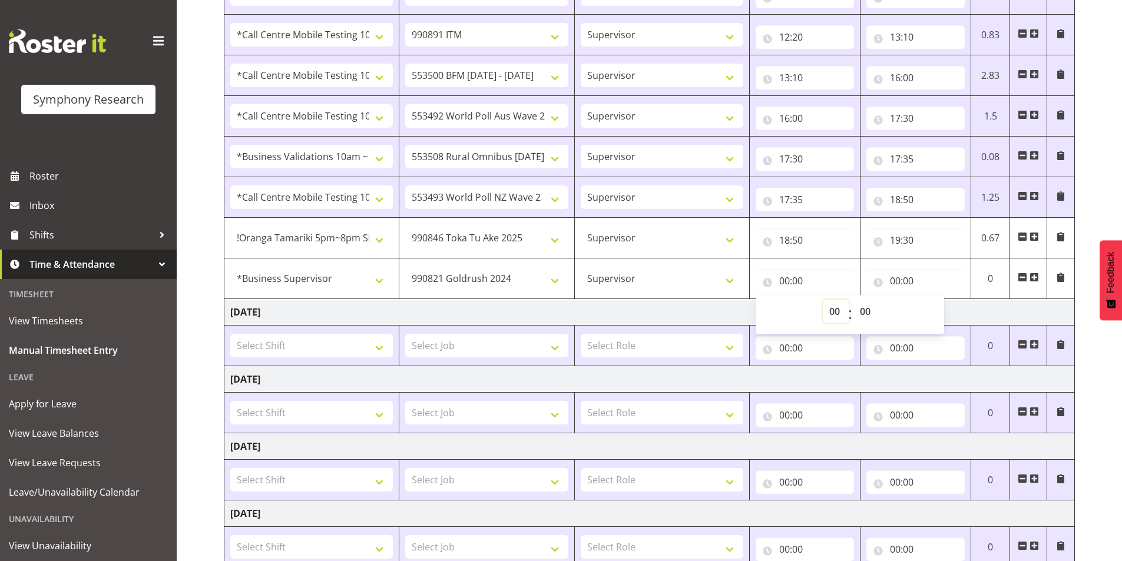
click at [835, 314] on select "00 01 02 03 04 05 06 07 08 09 10 11 12 13 14 15 16 17 18 19 20 21 22 23" at bounding box center [836, 312] width 27 height 24
select select "19"
click at [823, 300] on select "00 01 02 03 04 05 06 07 08 09 10 11 12 13 14 15 16 17 18 19 20 21 22 23" at bounding box center [836, 312] width 27 height 24
type input "19:00"
click at [862, 313] on select "00 01 02 03 04 05 06 07 08 09 10 11 12 13 14 15 16 17 18 19 20 21 22 23 24 25 2…" at bounding box center [867, 312] width 27 height 24
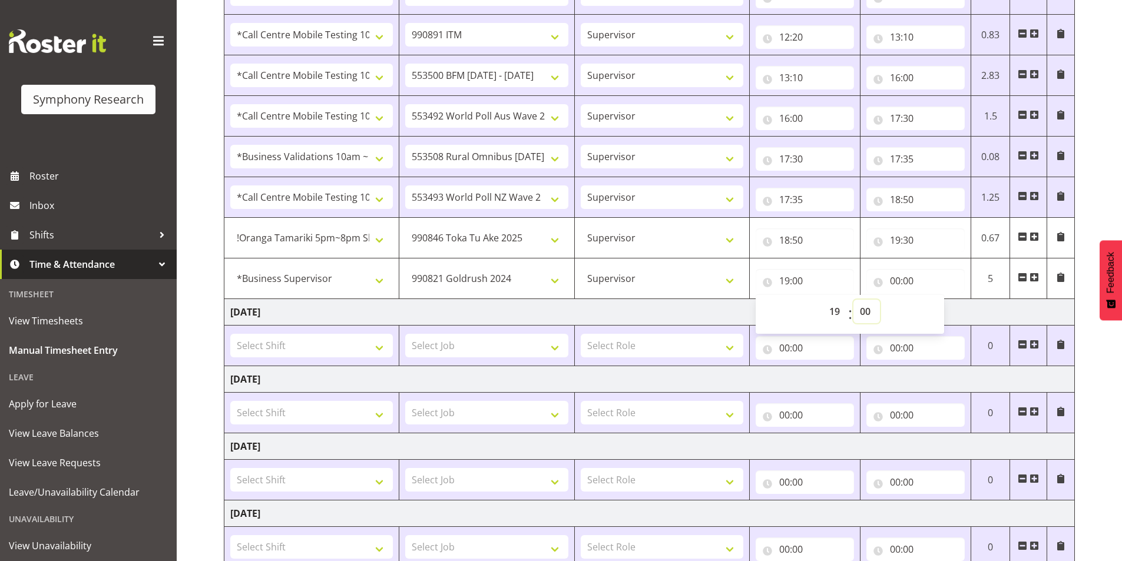
select select "30"
click at [854, 300] on select "00 01 02 03 04 05 06 07 08 09 10 11 12 13 14 15 16 17 18 19 20 21 22 23 24 25 2…" at bounding box center [867, 312] width 27 height 24
type input "19:30"
click at [897, 278] on input "00:00" at bounding box center [916, 281] width 98 height 24
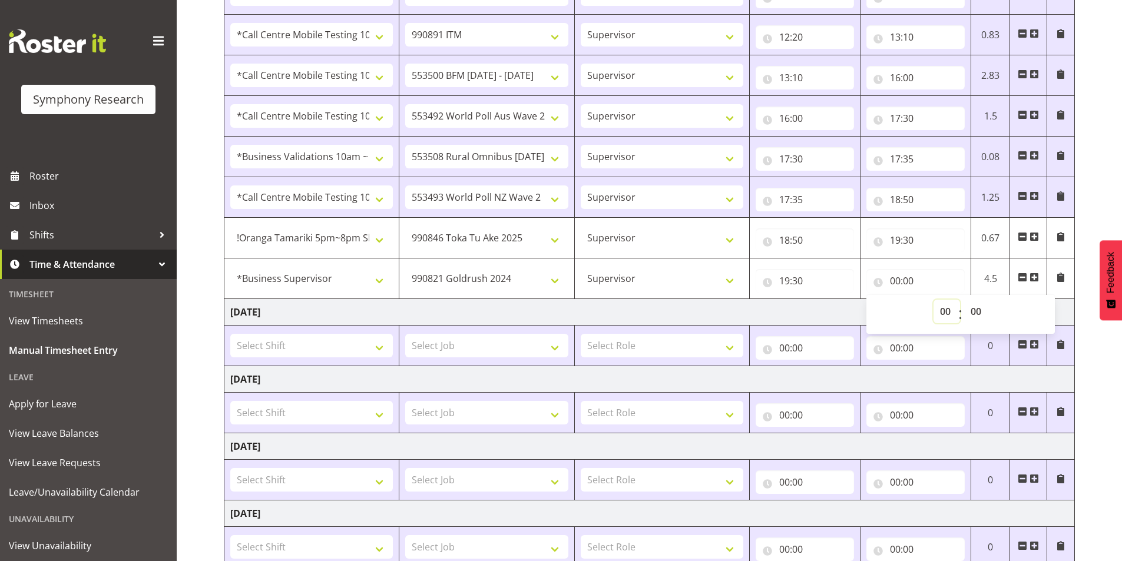
click at [942, 314] on select "00 01 02 03 04 05 06 07 08 09 10 11 12 13 14 15 16 17 18 19 20 21 22 23" at bounding box center [947, 312] width 27 height 24
select select "22"
click at [934, 300] on select "00 01 02 03 04 05 06 07 08 09 10 11 12 13 14 15 16 17 18 19 20 21 22 23" at bounding box center [947, 312] width 27 height 24
type input "22:00"
click at [977, 312] on select "00 01 02 03 04 05 06 07 08 09 10 11 12 13 14 15 16 17 18 19 20 21 22 23 24 25 2…" at bounding box center [977, 312] width 27 height 24
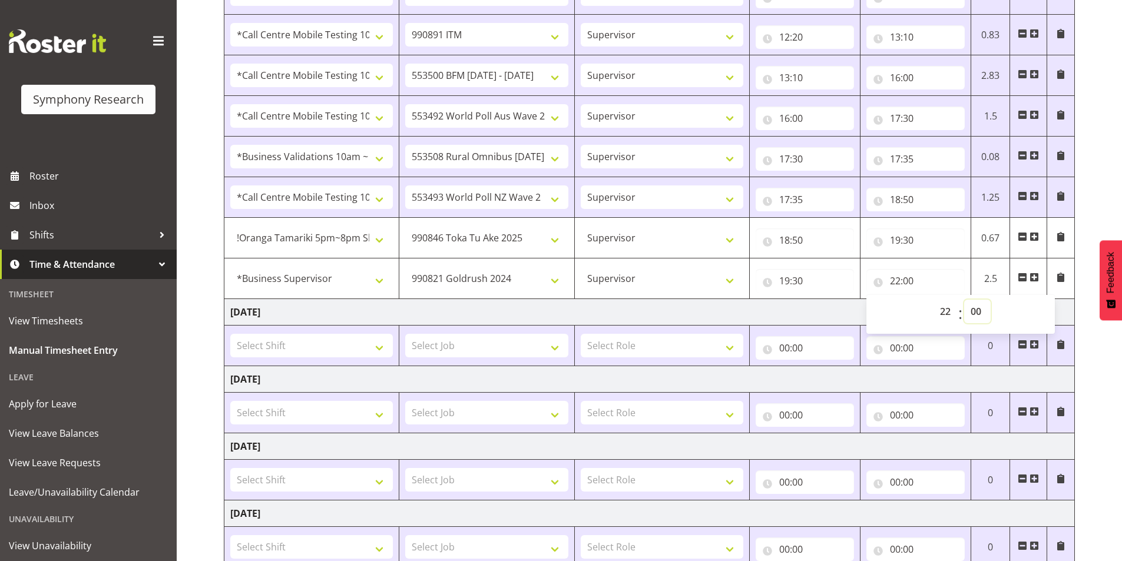
select select "40"
click at [964, 300] on select "00 01 02 03 04 05 06 07 08 09 10 11 12 13 14 15 16 17 18 19 20 21 22 23 24 25 2…" at bounding box center [977, 312] width 27 height 24
type input "22:40"
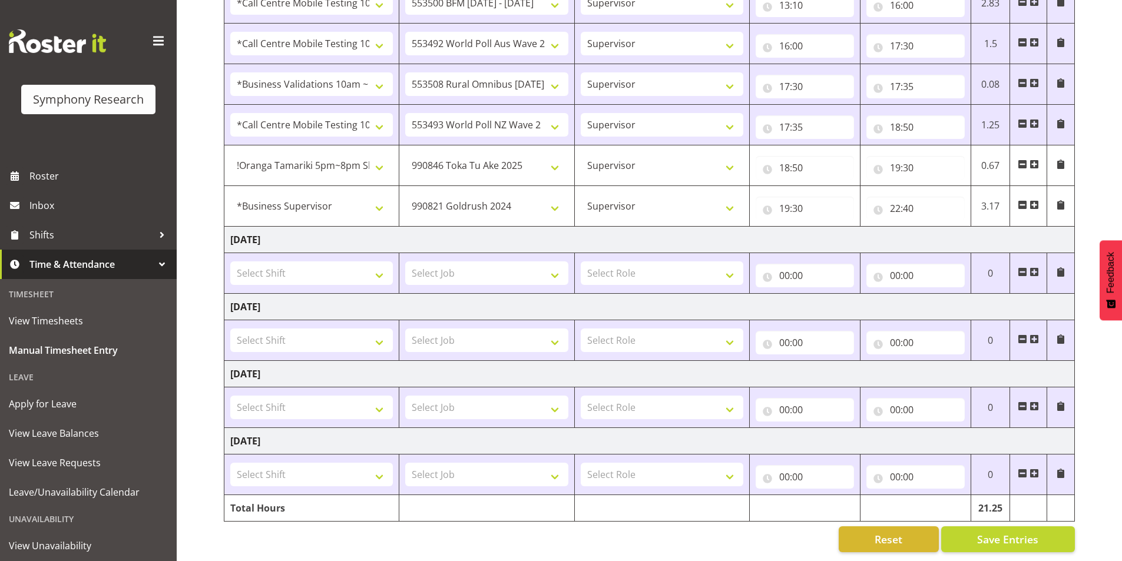
scroll to position [901, 0]
click at [969, 530] on button "Save Entries" at bounding box center [1008, 540] width 134 height 26
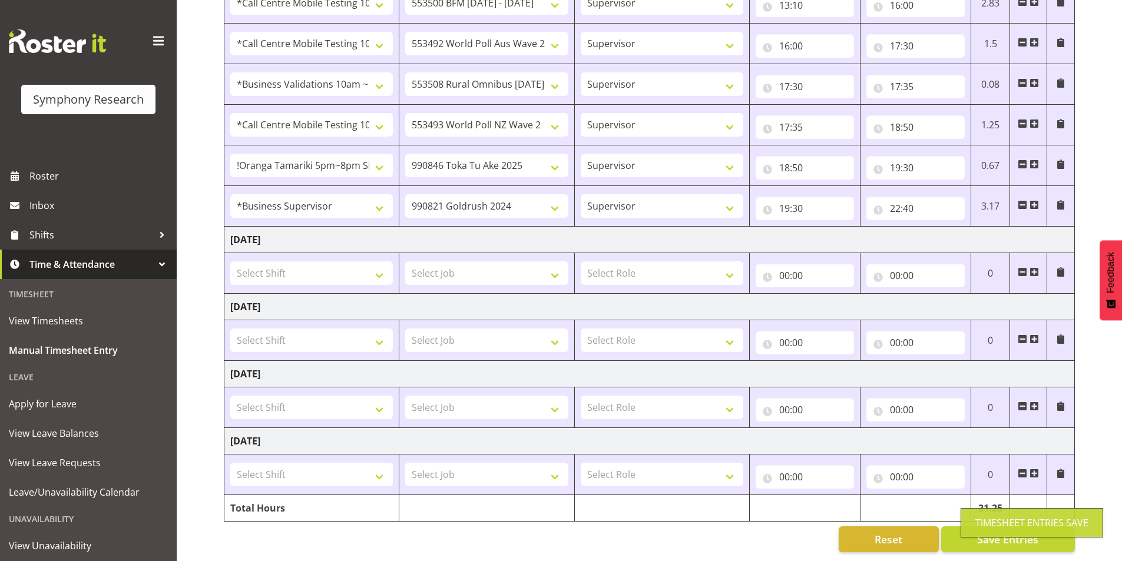
click at [1038, 200] on span at bounding box center [1034, 204] width 9 height 9
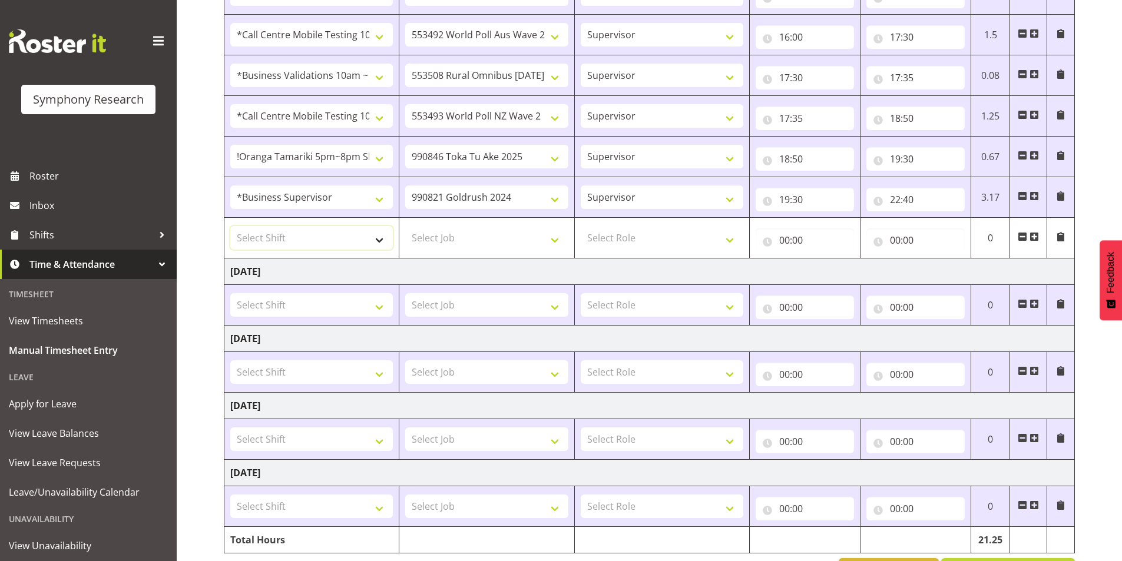
click at [343, 239] on select "Select Shift !!Project Briefing (Job to be assigned) !!Weekend Residential (Ros…" at bounding box center [311, 238] width 163 height 24
select select "20767"
click at [230, 226] on select "Select Shift !!Project Briefing (Job to be assigned) !!Weekend Residential (Ros…" at bounding box center [311, 238] width 163 height 24
click at [445, 234] on select "Select Job 550060 IF Admin 553492 World Poll Aus Wave 2 Main 2025 553493 World …" at bounding box center [486, 238] width 163 height 24
select select "743"
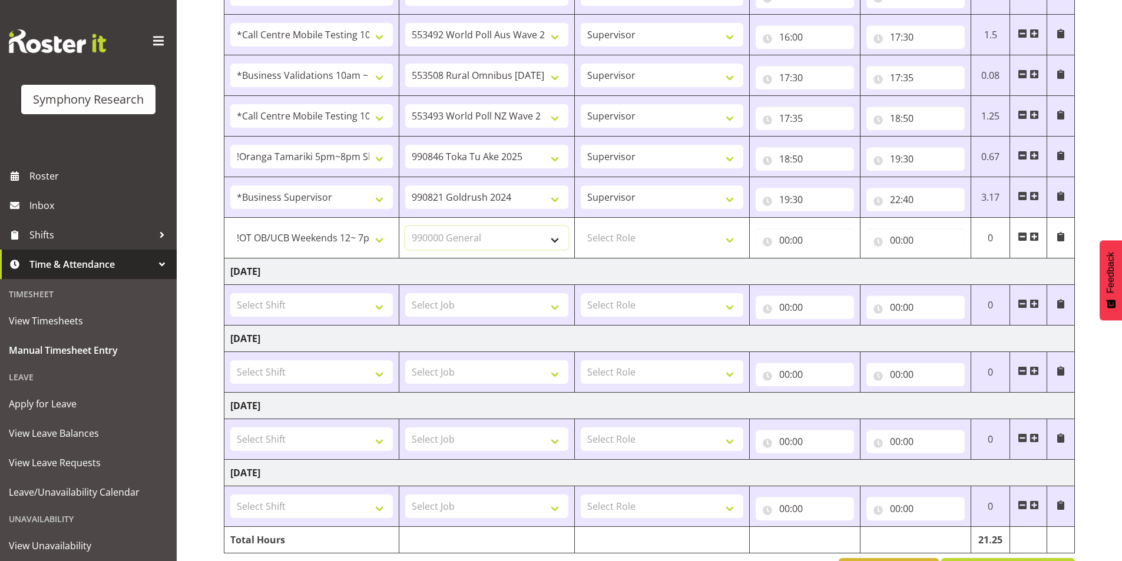
click at [405, 226] on select "Select Job 550060 IF Admin 553492 World Poll Aus Wave 2 Main 2025 553493 World …" at bounding box center [486, 238] width 163 height 24
click at [650, 226] on select "Select Role Interviewing Briefing Supervisor" at bounding box center [662, 238] width 163 height 24
select select "45"
click at [581, 226] on select "Select Role Interviewing Briefing Supervisor" at bounding box center [662, 238] width 163 height 24
click at [793, 247] on input "00:00" at bounding box center [805, 241] width 98 height 24
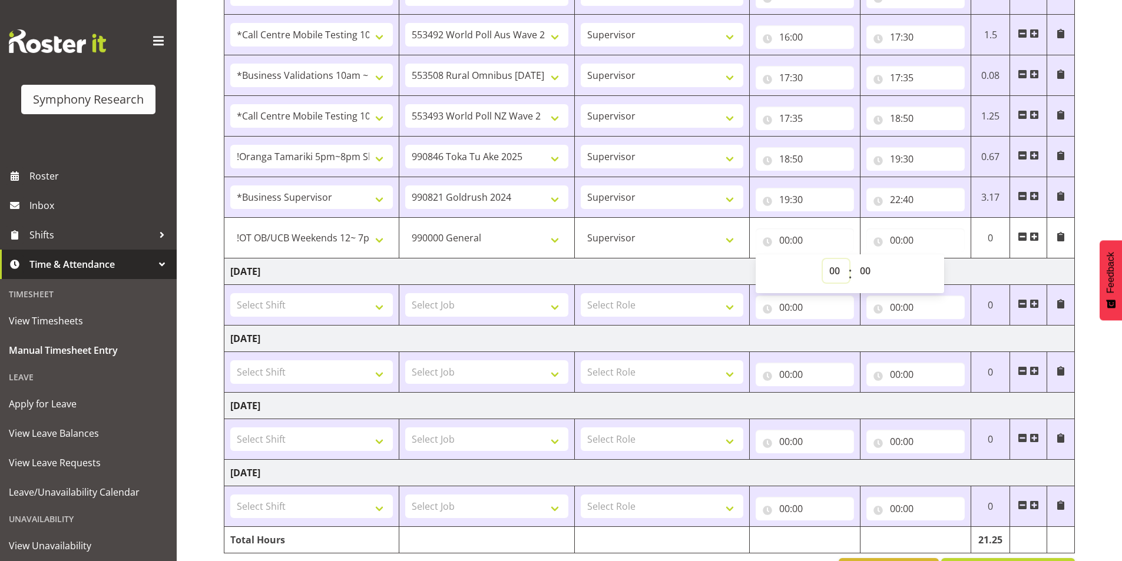
click at [828, 273] on select "00 01 02 03 04 05 06 07 08 09 10 11 12 13 14 15 16 17 18 19 20 21 22 23" at bounding box center [836, 271] width 27 height 24
select select "22"
click at [823, 259] on select "00 01 02 03 04 05 06 07 08 09 10 11 12 13 14 15 16 17 18 19 20 21 22 23" at bounding box center [836, 271] width 27 height 24
type input "22:00"
click at [861, 272] on select "00 01 02 03 04 05 06 07 08 09 10 11 12 13 14 15 16 17 18 19 20 21 22 23 24 25 2…" at bounding box center [867, 271] width 27 height 24
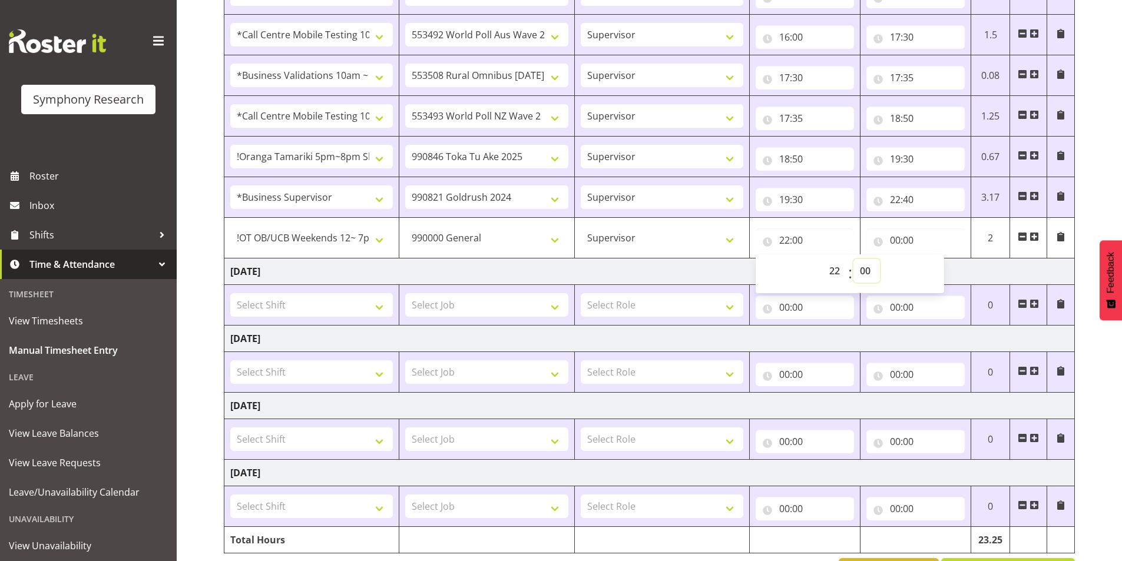
select select "40"
click at [854, 259] on select "00 01 02 03 04 05 06 07 08 09 10 11 12 13 14 15 16 17 18 19 20 21 22 23 24 25 2…" at bounding box center [867, 271] width 27 height 24
type input "22:40"
click at [895, 243] on input "00:00" at bounding box center [916, 241] width 98 height 24
click at [946, 274] on select "00 01 02 03 04 05 06 07 08 09 10 11 12 13 14 15 16 17 18 19 20 21 22 23" at bounding box center [947, 271] width 27 height 24
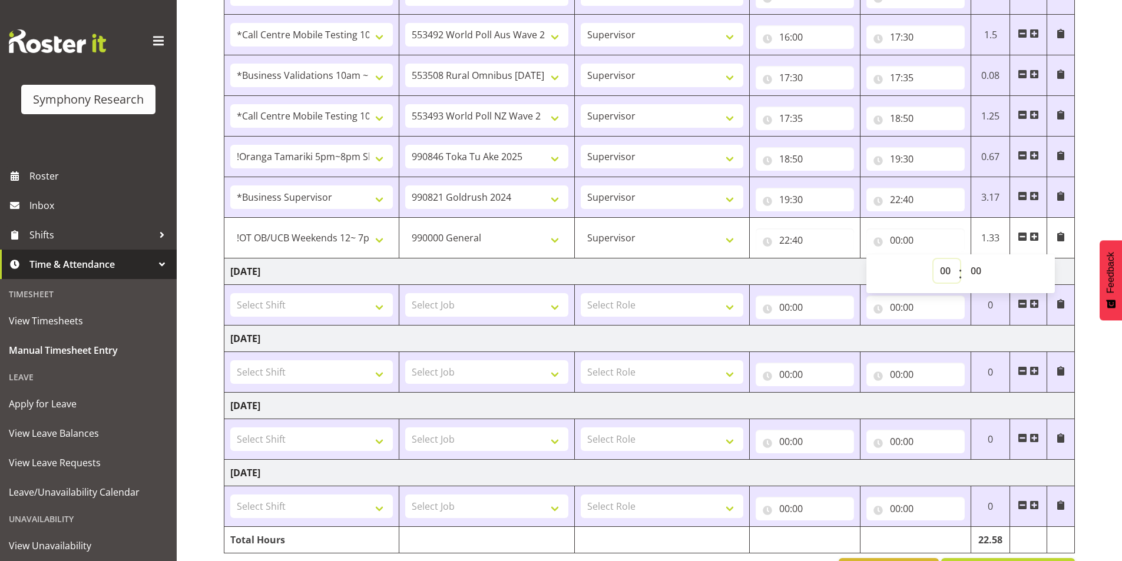
select select "22"
click at [934, 259] on select "00 01 02 03 04 05 06 07 08 09 10 11 12 13 14 15 16 17 18 19 20 21 22 23" at bounding box center [947, 271] width 27 height 24
type input "22:00"
click at [978, 269] on select "00 01 02 03 04 05 06 07 08 09 10 11 12 13 14 15 16 17 18 19 20 21 22 23 24 25 2…" at bounding box center [977, 271] width 27 height 24
select select "45"
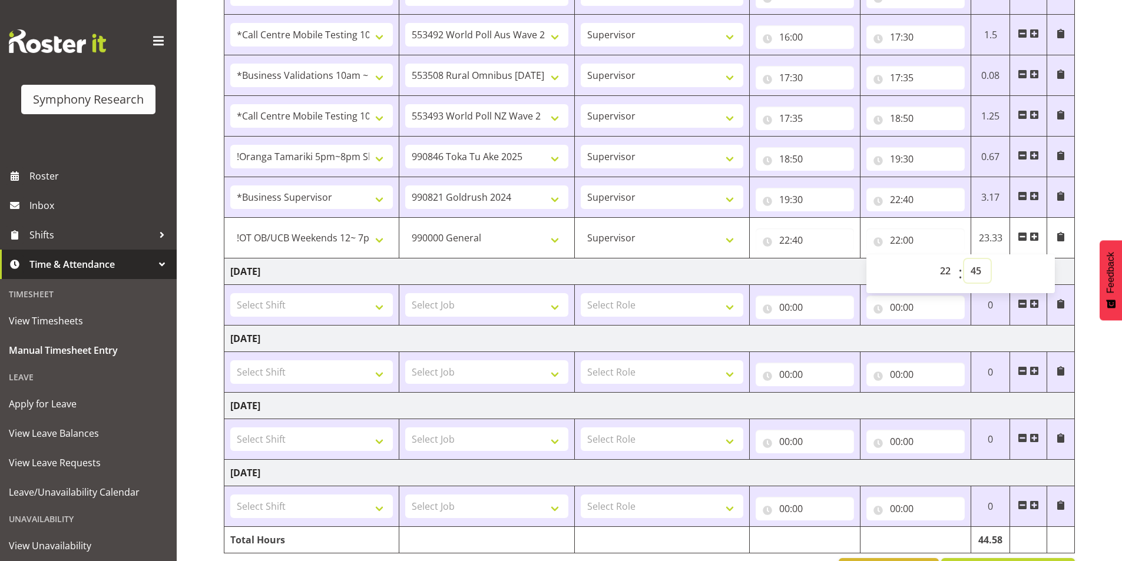
click at [964, 259] on select "00 01 02 03 04 05 06 07 08 09 10 11 12 13 14 15 16 17 18 19 20 21 22 23 24 25 2…" at bounding box center [977, 271] width 27 height 24
type input "22:45"
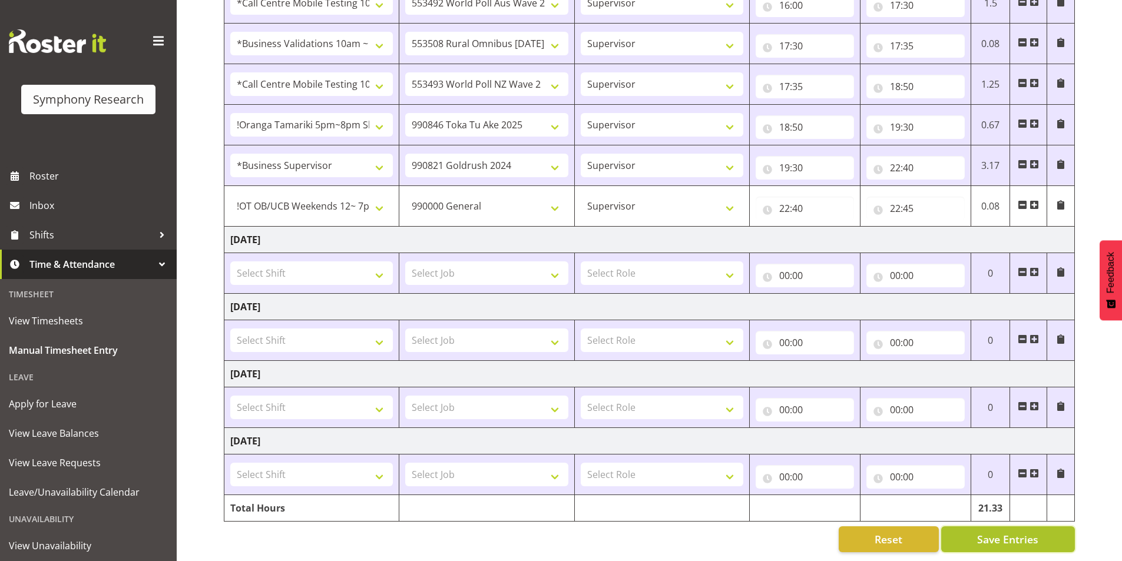
click at [966, 528] on button "Save Entries" at bounding box center [1008, 540] width 134 height 26
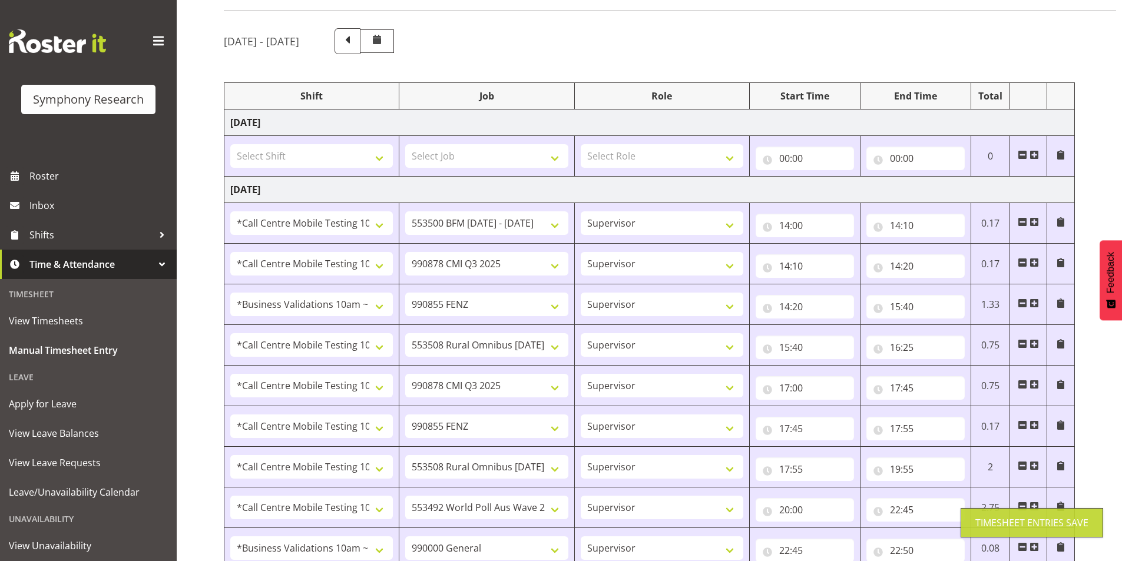
scroll to position [0, 0]
